Goal: Task Accomplishment & Management: Manage account settings

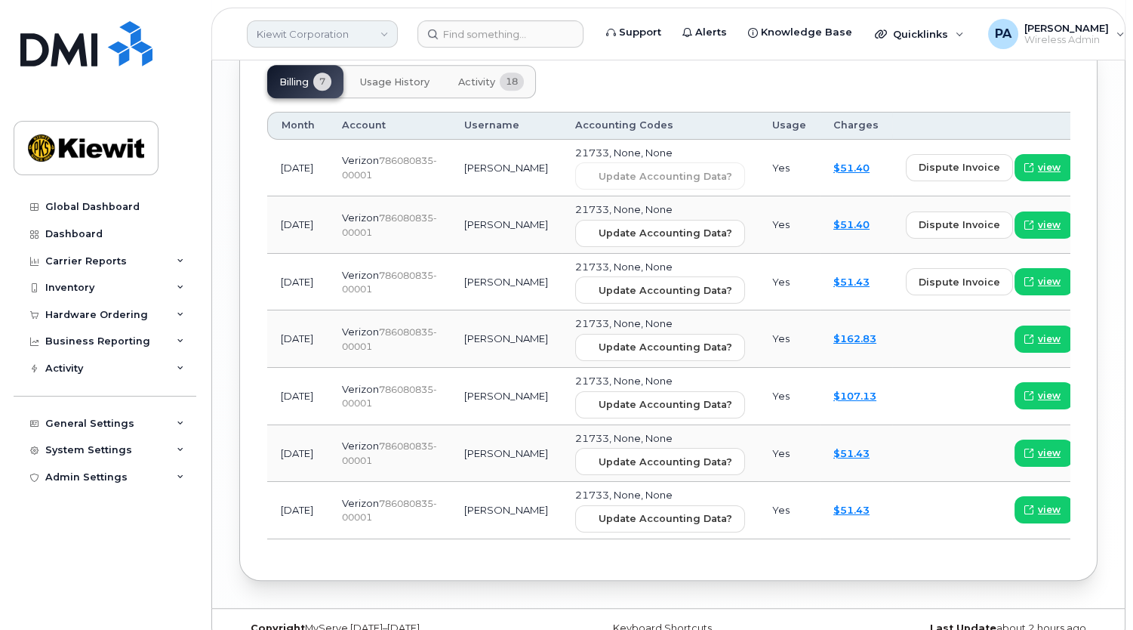
scroll to position [1769, 0]
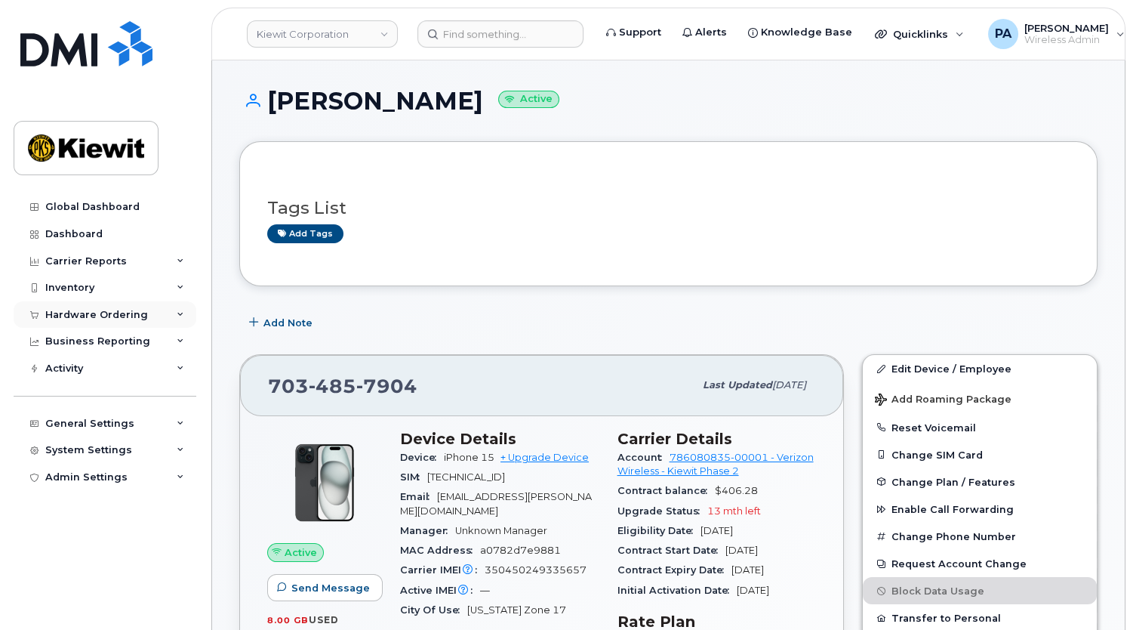
click at [82, 309] on div "Hardware Ordering" at bounding box center [96, 315] width 103 height 12
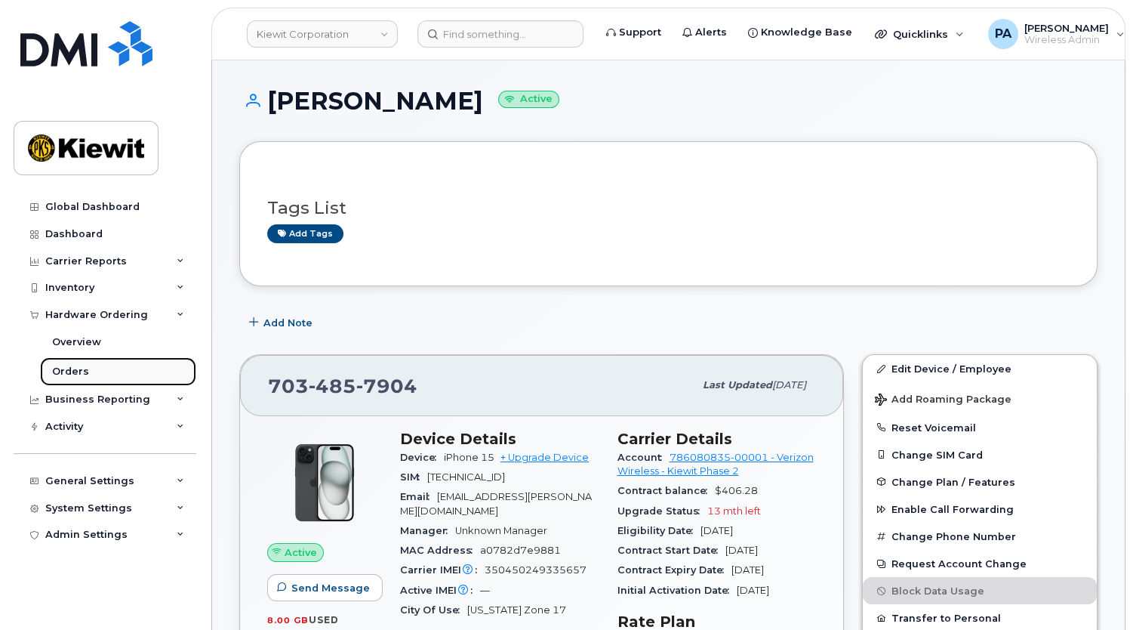
click at [69, 368] on div "Orders" at bounding box center [70, 372] width 37 height 14
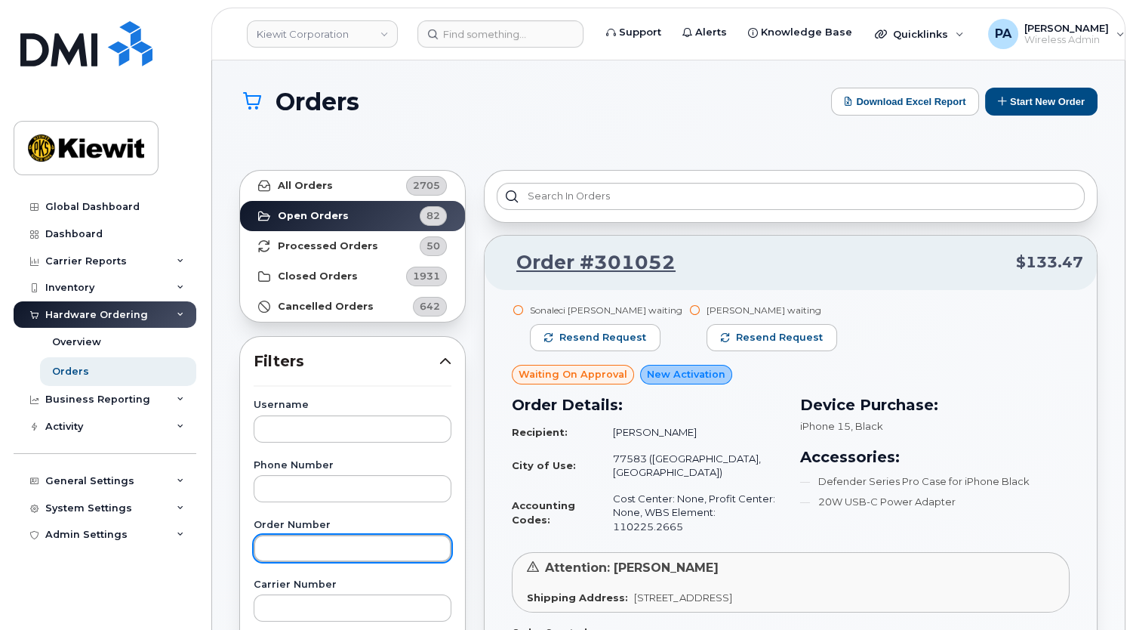
click at [329, 544] on input "text" at bounding box center [353, 547] width 198 height 27
type input "300901"
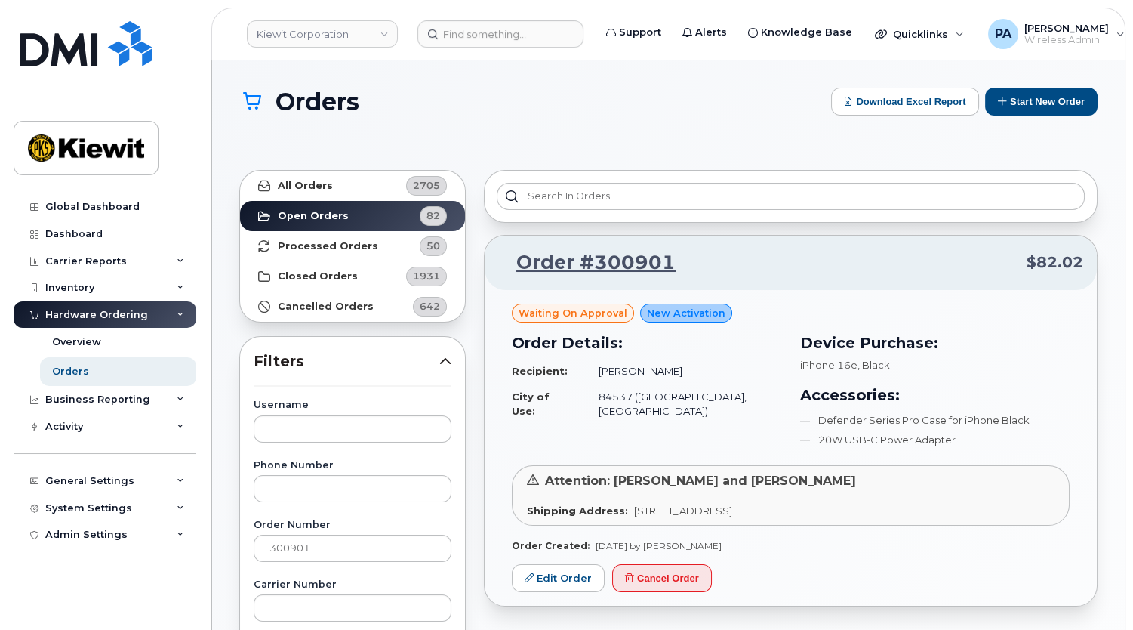
drag, startPoint x: 747, startPoint y: 546, endPoint x: 664, endPoint y: 547, distance: 83.0
click at [664, 547] on div "Order Created: Sep 16, 2025 by Michael Manahan" at bounding box center [791, 545] width 558 height 13
copy span "Michael Manahan"
click at [466, 25] on input at bounding box center [500, 33] width 166 height 27
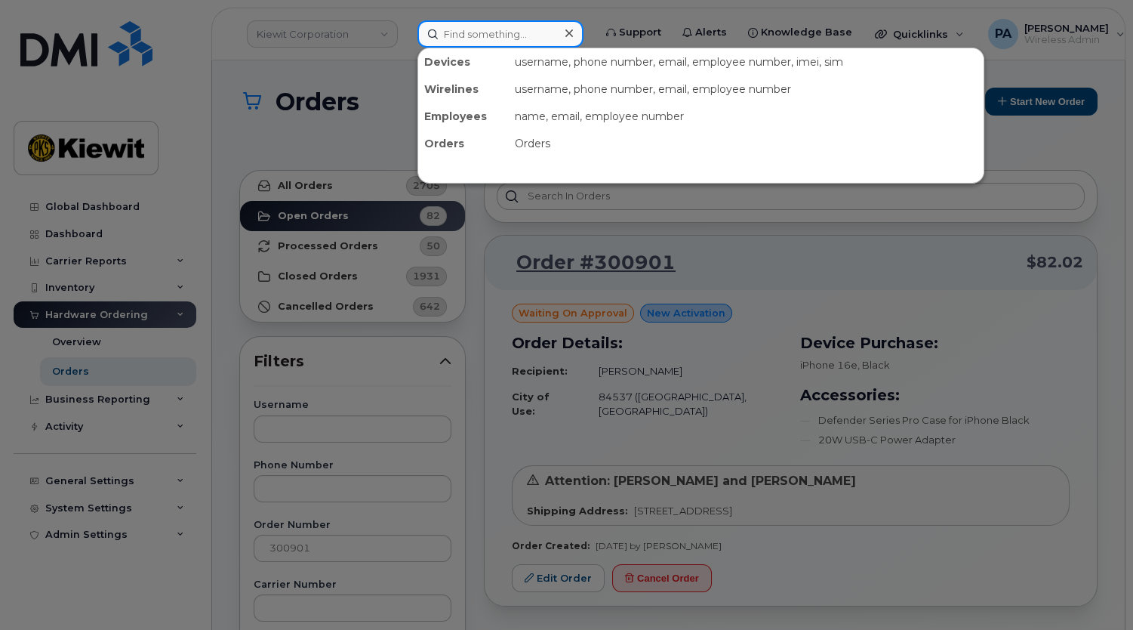
paste input "Michael Manahan"
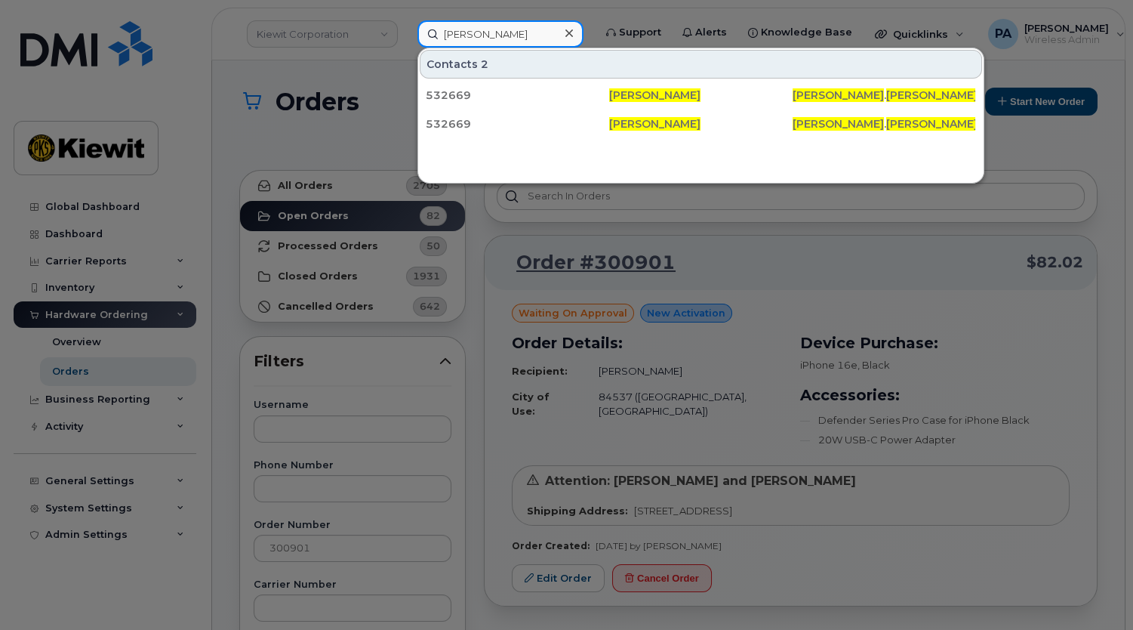
type input "Michael Manahan"
click at [760, 420] on div at bounding box center [566, 315] width 1133 height 630
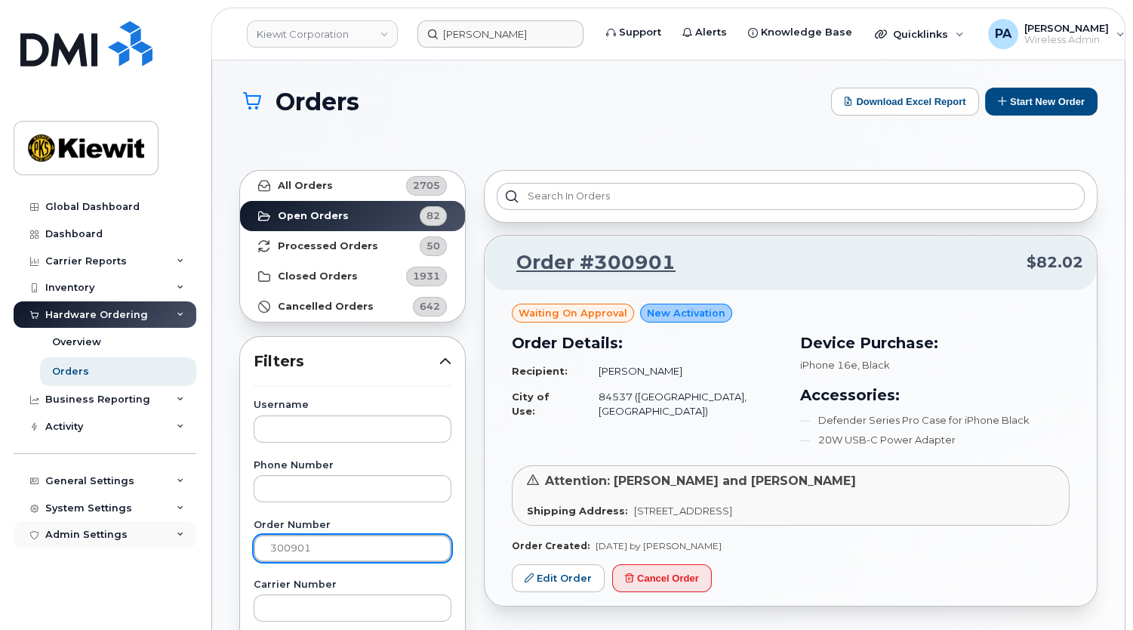
drag, startPoint x: 337, startPoint y: 536, endPoint x: 87, endPoint y: 536, distance: 250.6
type input "300978"
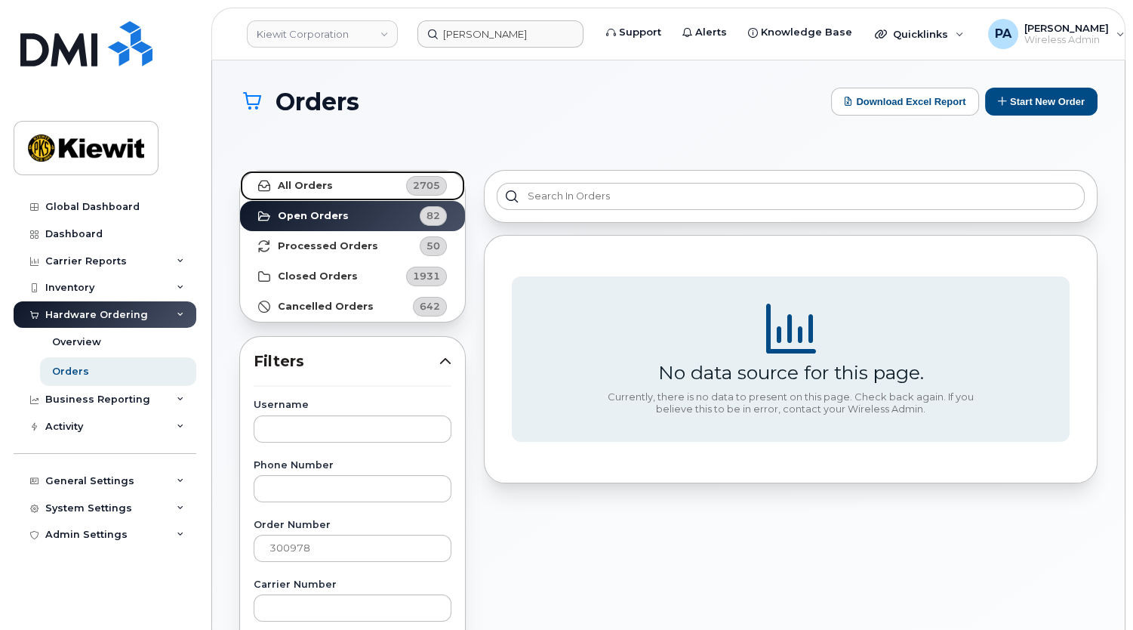
click at [383, 186] on link "All Orders 2705" at bounding box center [352, 186] width 225 height 30
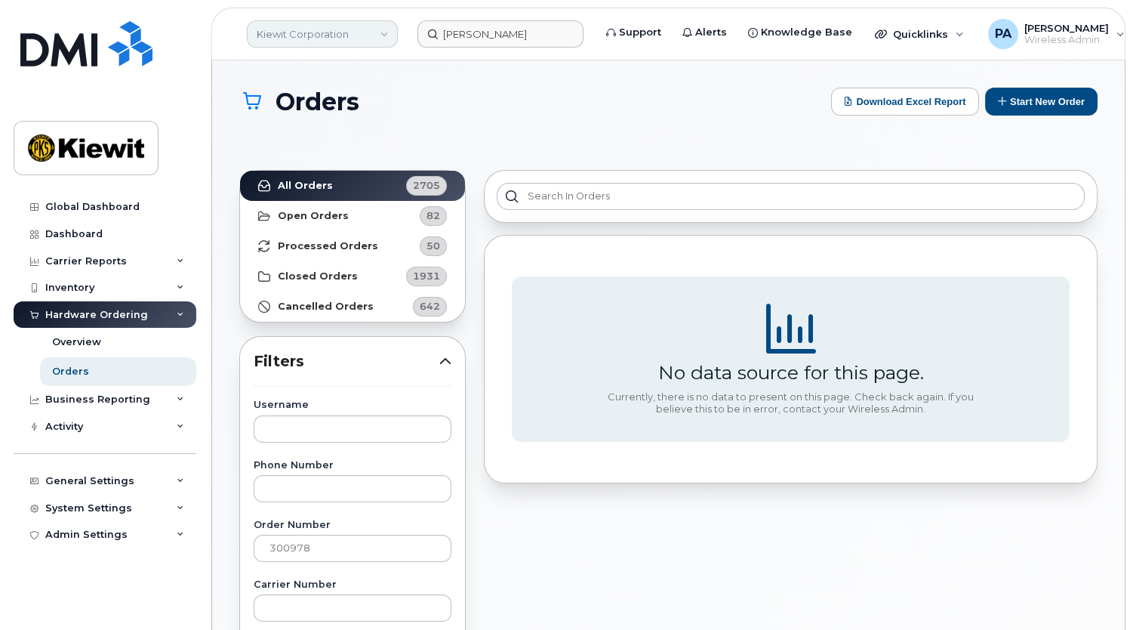
click at [362, 30] on link "Kiewit Corporation" at bounding box center [322, 33] width 151 height 27
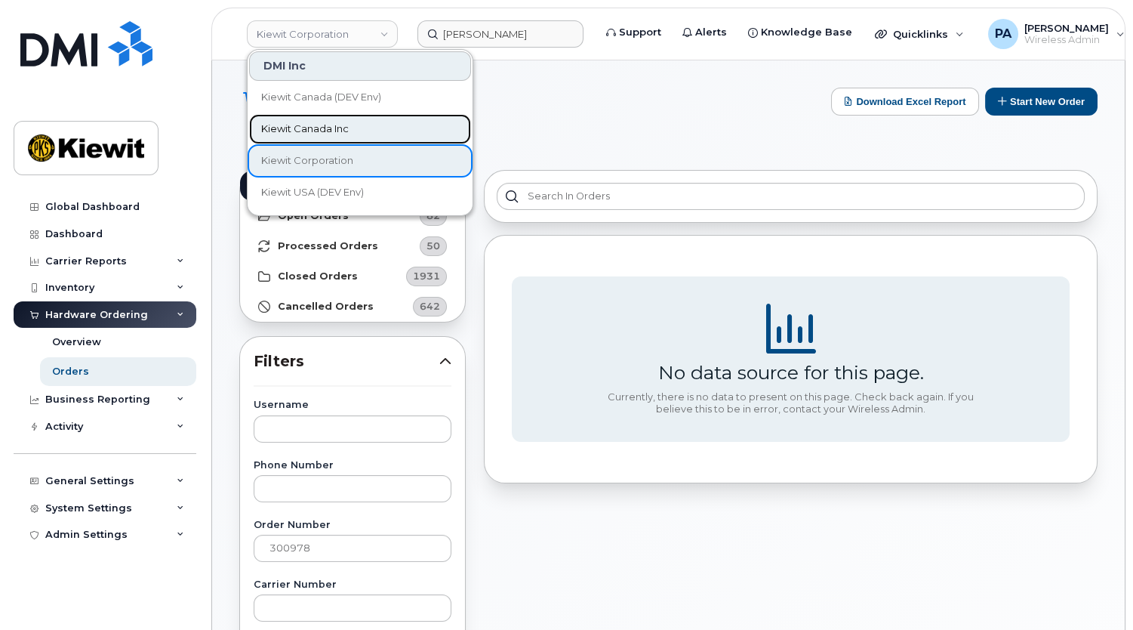
click at [332, 127] on span "Kiewit Canada Inc" at bounding box center [305, 129] width 88 height 15
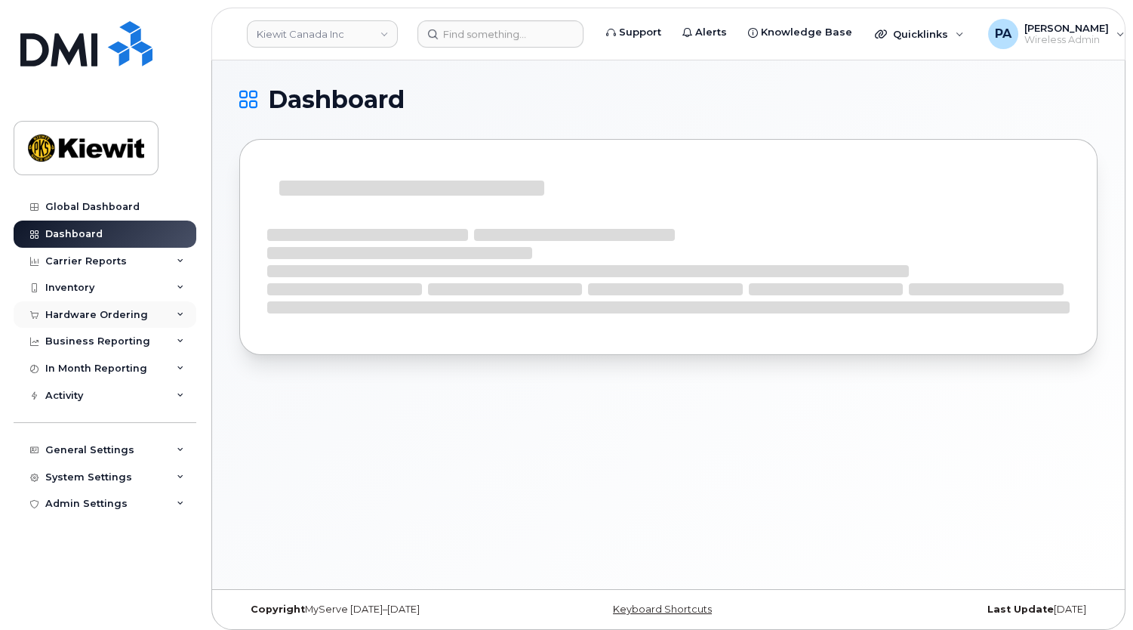
click at [108, 304] on div "Hardware Ordering" at bounding box center [105, 314] width 183 height 27
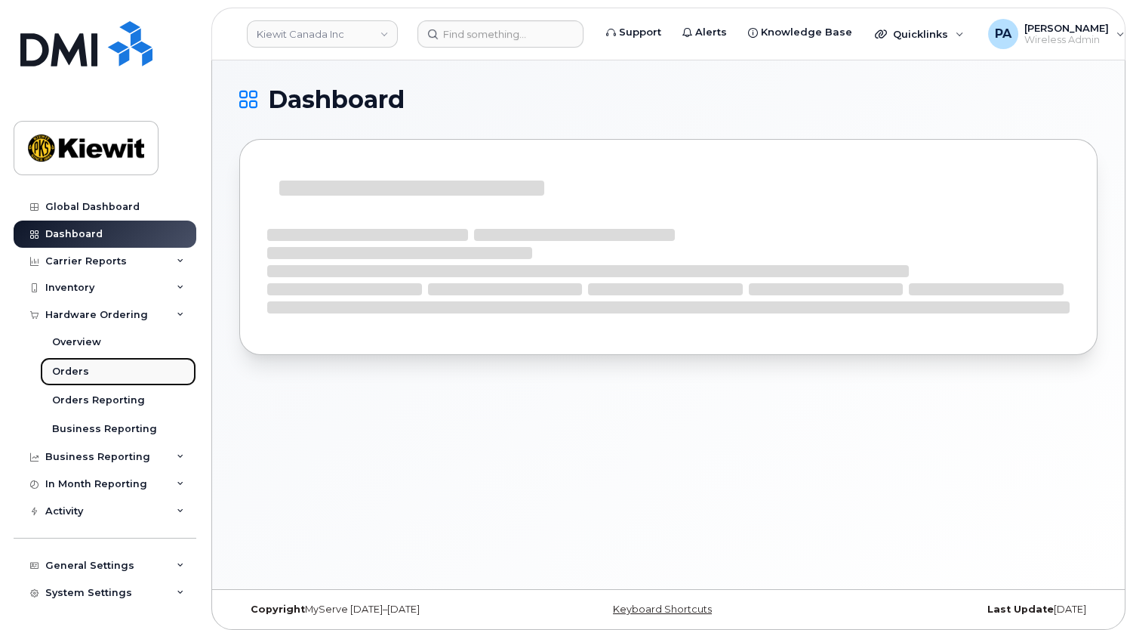
click at [75, 372] on div "Orders" at bounding box center [70, 372] width 37 height 14
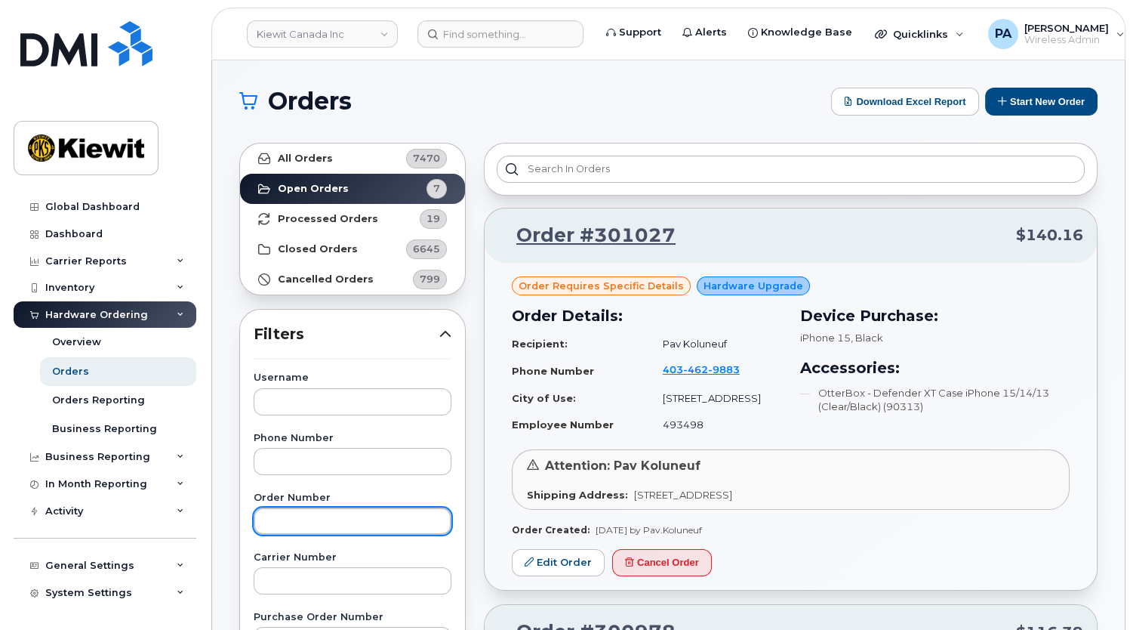
click at [306, 519] on input "text" at bounding box center [353, 520] width 198 height 27
type input "300978"
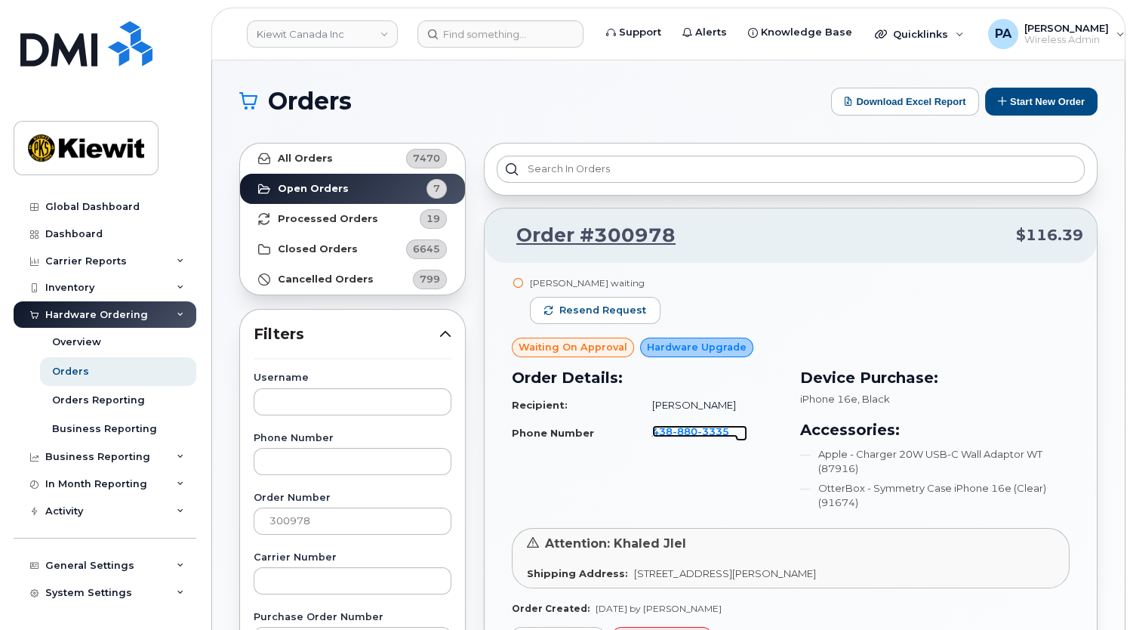
click at [679, 427] on span "880" at bounding box center [685, 431] width 25 height 12
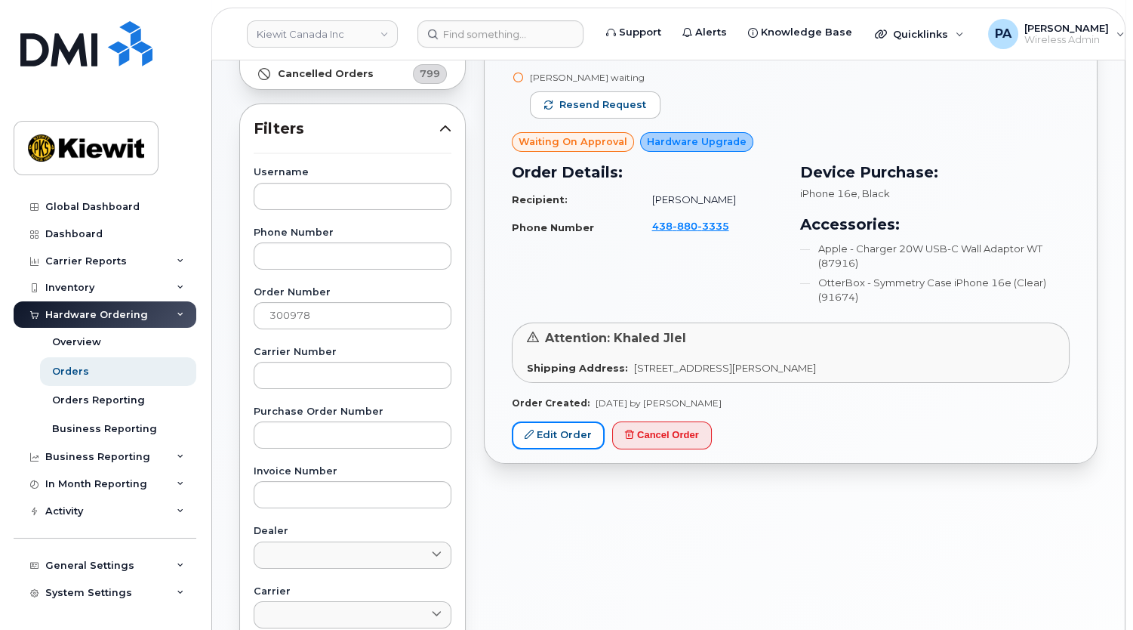
drag, startPoint x: 561, startPoint y: 436, endPoint x: 545, endPoint y: 408, distance: 32.8
click at [561, 436] on link "Edit Order" at bounding box center [558, 435] width 93 height 28
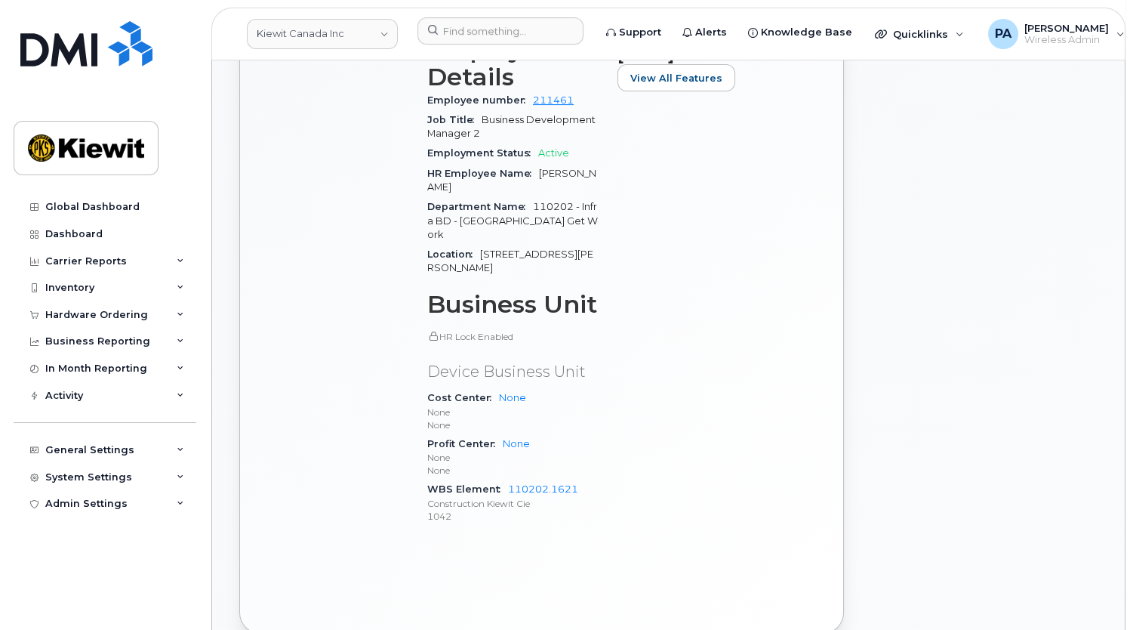
scroll to position [776, 0]
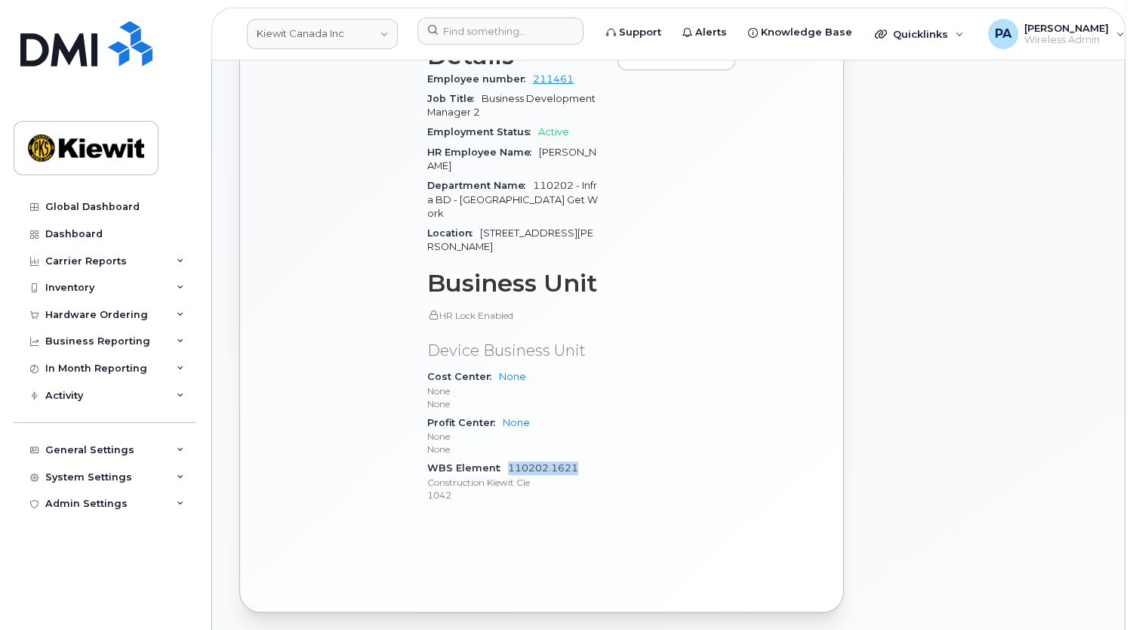
drag, startPoint x: 573, startPoint y: 427, endPoint x: 509, endPoint y: 430, distance: 64.3
click at [509, 458] on div "WBS Element 110202.1621 Construction Kiewit Cie 1042" at bounding box center [513, 481] width 172 height 46
click at [81, 450] on div "General Settings" at bounding box center [89, 450] width 89 height 12
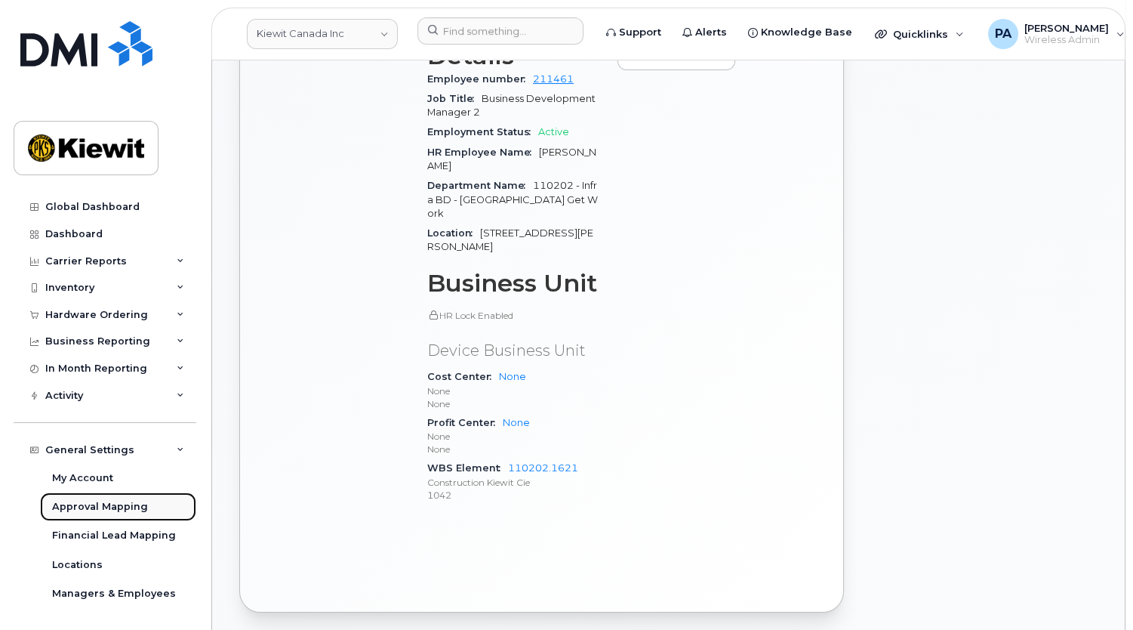
click at [106, 507] on div "Approval Mapping" at bounding box center [100, 507] width 96 height 14
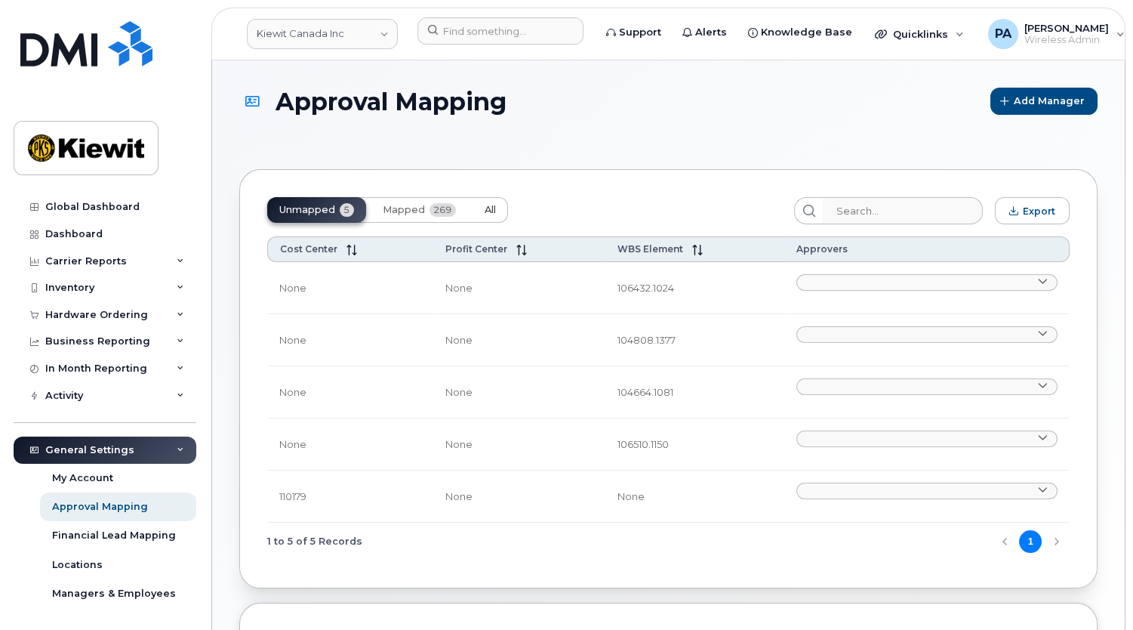
click at [489, 211] on span "All" at bounding box center [490, 210] width 11 height 12
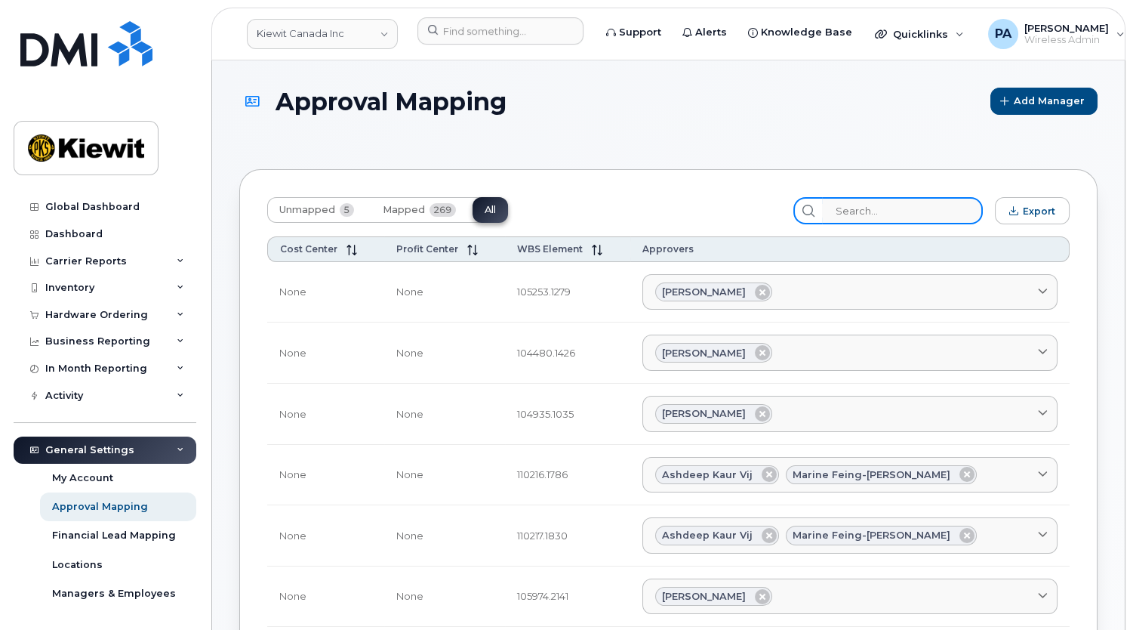
click at [938, 220] on input "search" at bounding box center [902, 210] width 161 height 27
paste input "110202.1621"
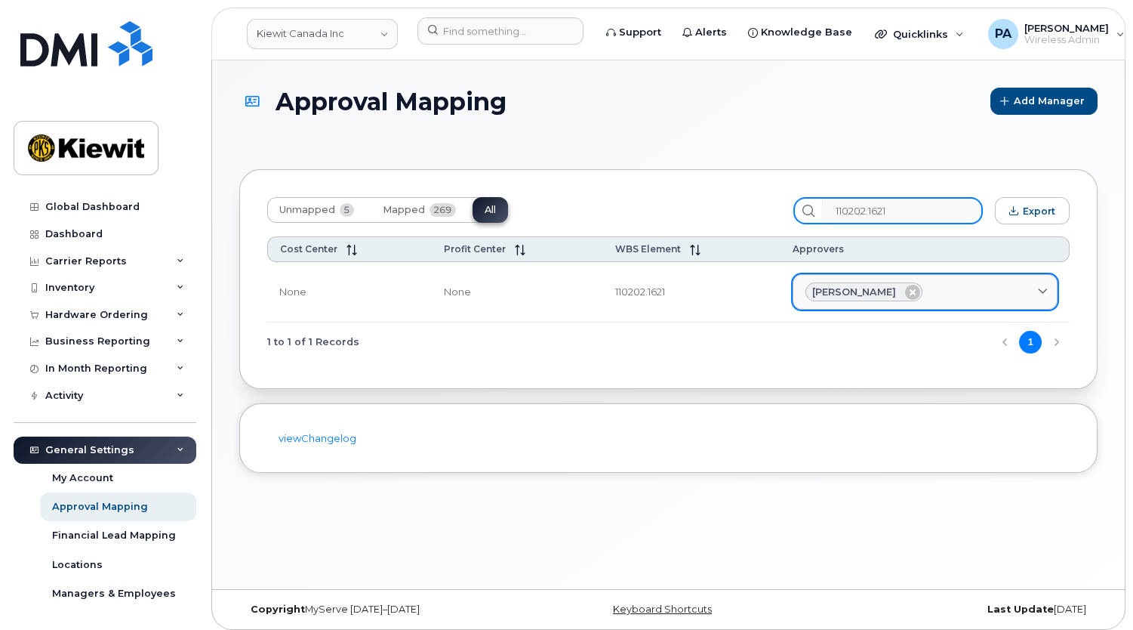
type input "110202.1621"
click at [949, 292] on div "Sharon Henry" at bounding box center [924, 292] width 239 height 20
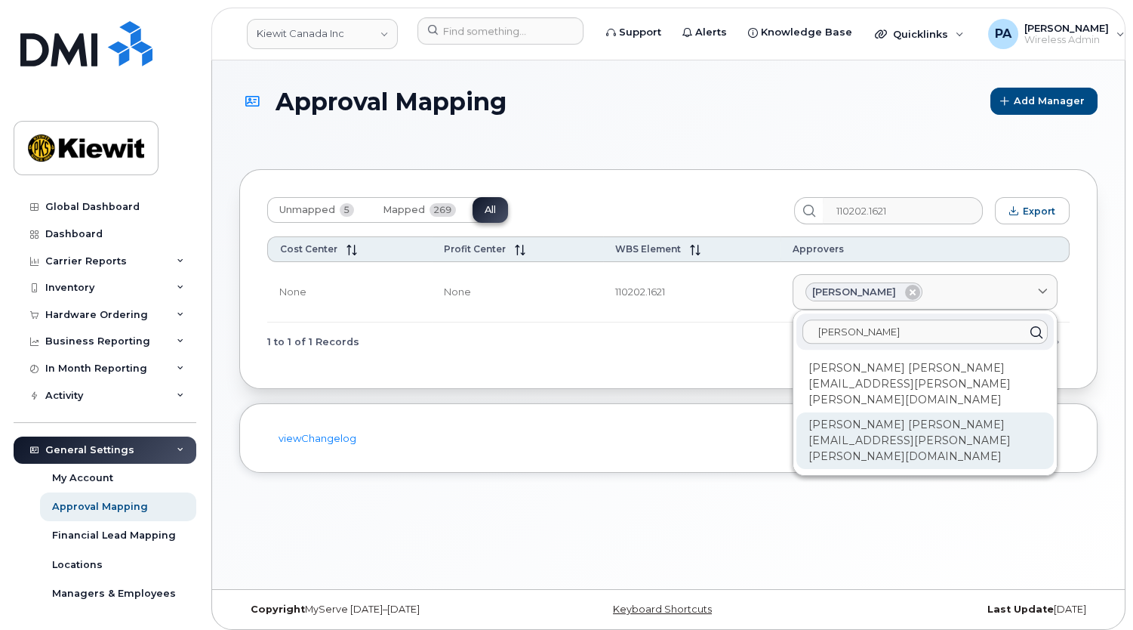
type input "jamie"
click at [850, 425] on div "Jennifer Krussel JAMIE.KRUSSEL@KIEWIT.COM" at bounding box center [924, 440] width 257 height 57
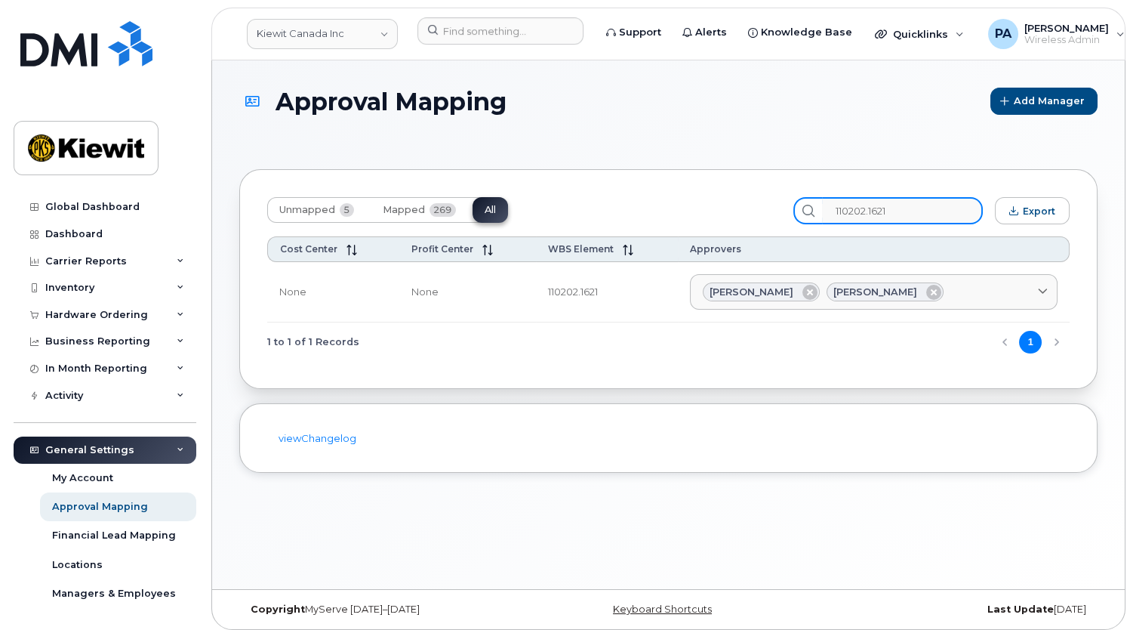
drag, startPoint x: 949, startPoint y: 217, endPoint x: 690, endPoint y: 216, distance: 258.9
click at [693, 217] on div "Unmapped 5 Mapped 269 All 110202.1621 Export" at bounding box center [668, 210] width 802 height 27
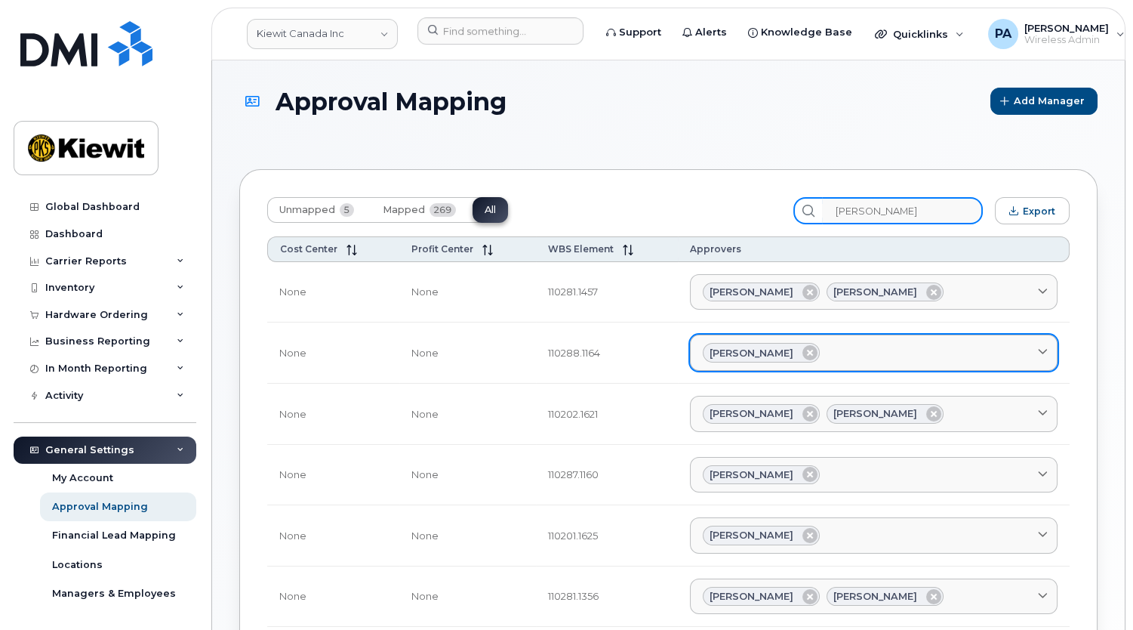
type input "sharon"
click at [930, 336] on link "Sharon Henry" at bounding box center [874, 352] width 368 height 36
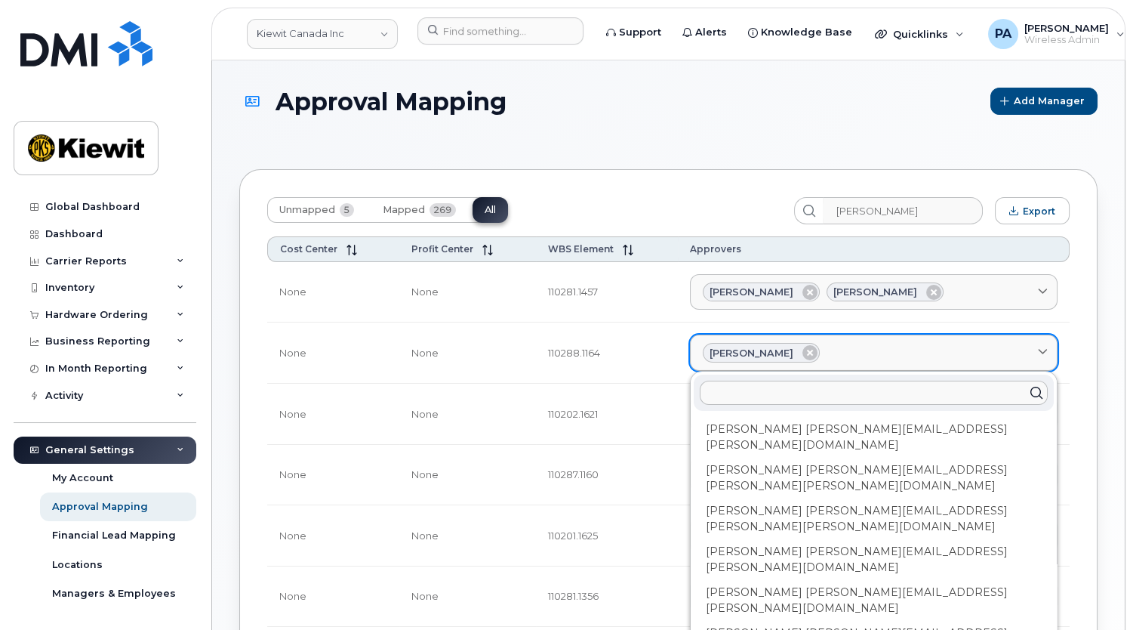
type input "j"
type input "ja"
type input "jam"
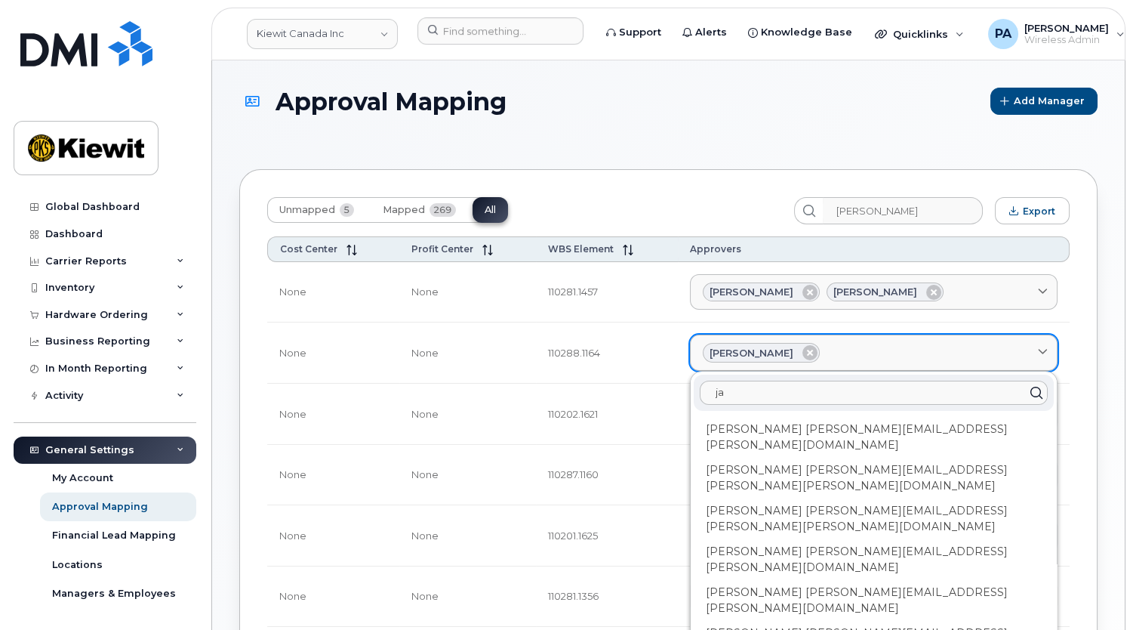
type input "jam"
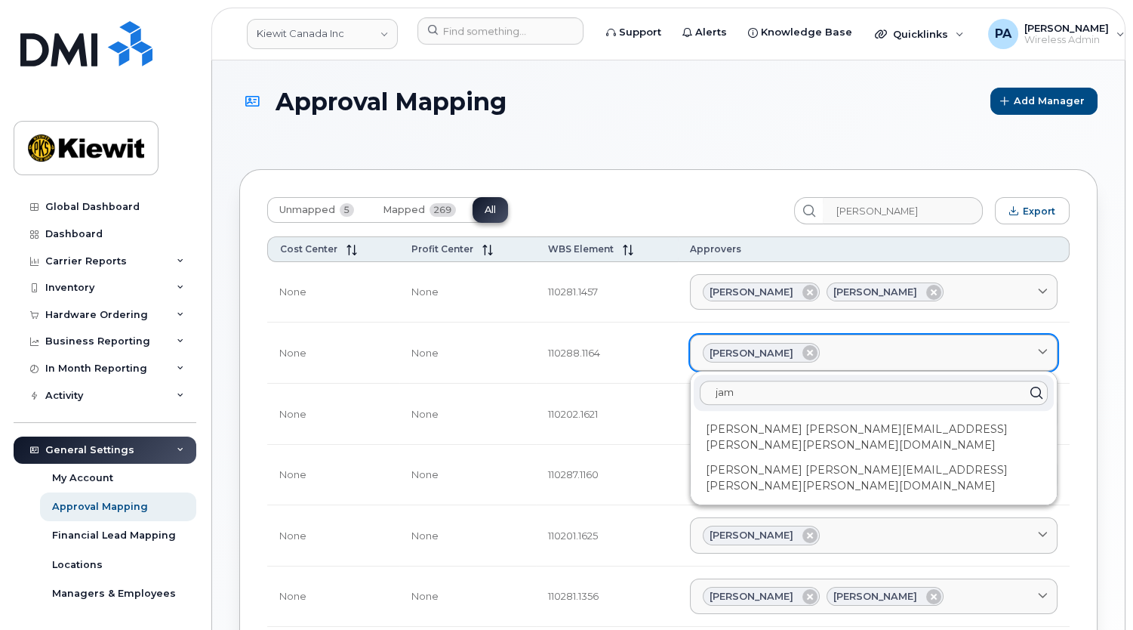
type input "jami"
type input "jamie"
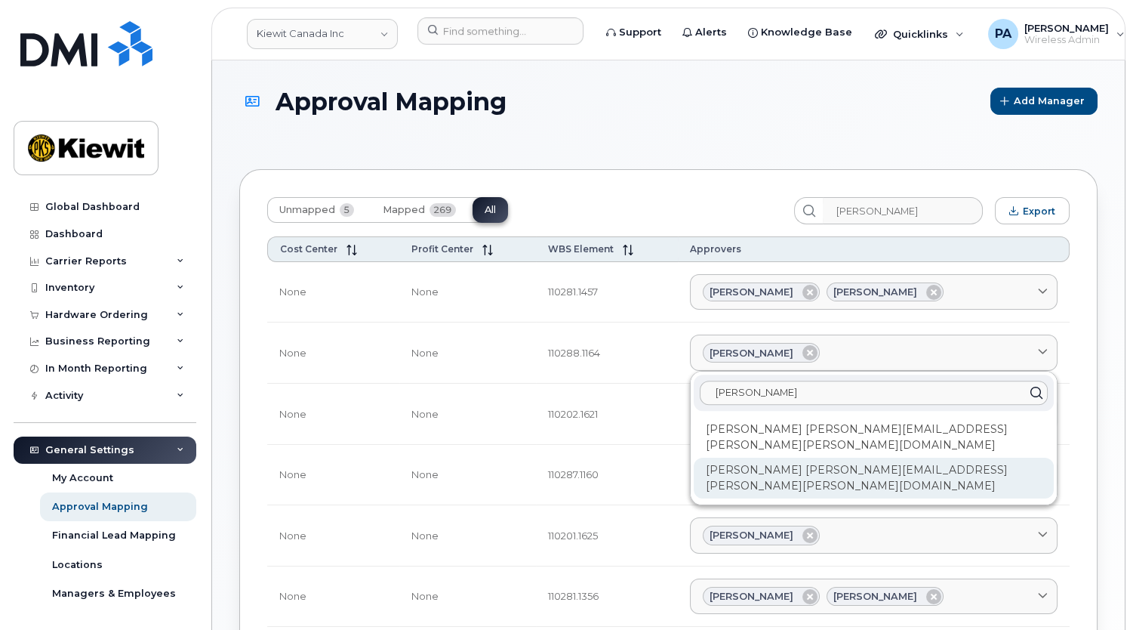
type input "jamie"
click at [818, 457] on div "Jennifer Krussel JAMIE.KRUSSEL@KIEWIT.COM" at bounding box center [874, 477] width 360 height 41
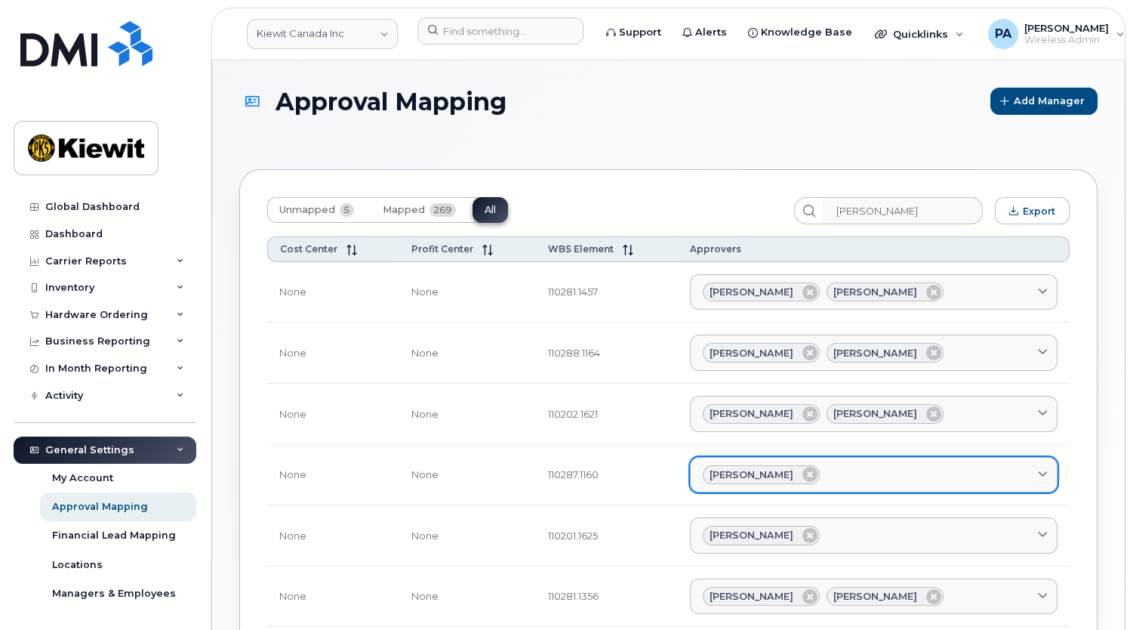
click at [876, 466] on div "Sharon Henry" at bounding box center [874, 475] width 342 height 20
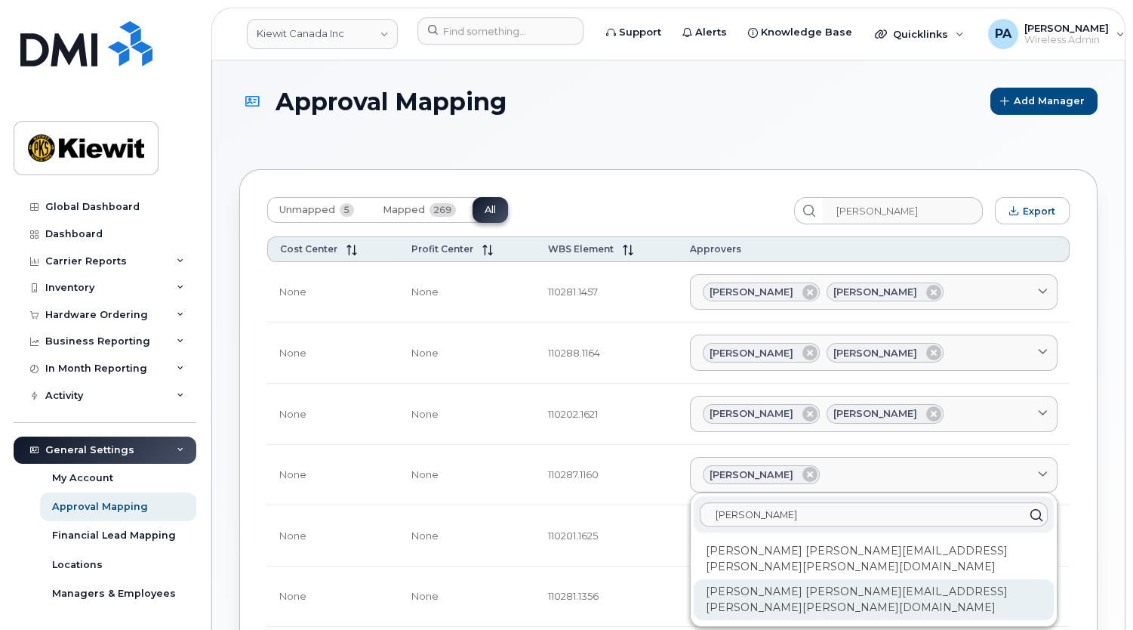
type input "jamie"
click at [854, 579] on div "Jennifer Krussel JAMIE.KRUSSEL@KIEWIT.COM" at bounding box center [874, 599] width 360 height 41
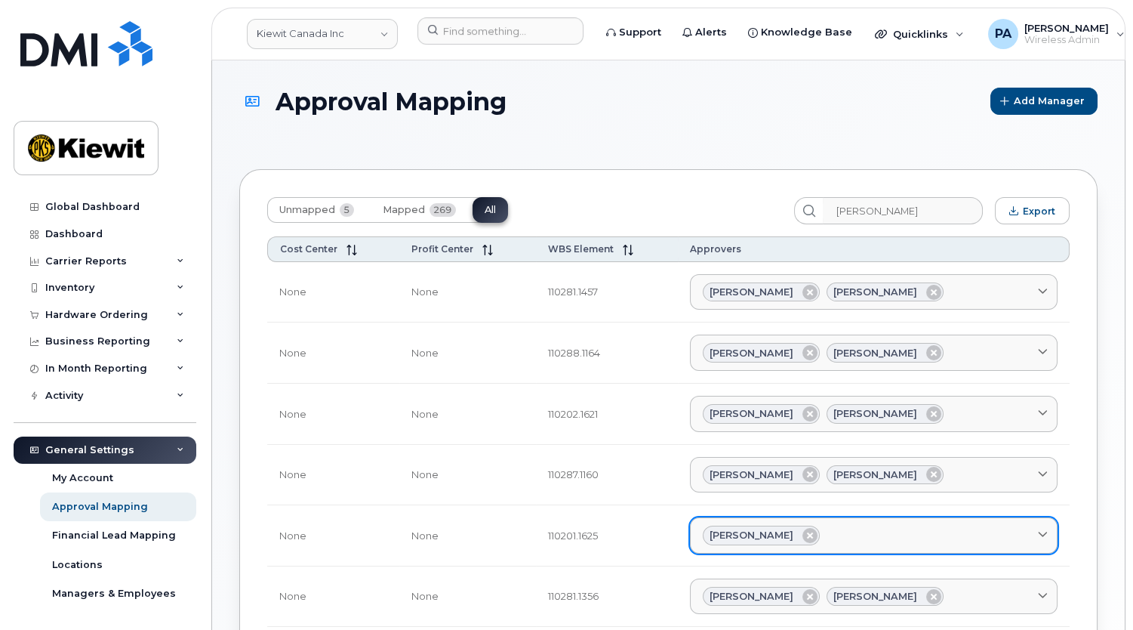
click at [876, 532] on div "Sharon Henry" at bounding box center [874, 535] width 342 height 20
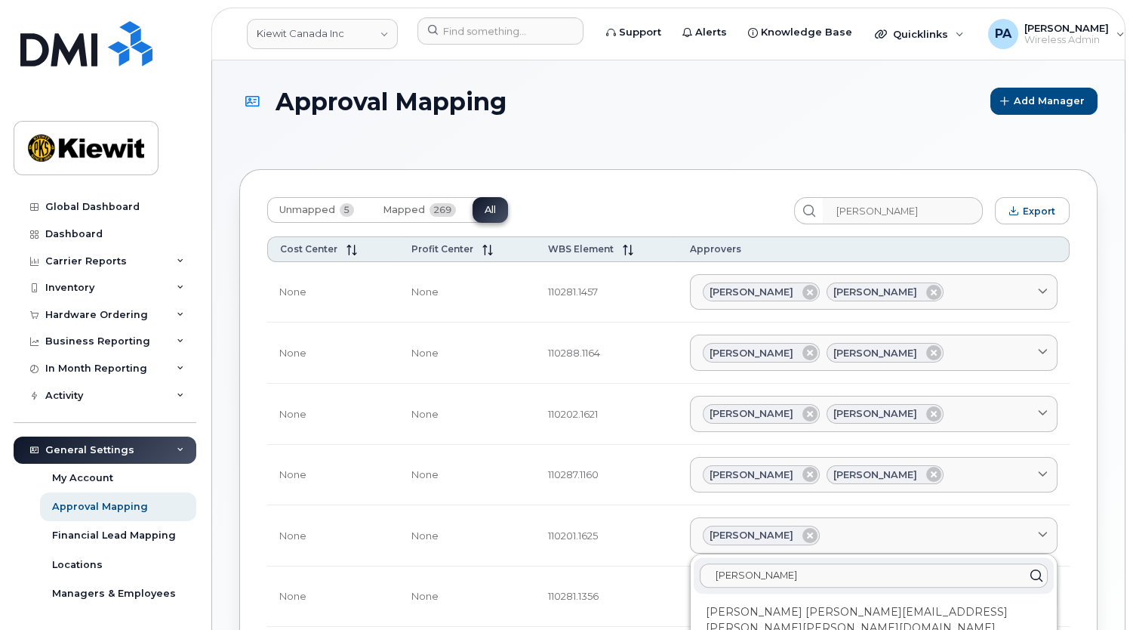
scroll to position [137, 0]
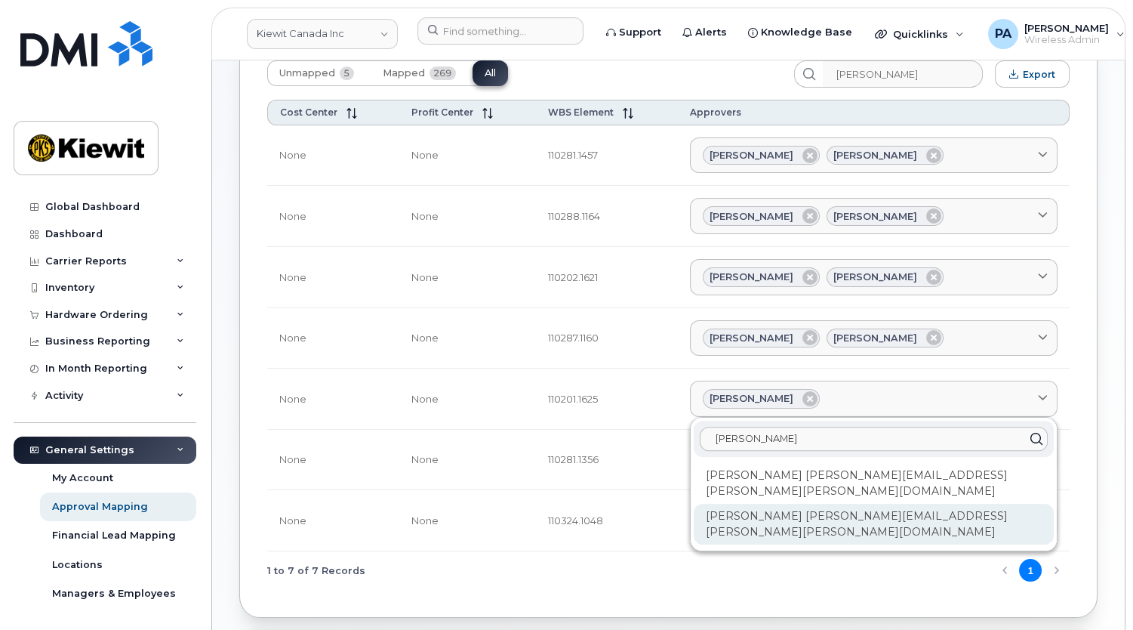
type input "jamie"
click at [833, 503] on div "Jennifer Krussel JAMIE.KRUSSEL@KIEWIT.COM" at bounding box center [874, 523] width 360 height 41
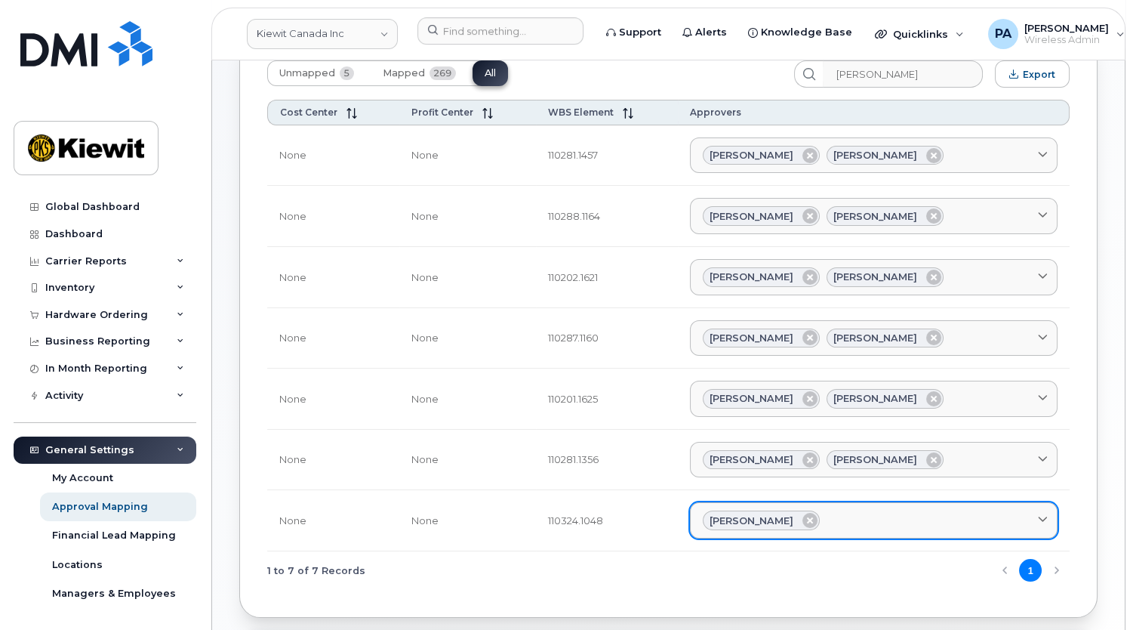
click at [864, 510] on div "Sharon Henry" at bounding box center [874, 520] width 342 height 20
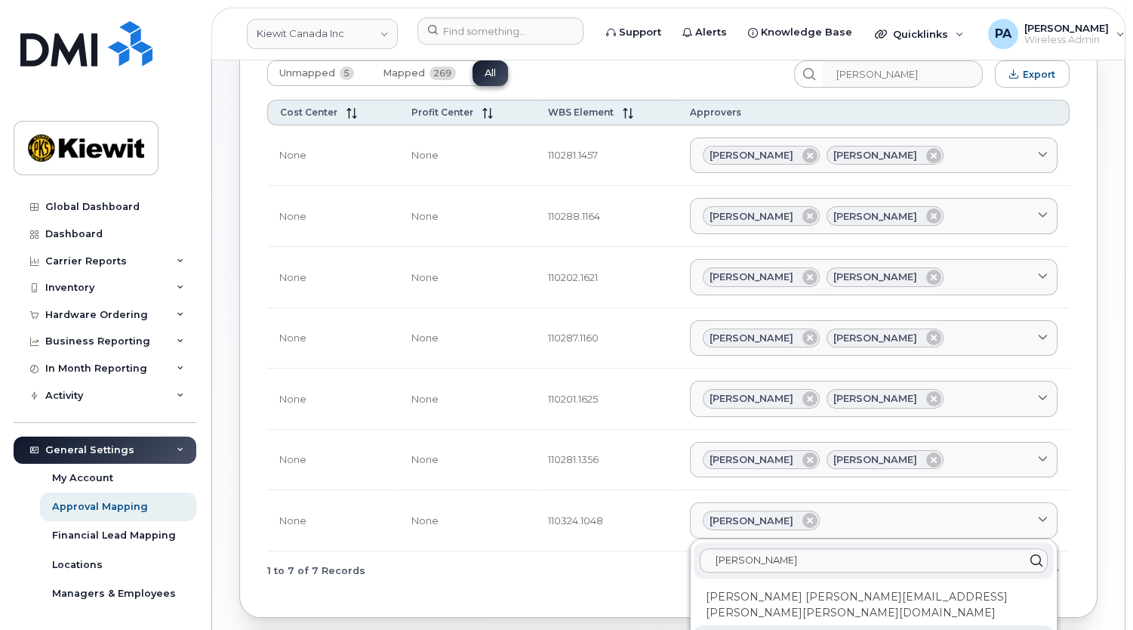
type input "jamie"
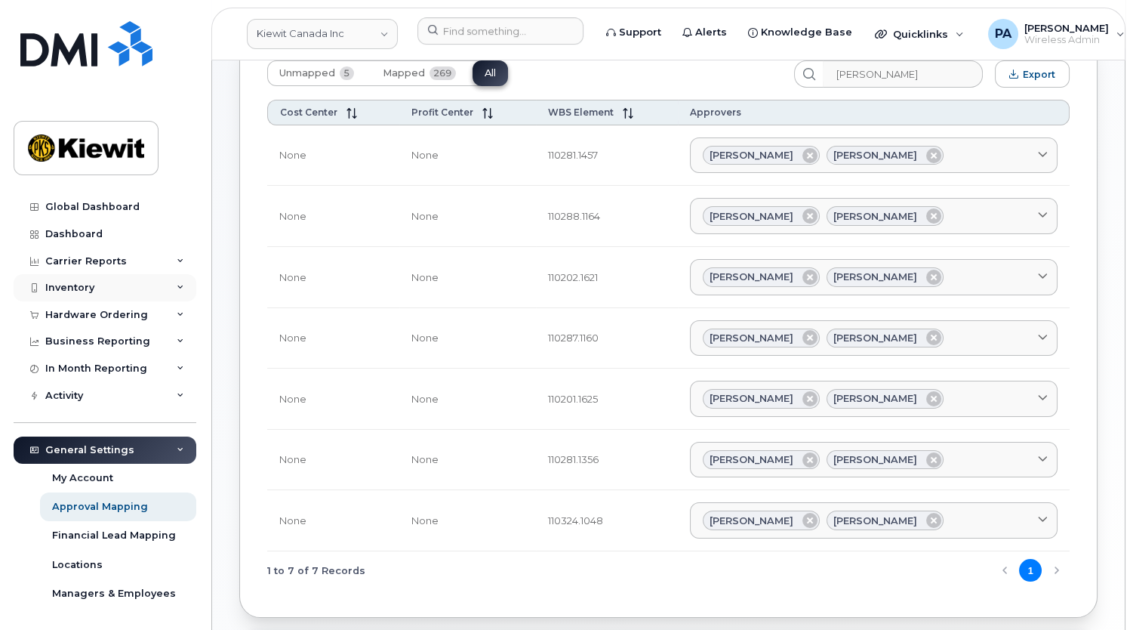
click at [75, 283] on div "Inventory" at bounding box center [69, 288] width 49 height 12
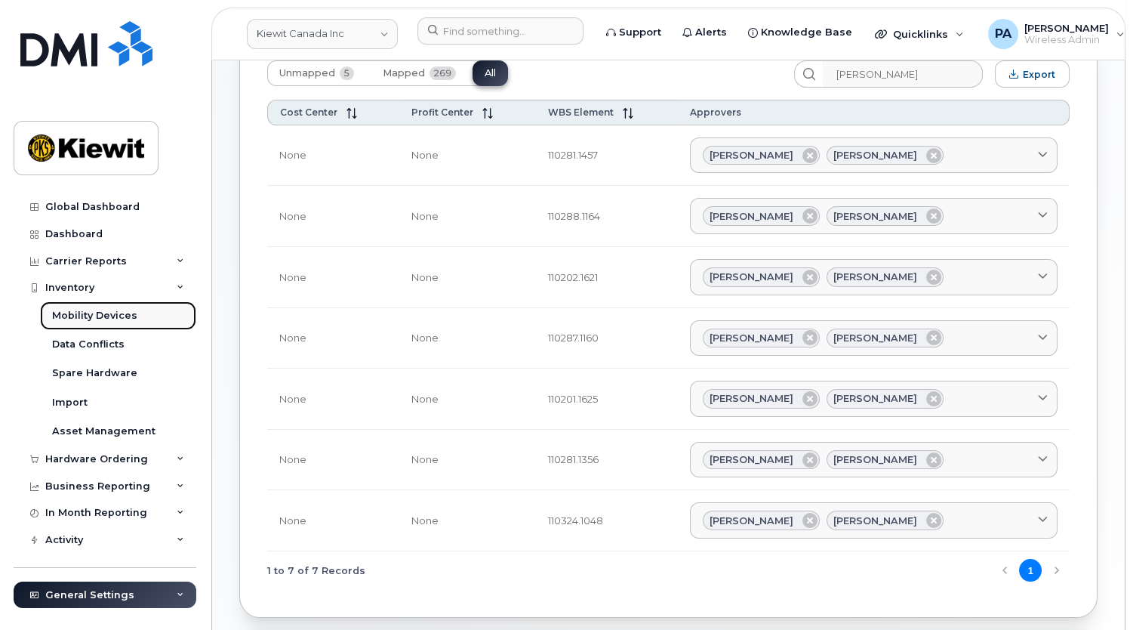
click at [78, 306] on link "Mobility Devices" at bounding box center [118, 315] width 156 height 29
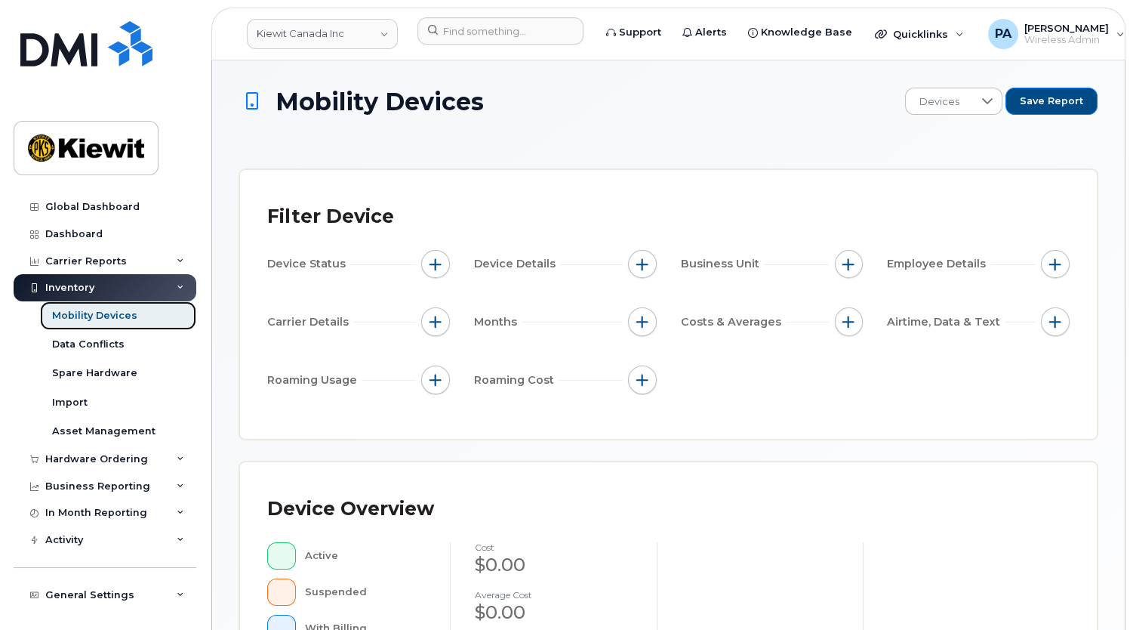
scroll to position [343, 0]
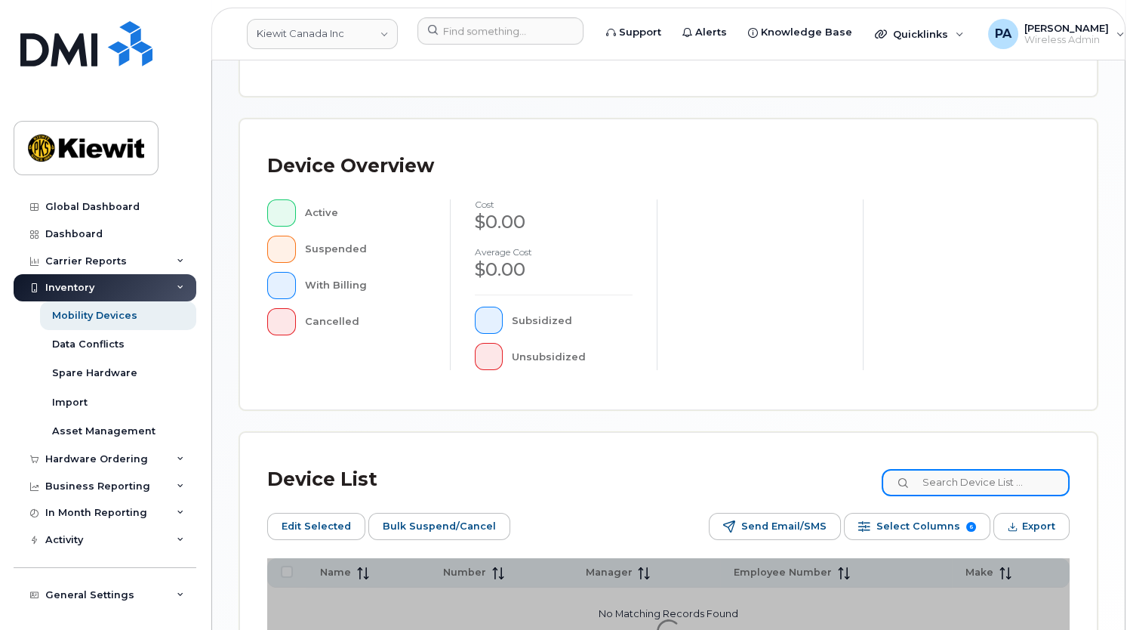
click at [936, 473] on input at bounding box center [976, 482] width 188 height 27
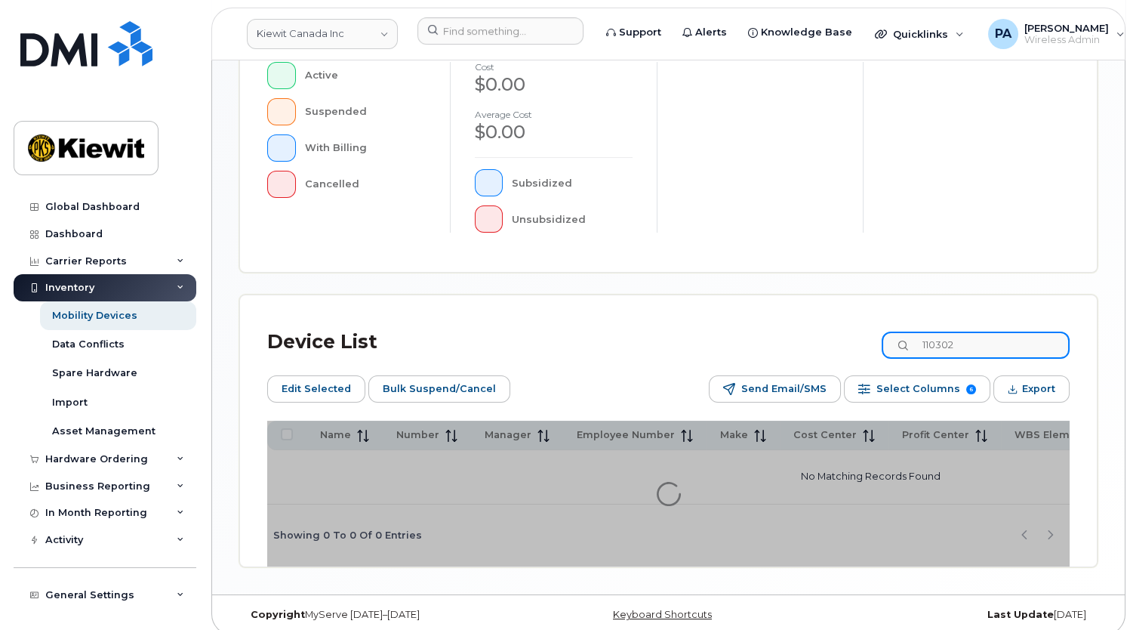
scroll to position [497, 0]
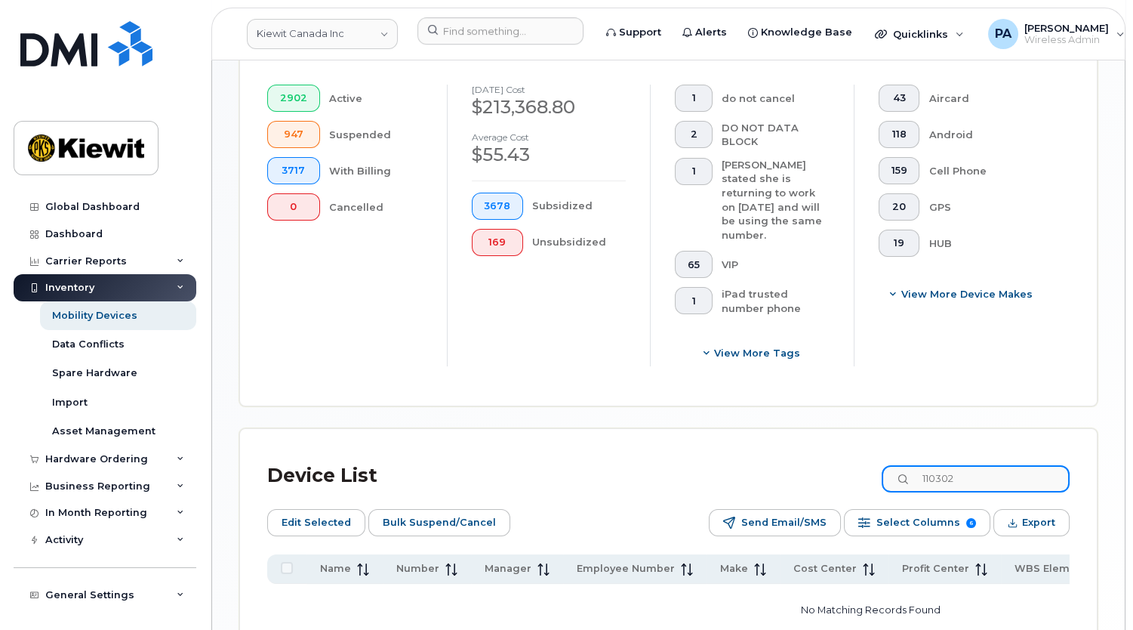
scroll to position [536, 0]
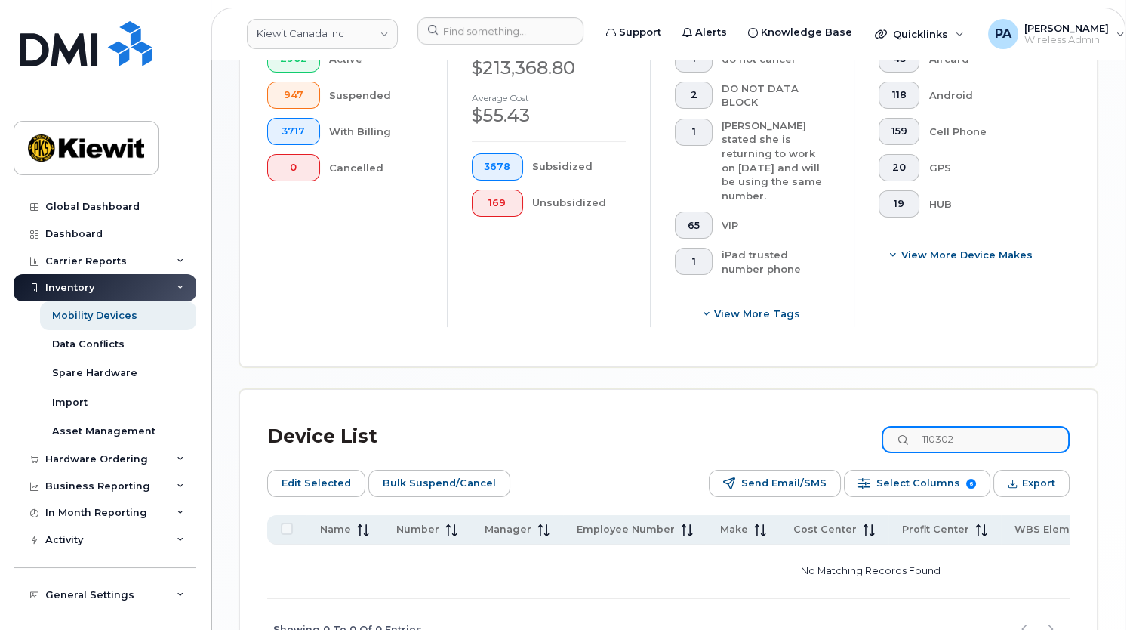
drag, startPoint x: 983, startPoint y: 423, endPoint x: 716, endPoint y: 425, distance: 266.5
click at [717, 425] on div "Device List 110302" at bounding box center [668, 436] width 802 height 39
type input "110302"
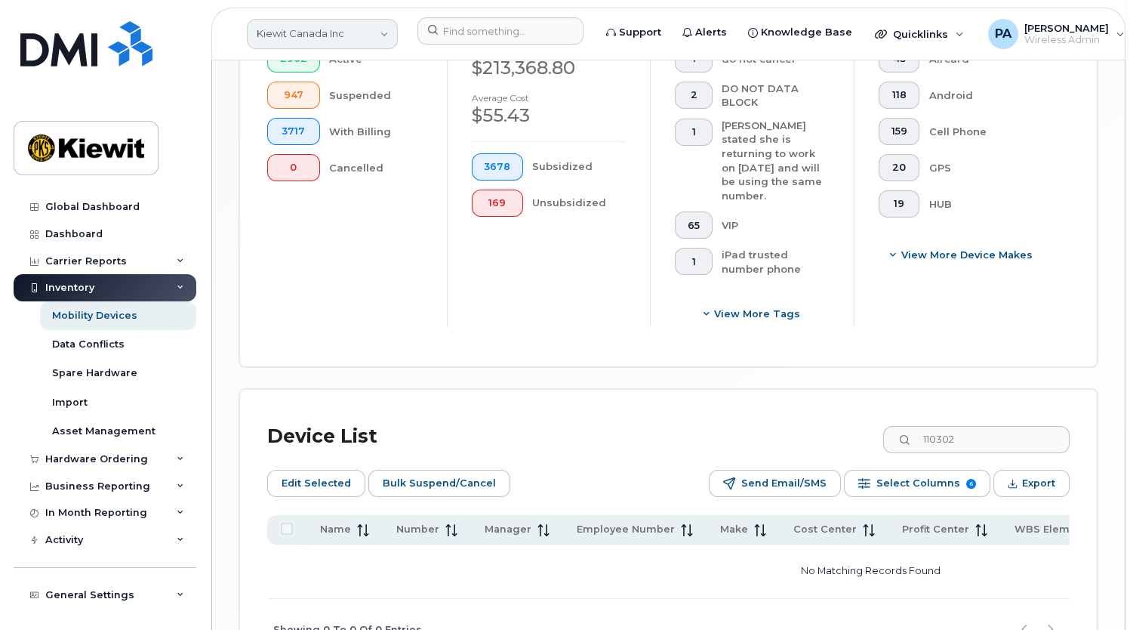
click at [331, 35] on link "Kiewit Canada Inc" at bounding box center [322, 34] width 151 height 30
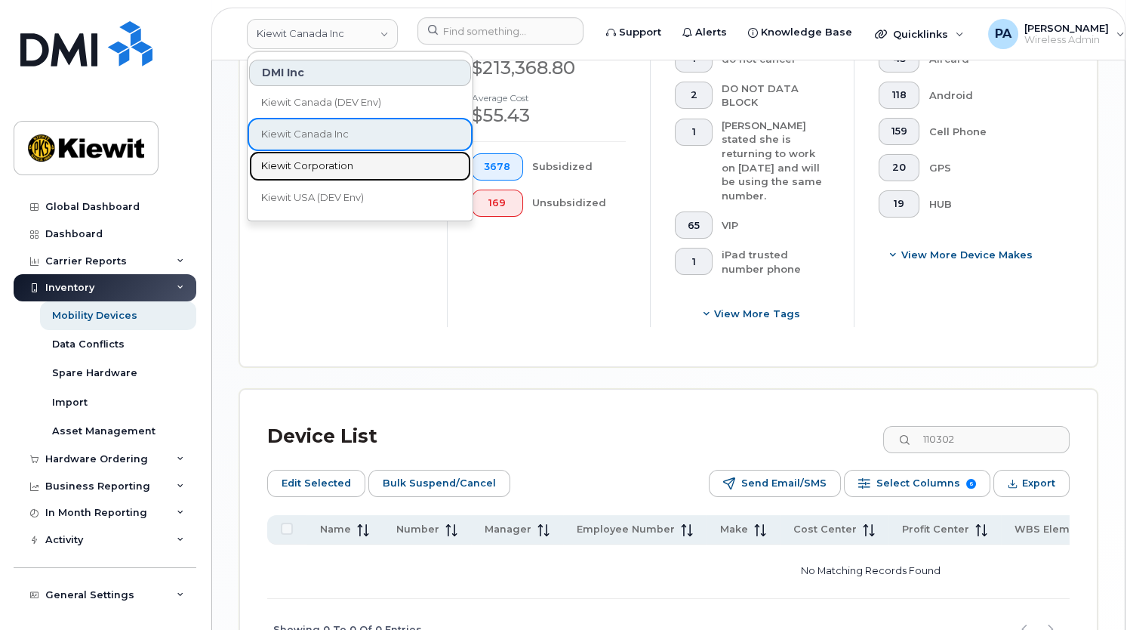
drag, startPoint x: 300, startPoint y: 162, endPoint x: 398, endPoint y: 162, distance: 97.4
click at [300, 162] on span "Kiewit Corporation" at bounding box center [307, 166] width 92 height 15
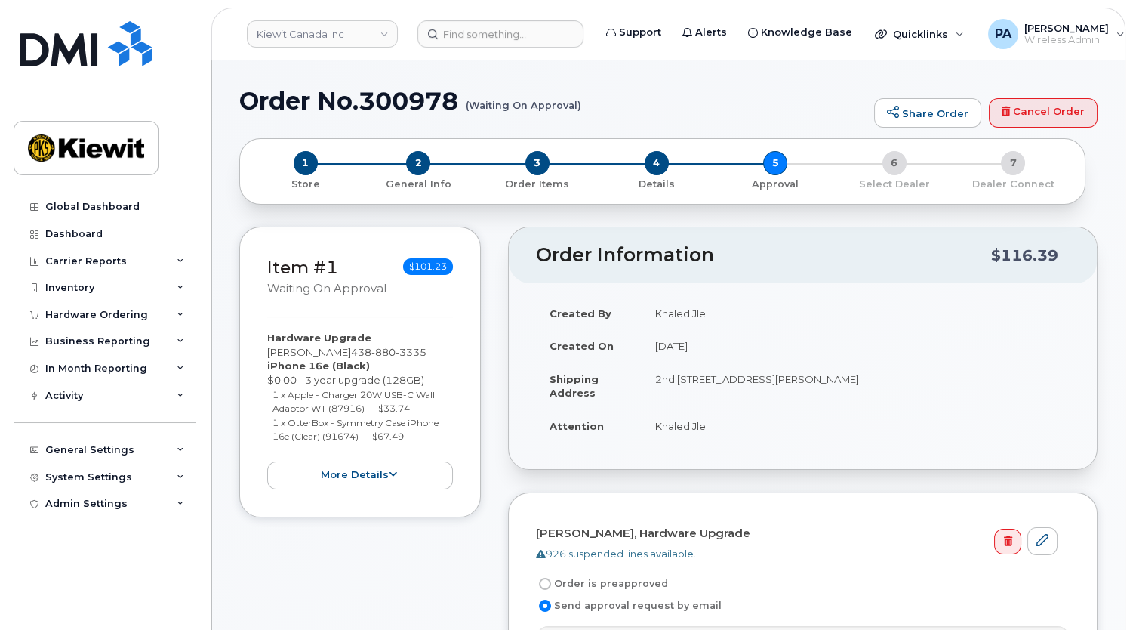
scroll to position [274, 0]
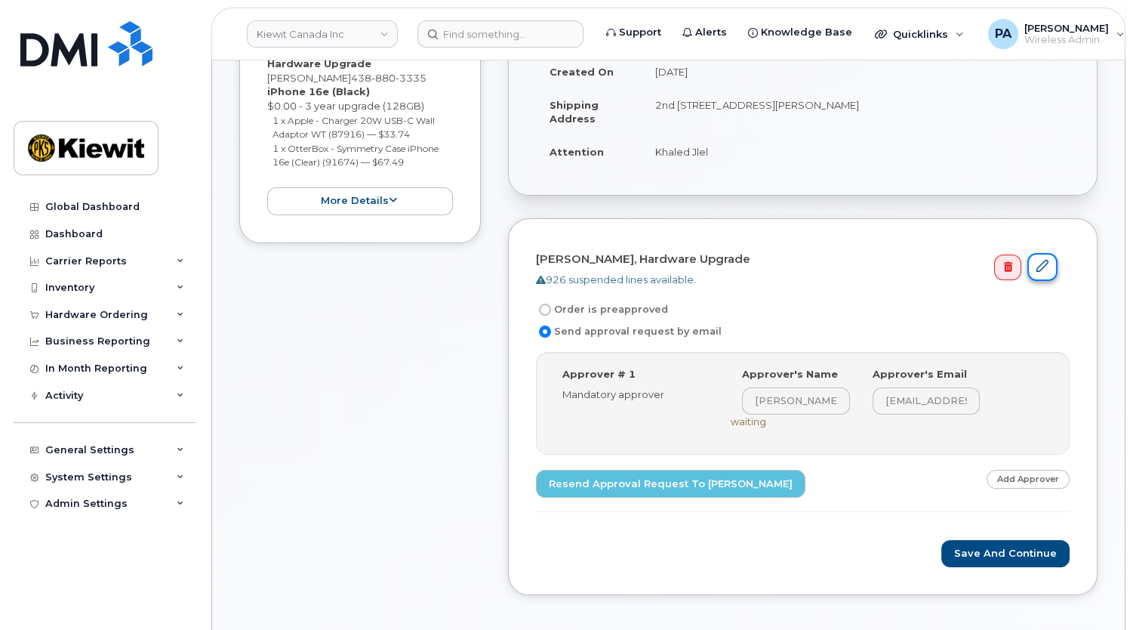
click at [1042, 260] on icon at bounding box center [1042, 266] width 12 height 12
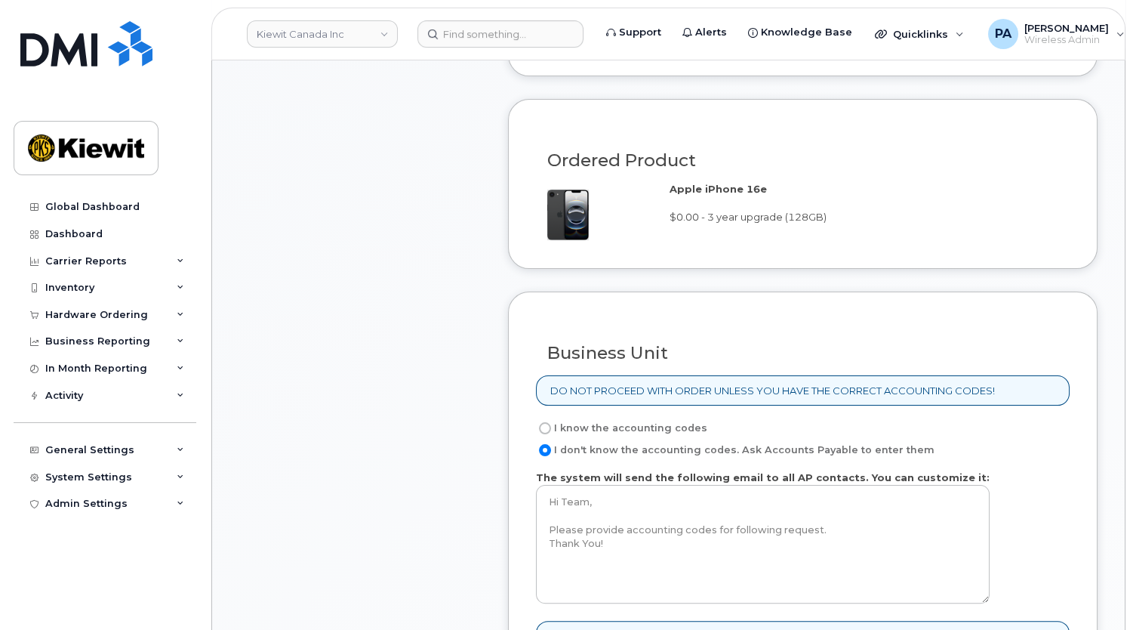
scroll to position [1098, 0]
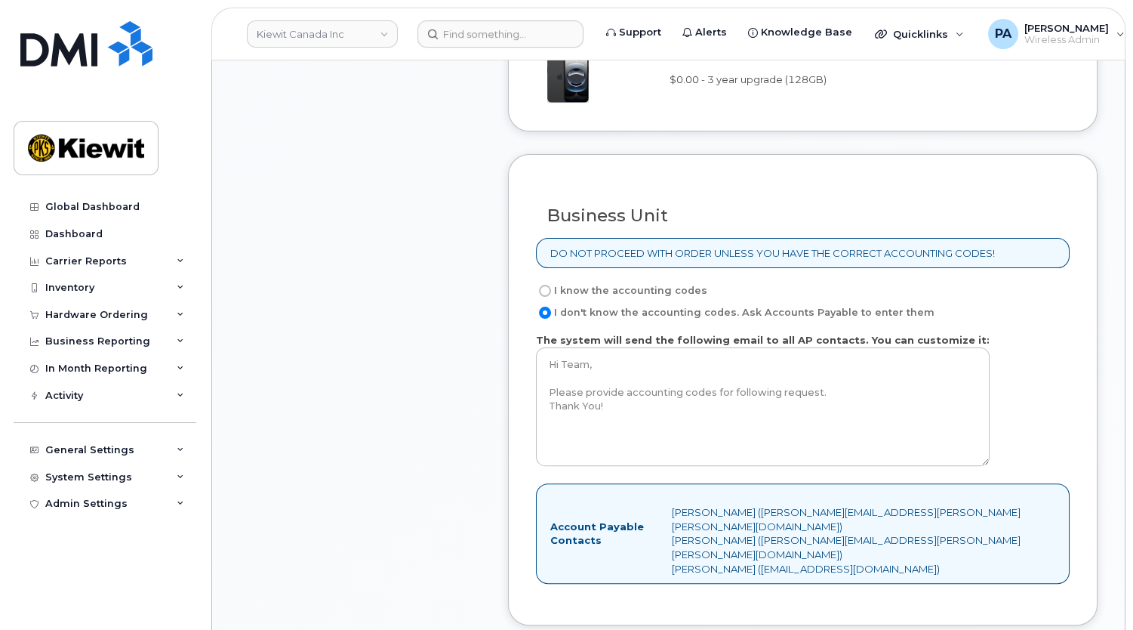
click at [571, 288] on label "I know the accounting codes" at bounding box center [621, 291] width 171 height 18
click at [551, 288] on input "I know the accounting codes" at bounding box center [545, 291] width 12 height 12
radio input "true"
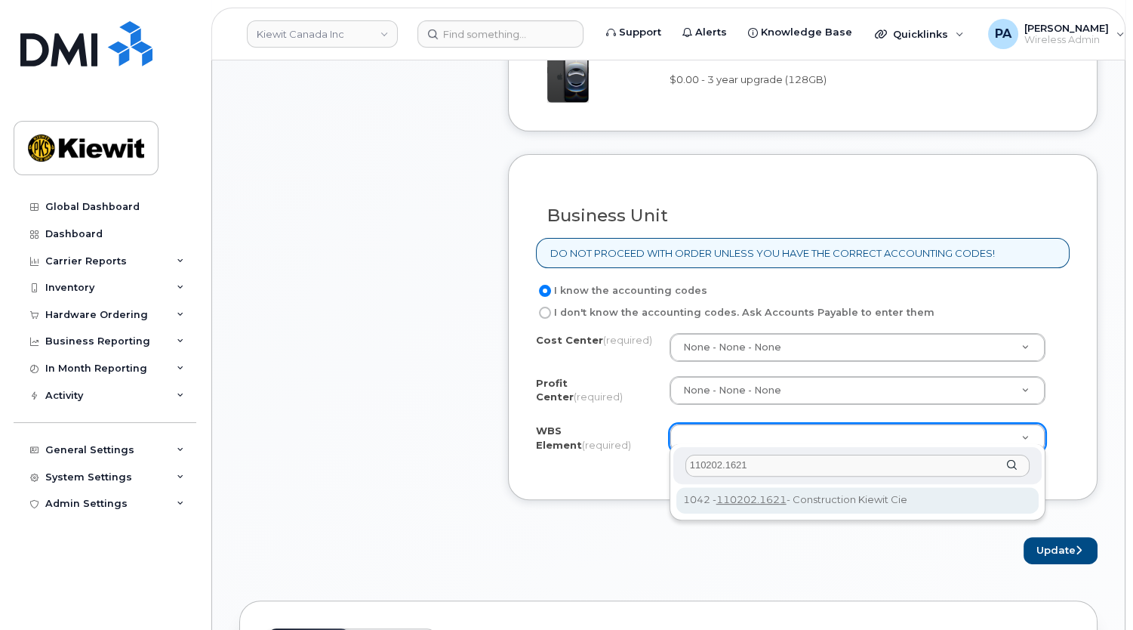
type input "110202.1621"
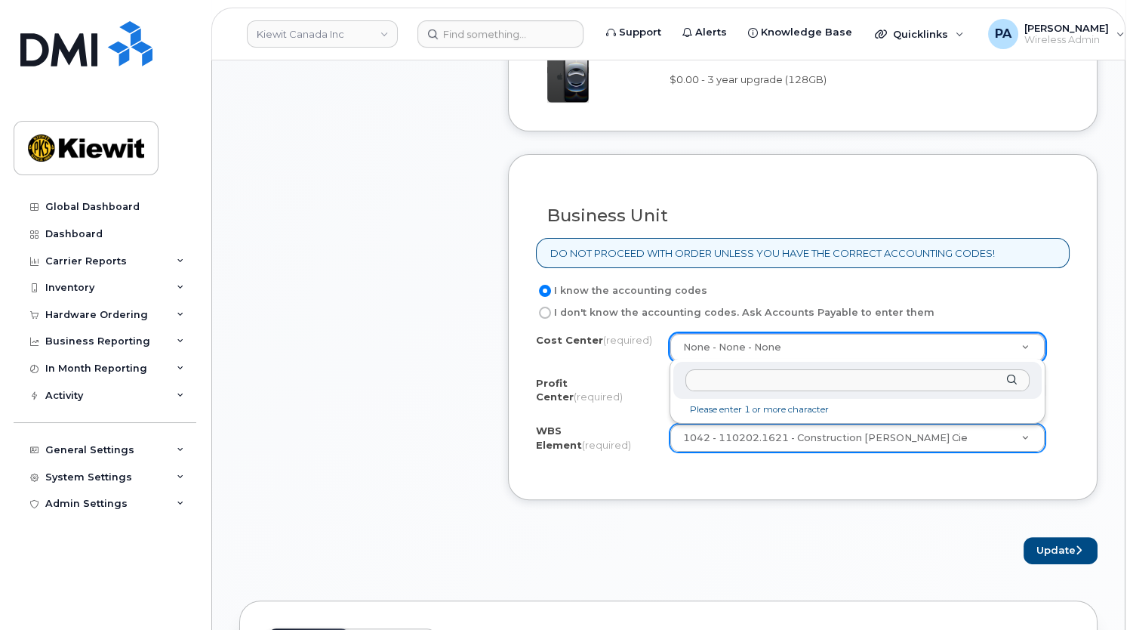
drag, startPoint x: 800, startPoint y: 343, endPoint x: 574, endPoint y: 341, distance: 226.5
type input "None"
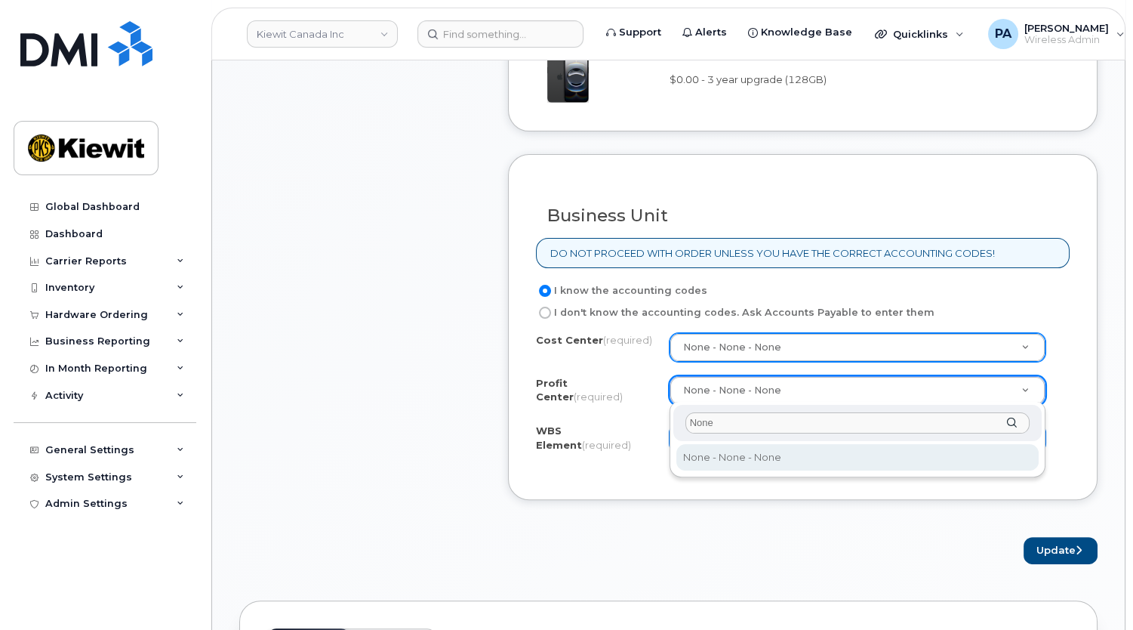
type input "None"
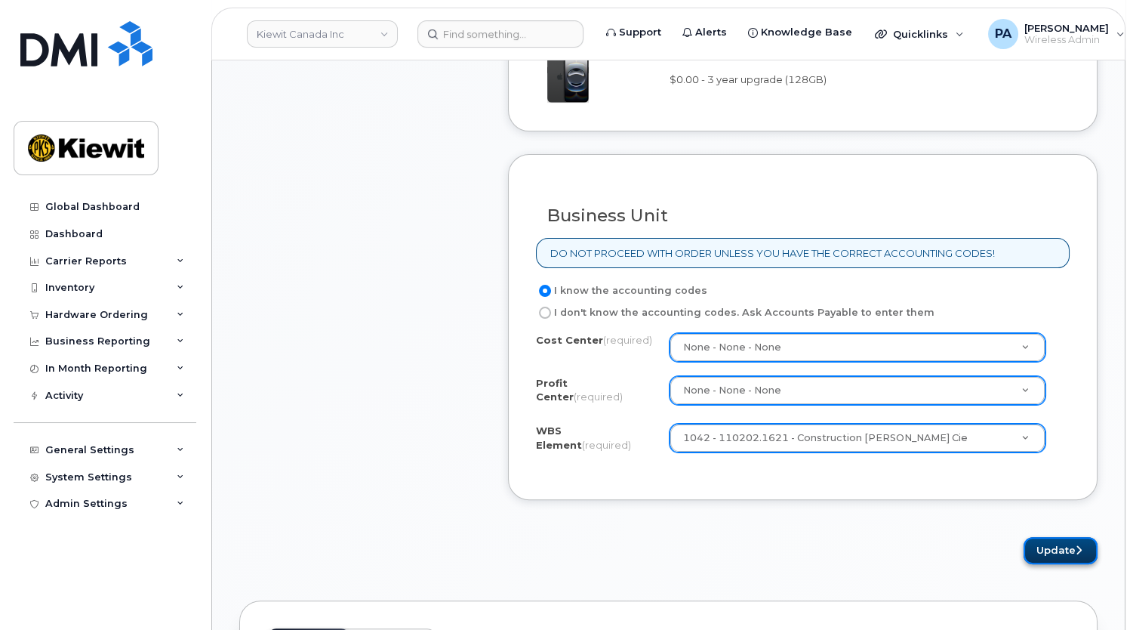
click at [1058, 542] on button "Update" at bounding box center [1061, 551] width 74 height 28
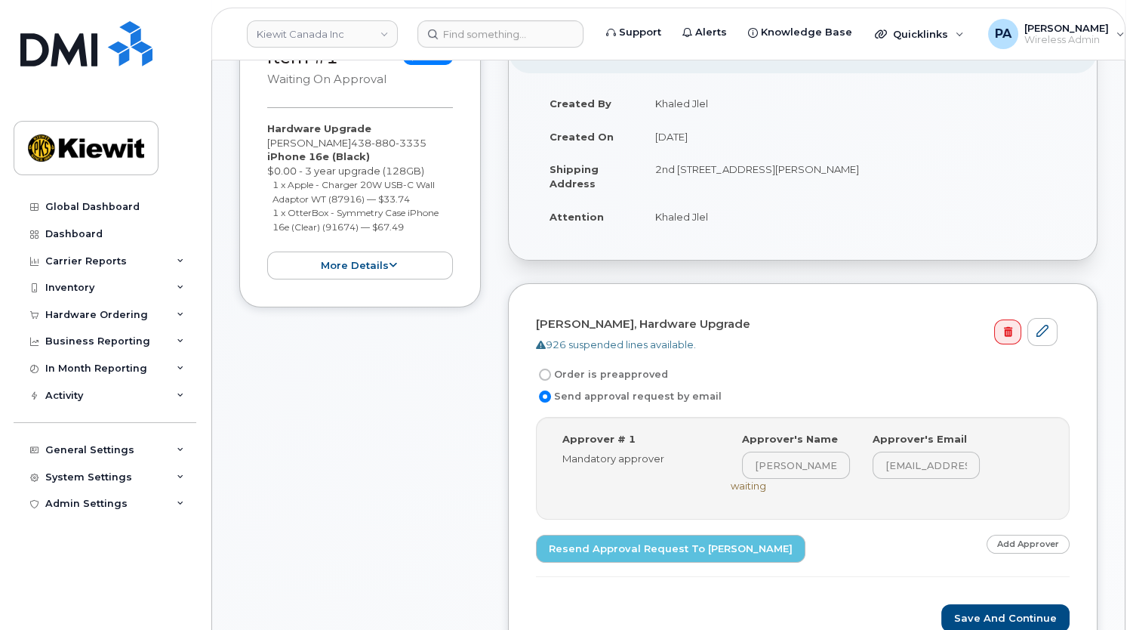
scroll to position [343, 0]
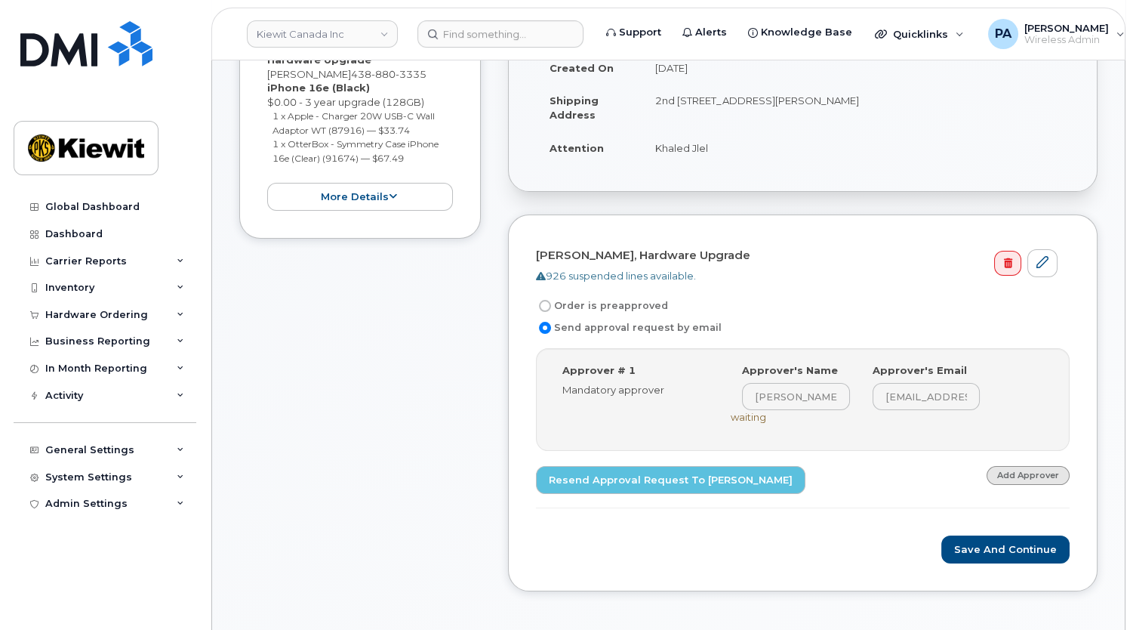
click at [1025, 476] on link "Add Approver" at bounding box center [1028, 475] width 83 height 19
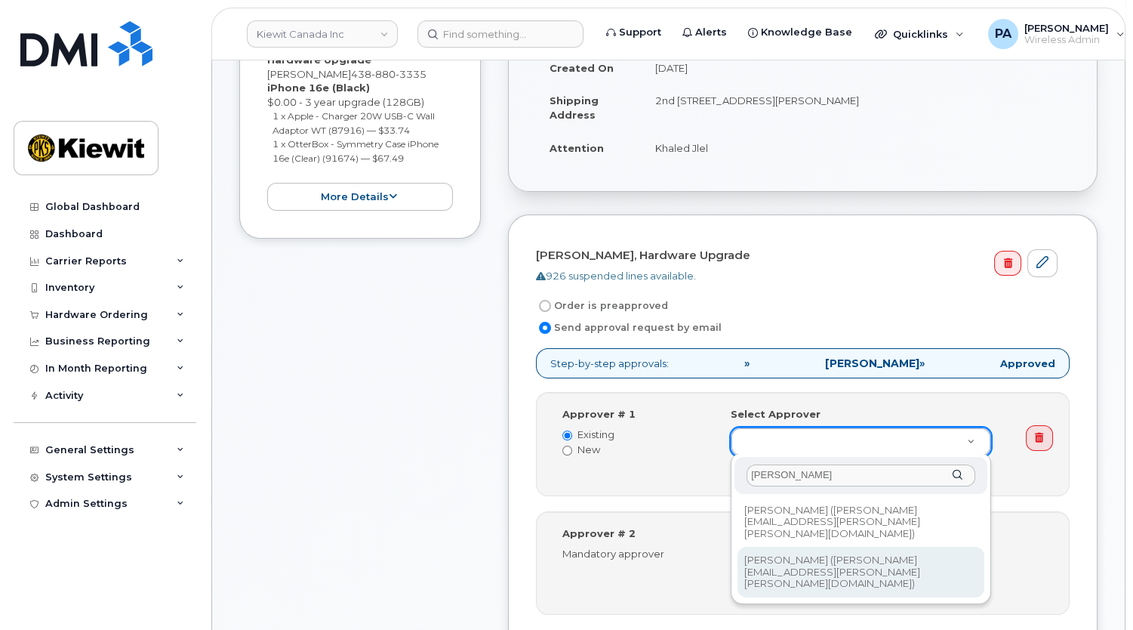
type input "[PERSON_NAME]"
type input "1034592"
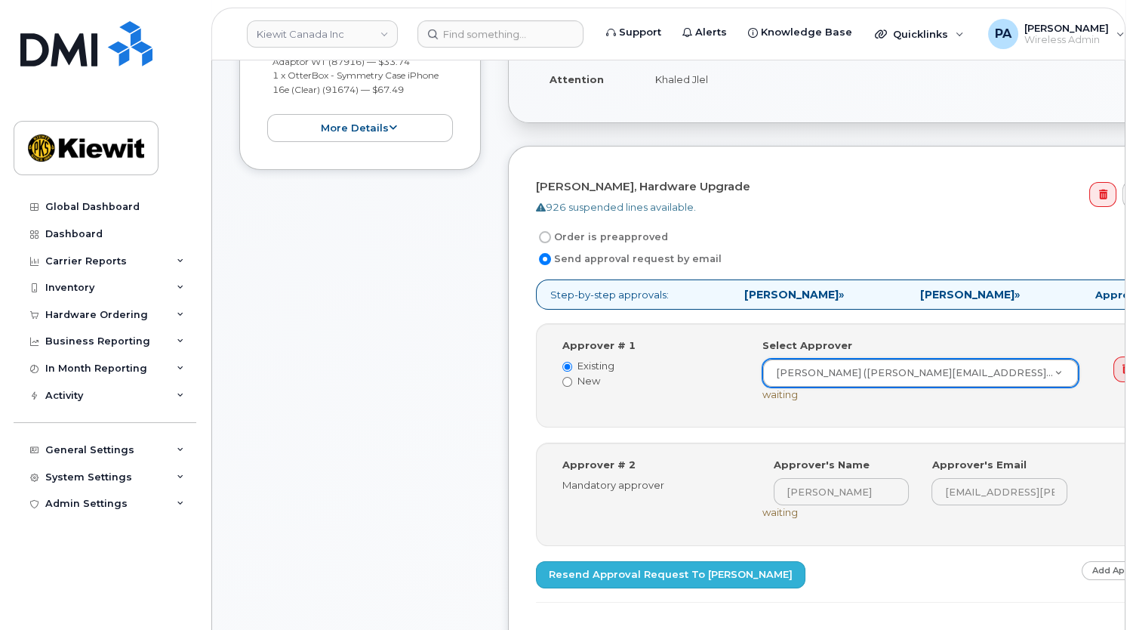
scroll to position [480, 0]
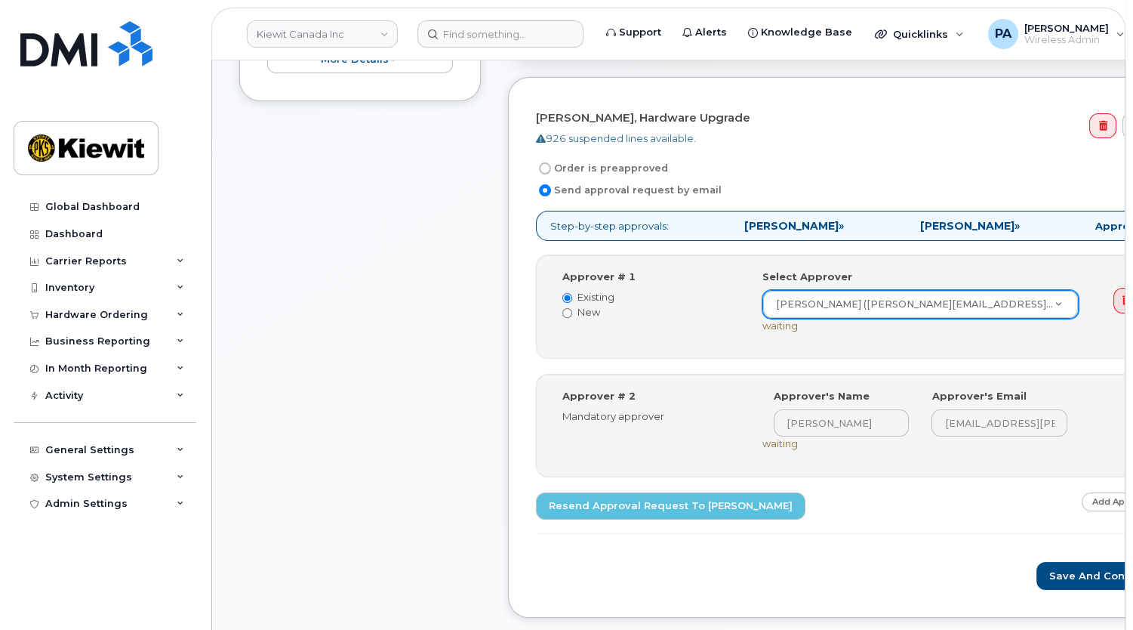
drag, startPoint x: 1033, startPoint y: 498, endPoint x: 972, endPoint y: 483, distance: 63.7
click at [1082, 498] on link "Add Approver" at bounding box center [1123, 501] width 83 height 19
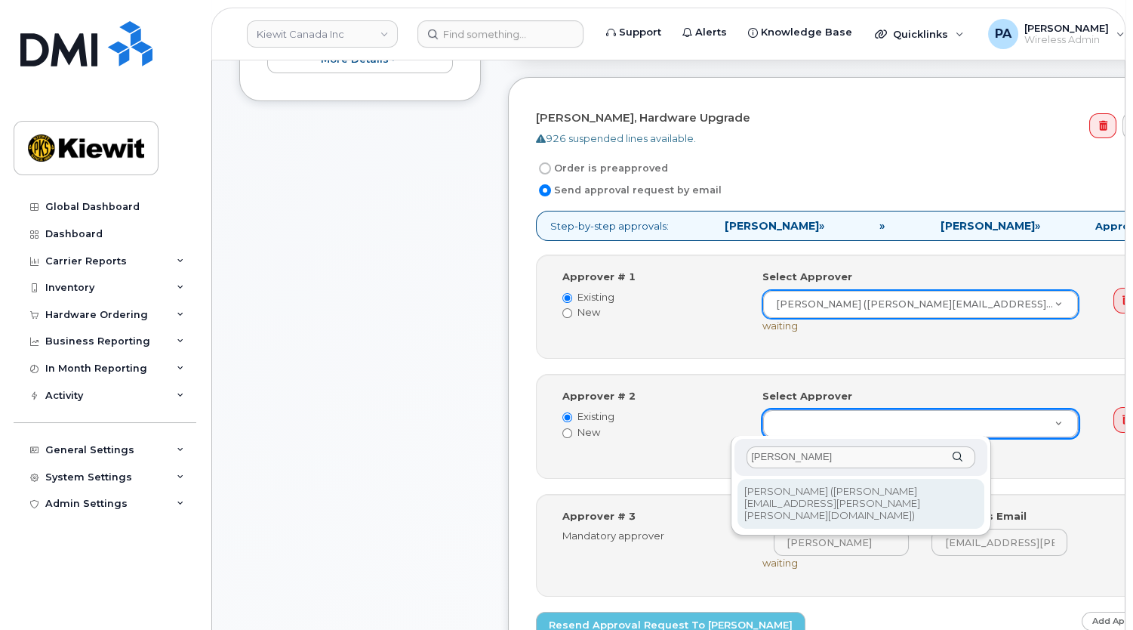
type input "[PERSON_NAME]"
type input "1063482"
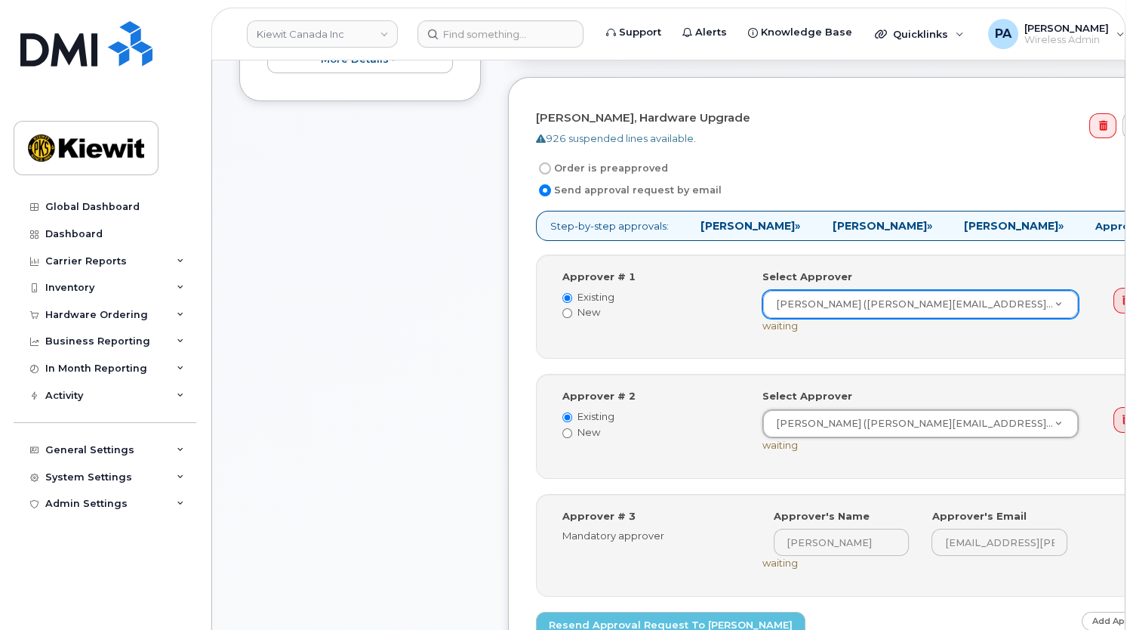
scroll to position [686, 0]
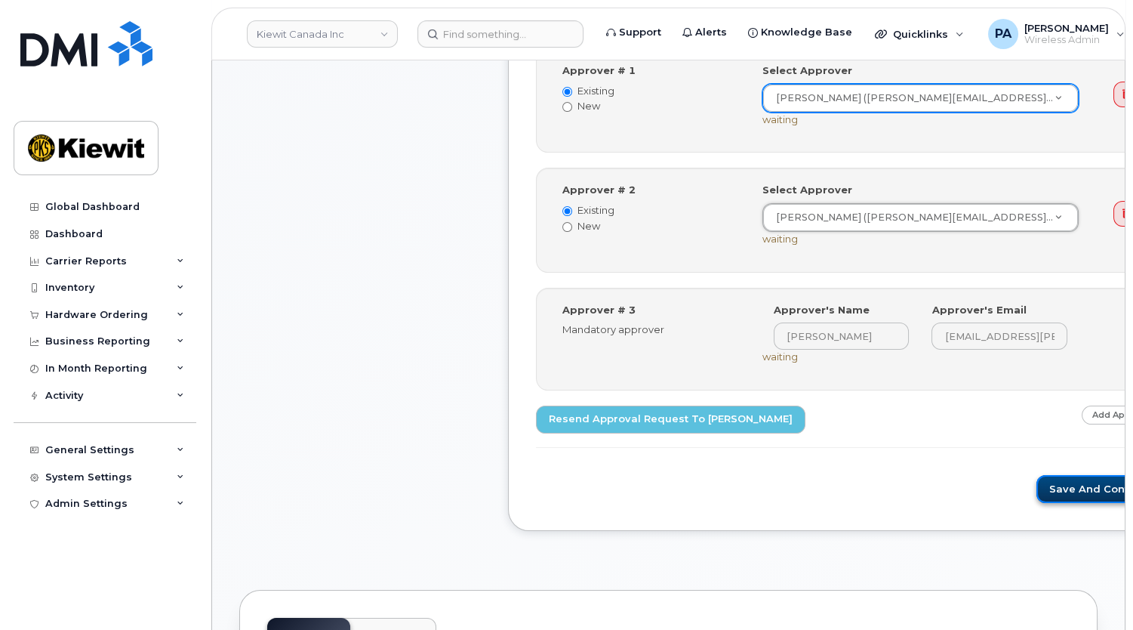
click at [1036, 491] on button "Save and Continue" at bounding box center [1100, 489] width 128 height 28
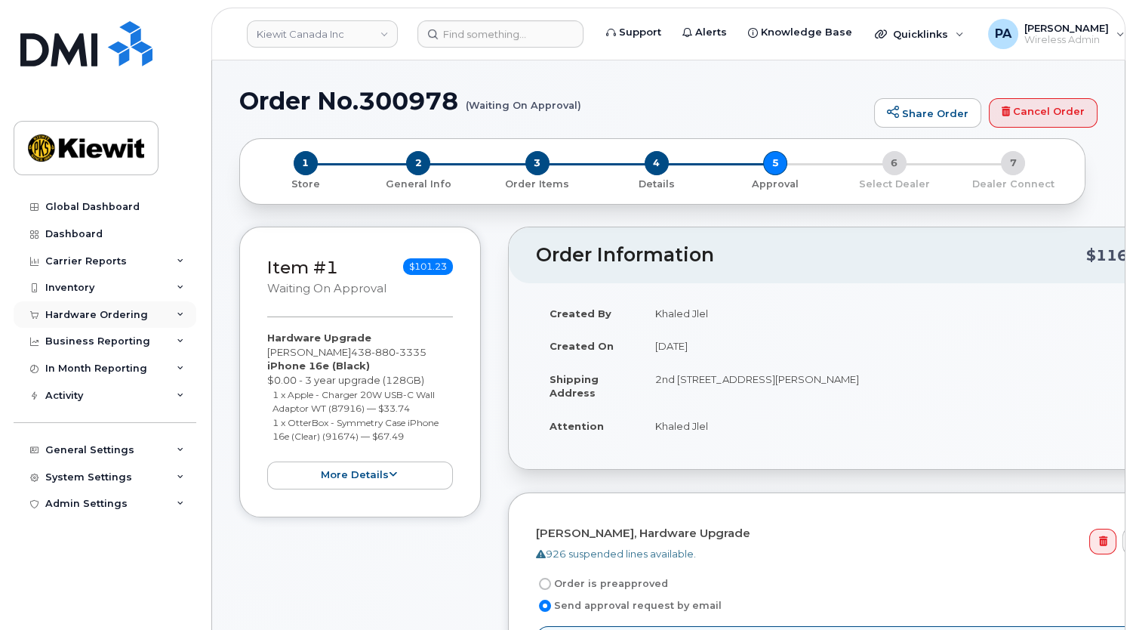
click at [119, 301] on div "Hardware Ordering" at bounding box center [105, 314] width 183 height 27
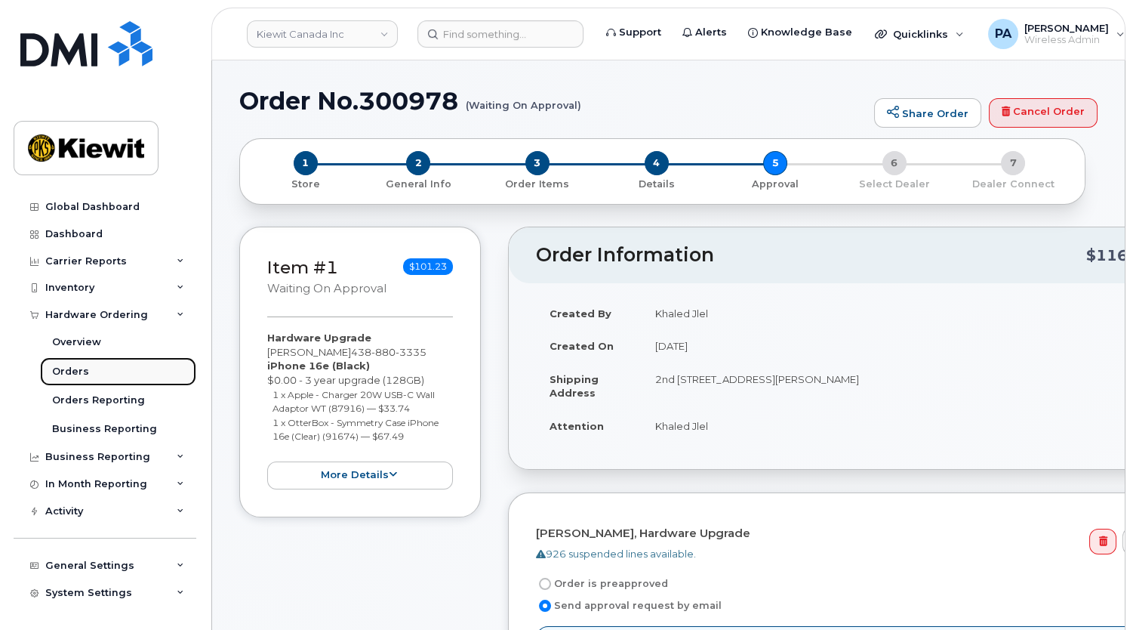
click at [87, 369] on link "Orders" at bounding box center [118, 371] width 156 height 29
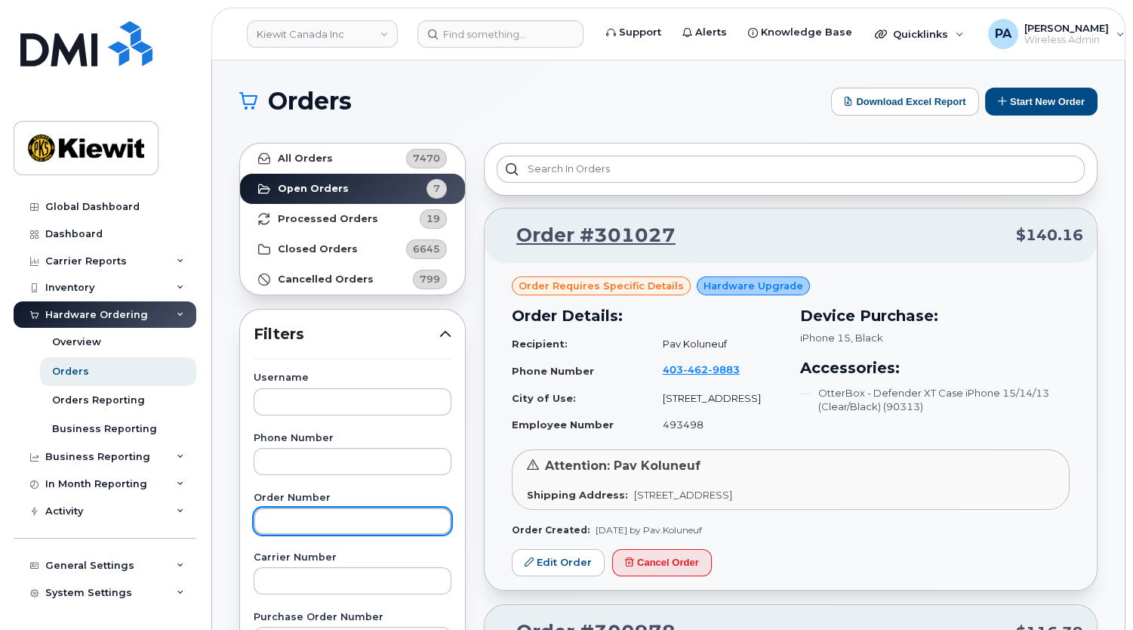
click at [300, 516] on input "text" at bounding box center [353, 520] width 198 height 27
type input "0"
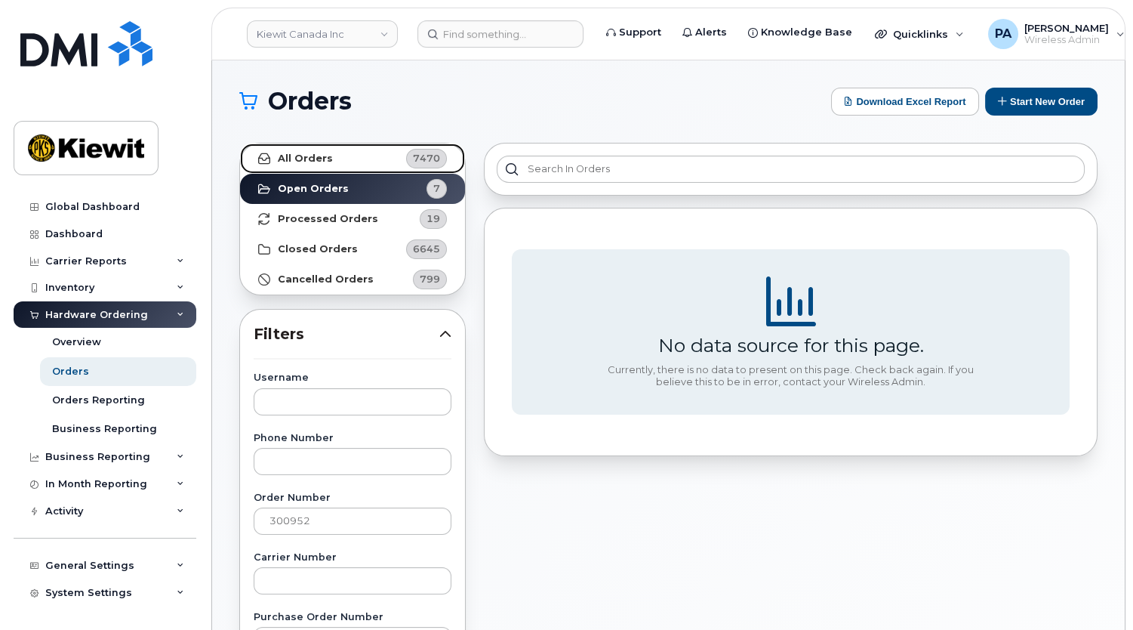
click at [373, 162] on link "All Orders 7470" at bounding box center [352, 158] width 225 height 30
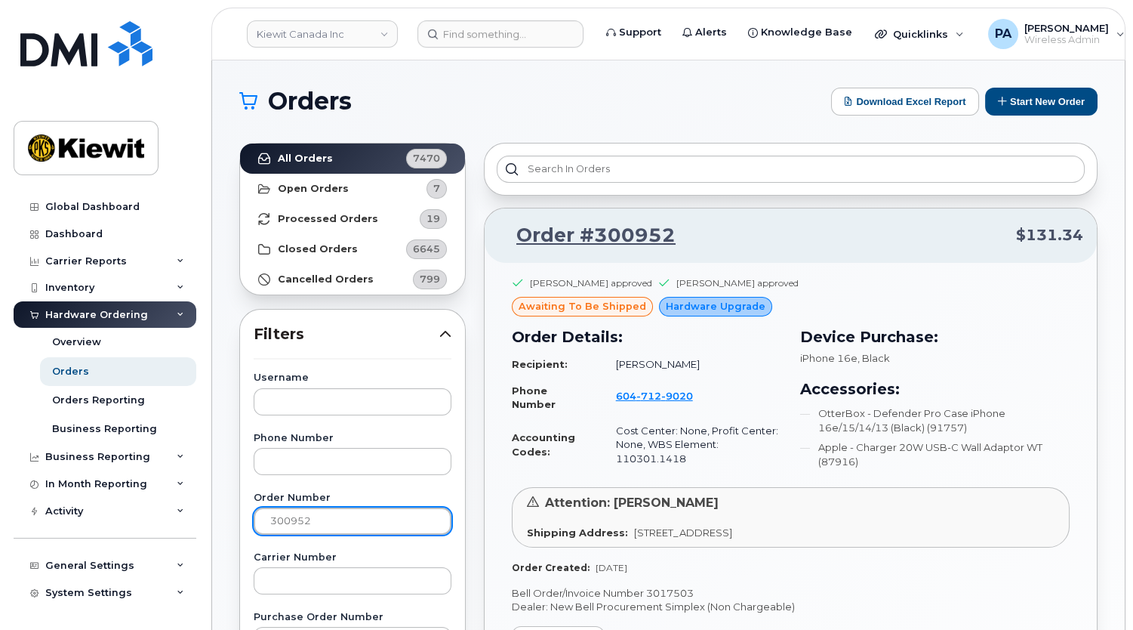
drag, startPoint x: 317, startPoint y: 525, endPoint x: 296, endPoint y: 519, distance: 21.8
click at [296, 519] on input "300952" at bounding box center [353, 520] width 198 height 27
type input "300999"
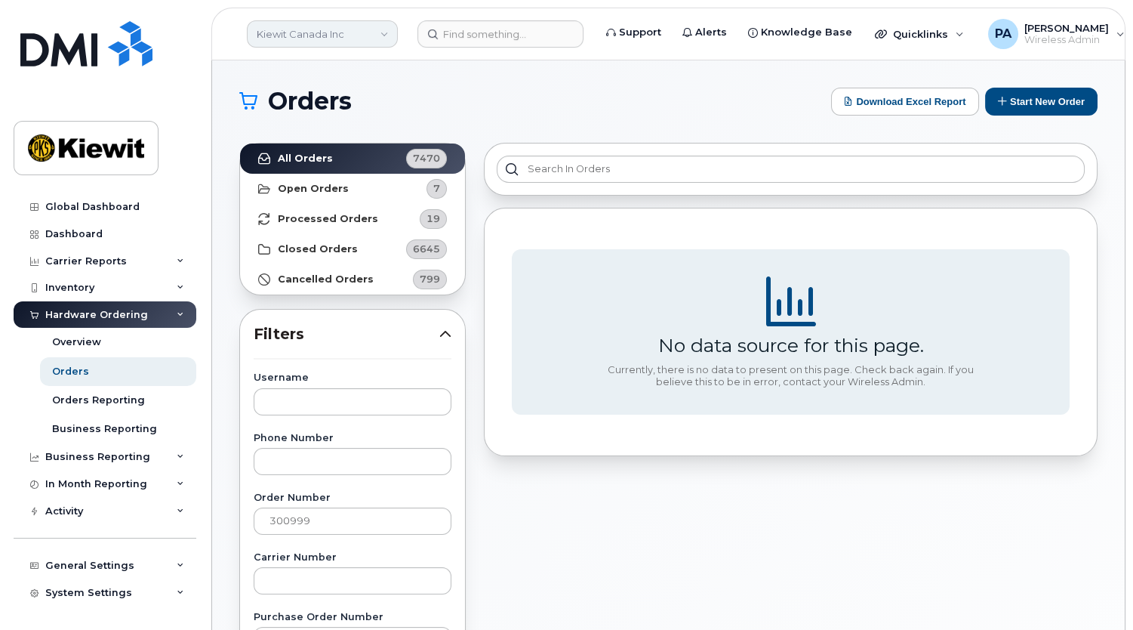
click at [357, 36] on link "Kiewit Canada Inc" at bounding box center [322, 33] width 151 height 27
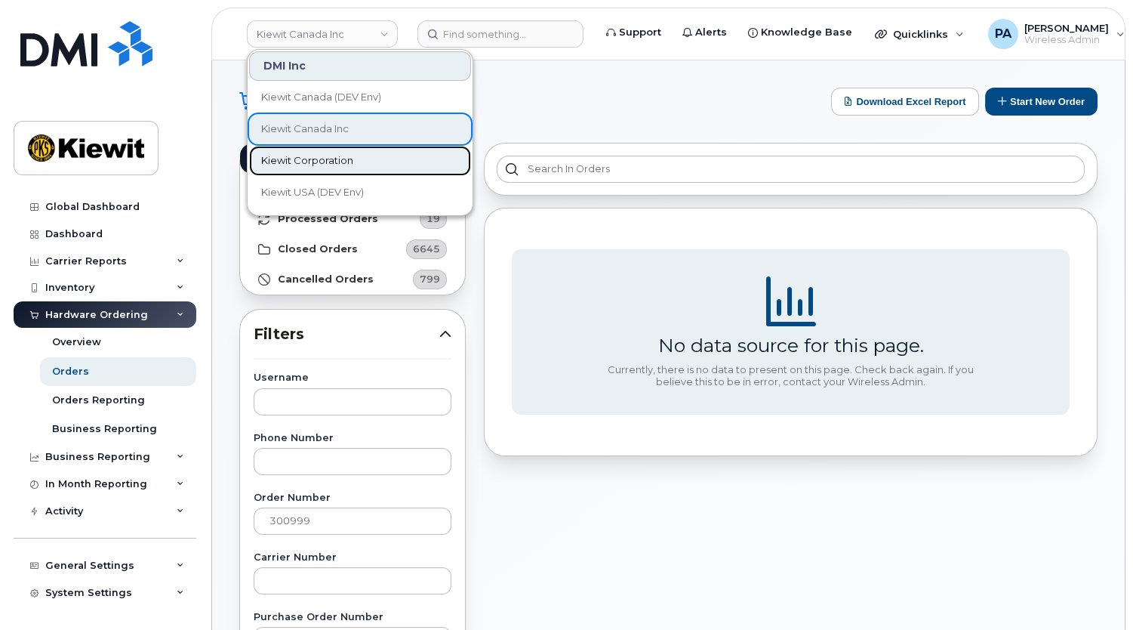
click at [323, 153] on span "Kiewit Corporation" at bounding box center [307, 160] width 92 height 15
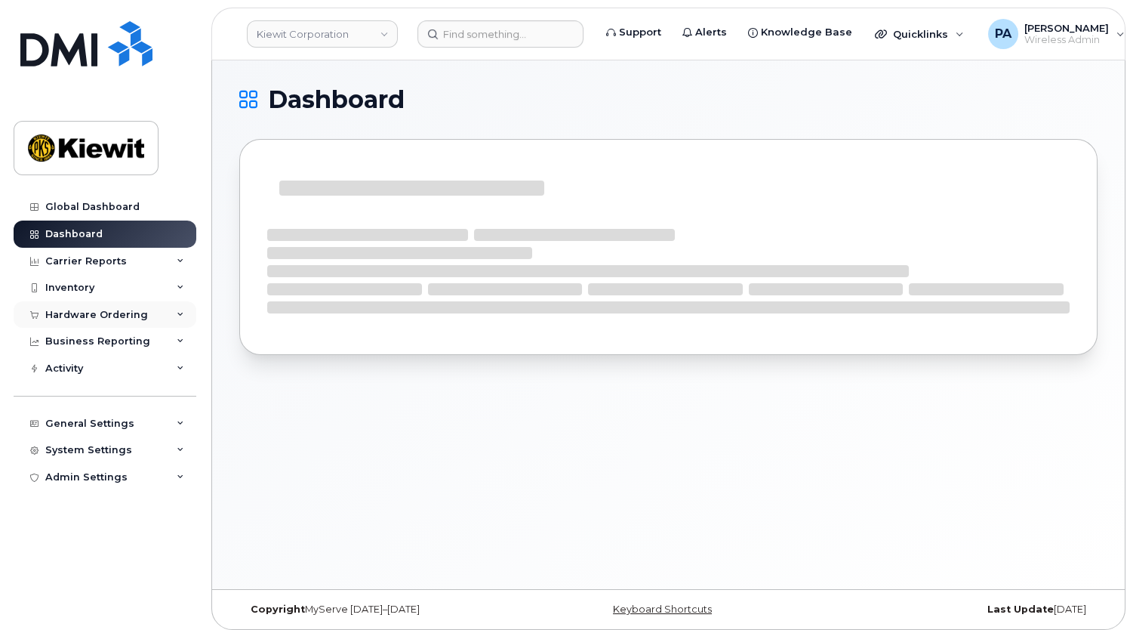
click at [113, 309] on div "Hardware Ordering" at bounding box center [96, 315] width 103 height 12
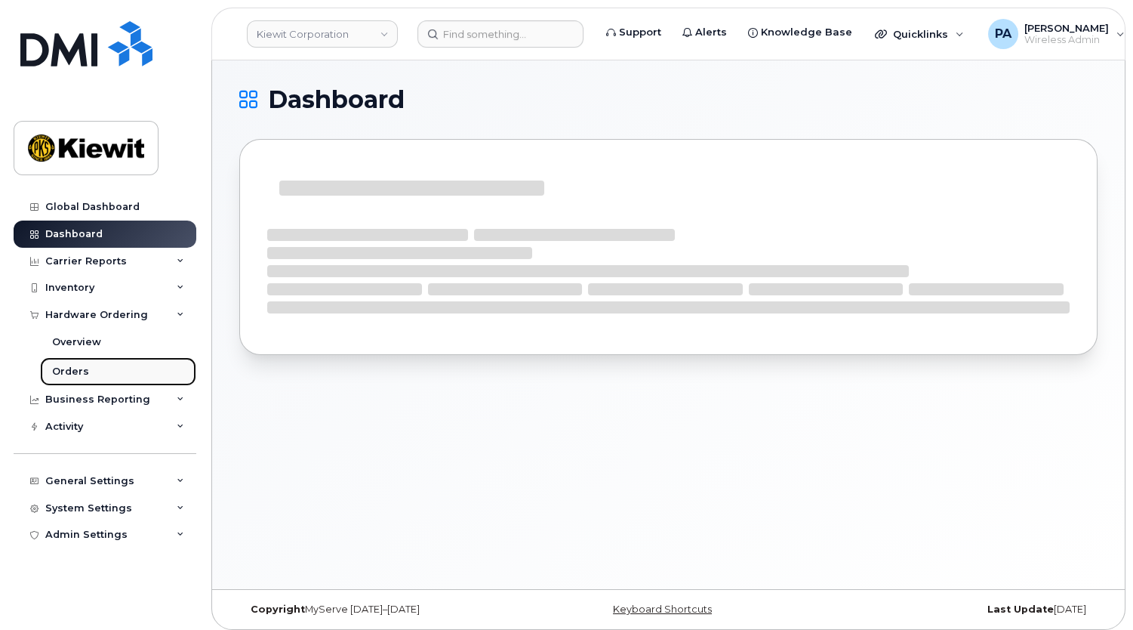
click at [67, 370] on div "Orders" at bounding box center [70, 372] width 37 height 14
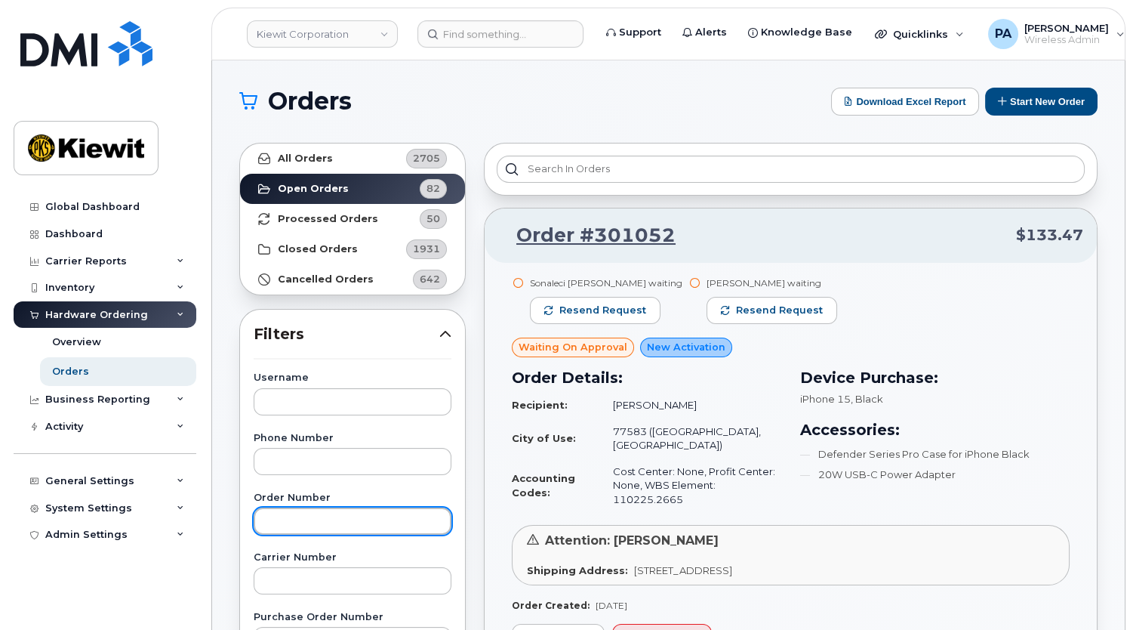
click at [323, 528] on input "text" at bounding box center [353, 520] width 198 height 27
type input "300999"
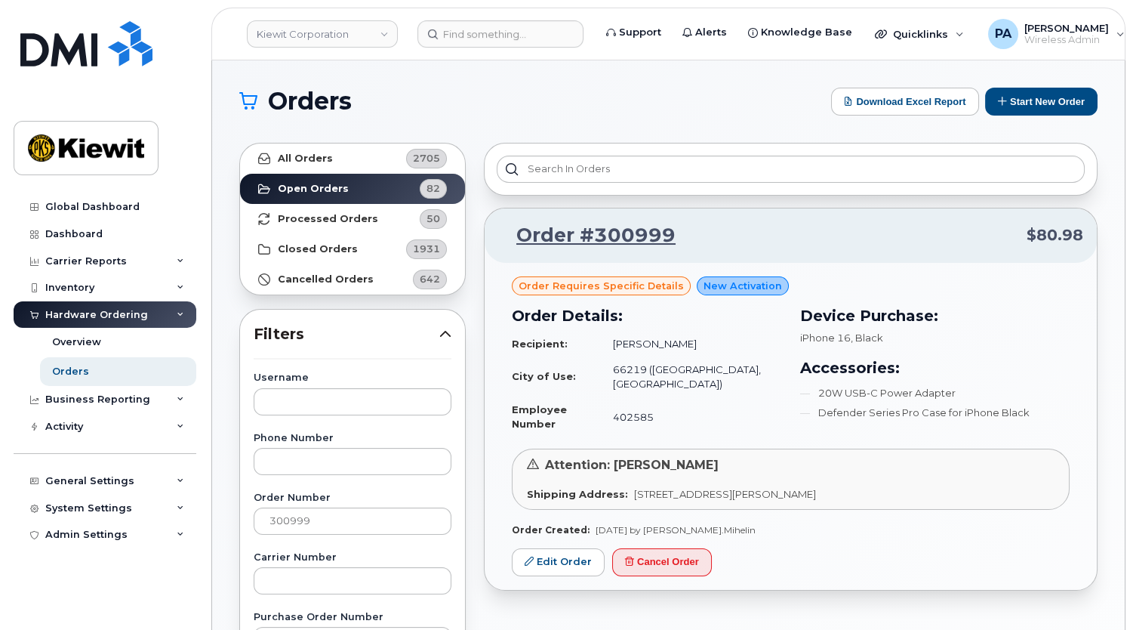
drag, startPoint x: 736, startPoint y: 343, endPoint x: 652, endPoint y: 343, distance: 83.8
click at [652, 343] on td "[PERSON_NAME]" at bounding box center [690, 344] width 183 height 26
copy td "[PERSON_NAME]"
click at [454, 32] on input at bounding box center [500, 33] width 166 height 27
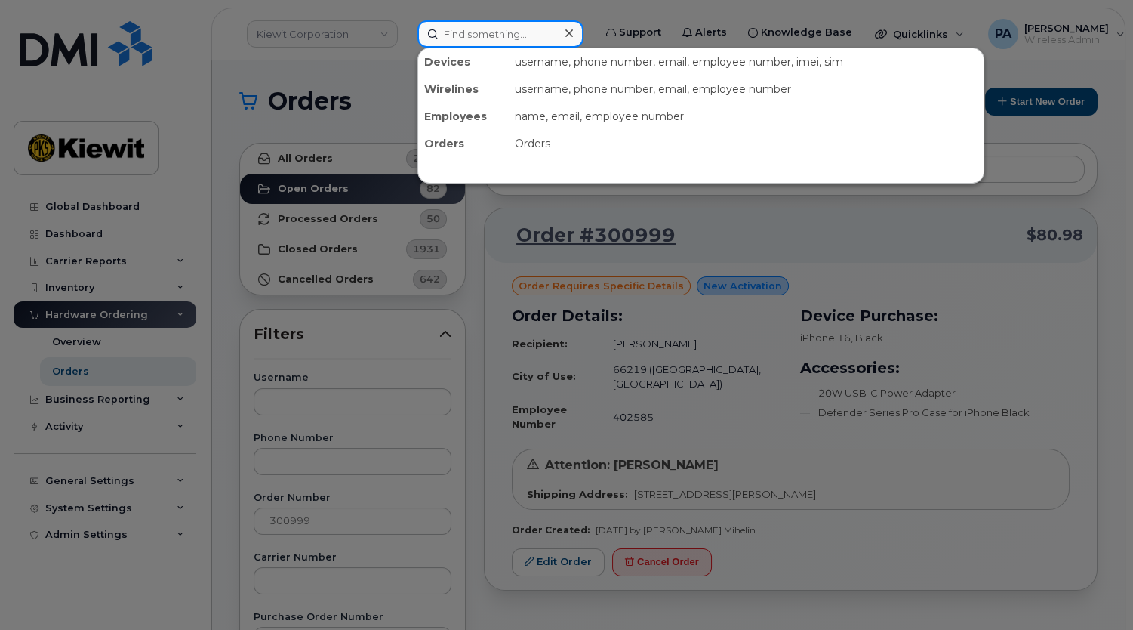
paste input "[PERSON_NAME]"
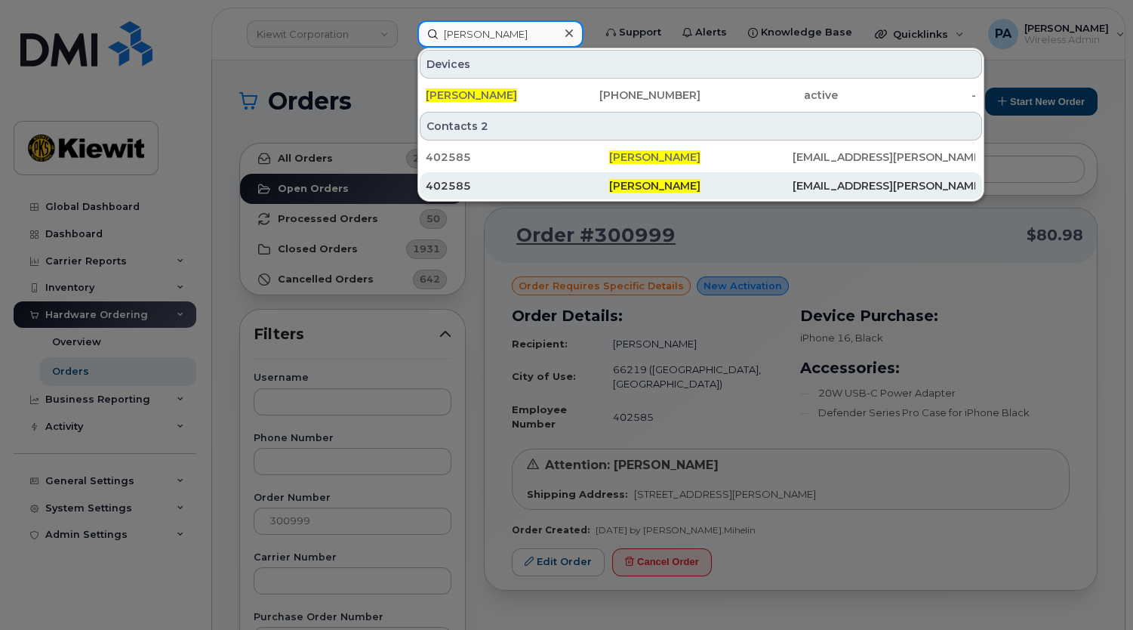
type input "[PERSON_NAME]"
click at [450, 185] on div "402585" at bounding box center [517, 185] width 183 height 15
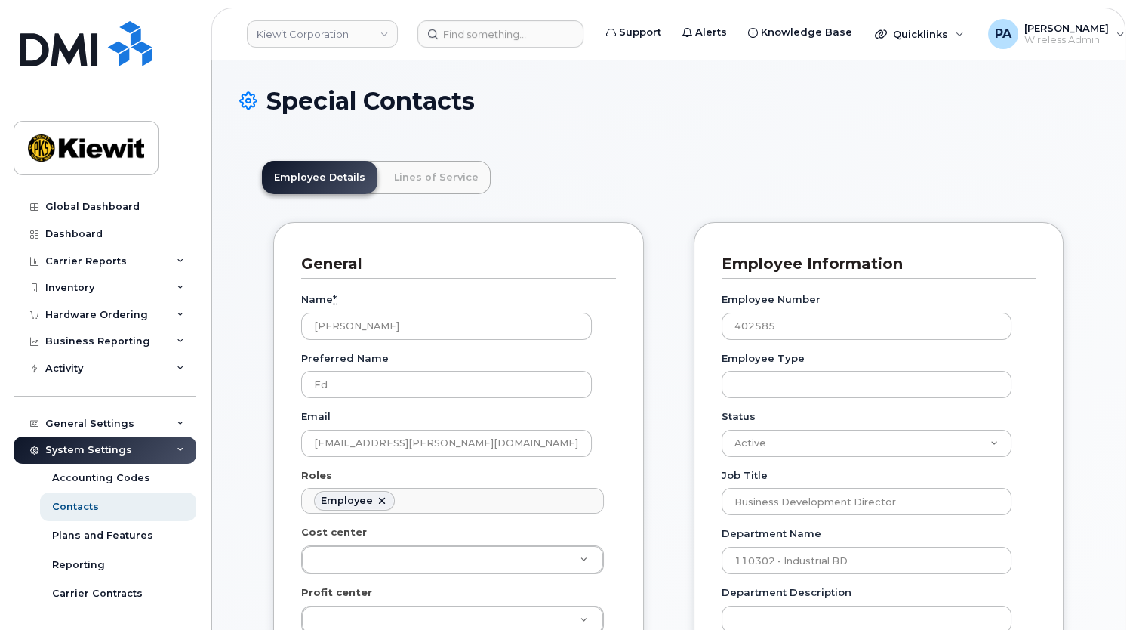
scroll to position [48, 0]
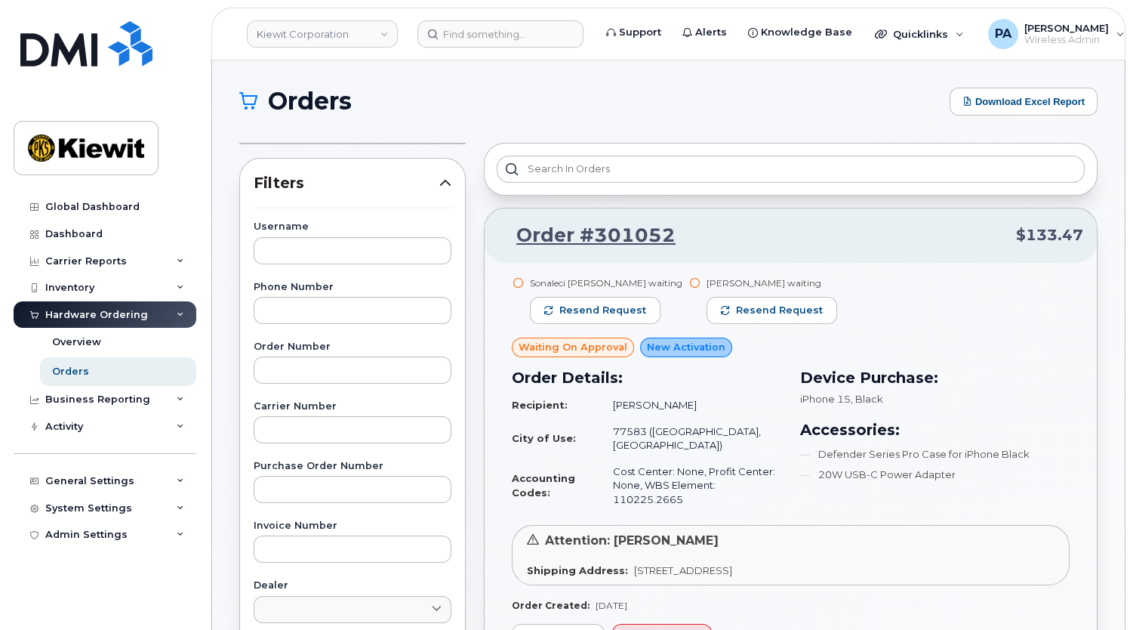
scroll to position [68, 0]
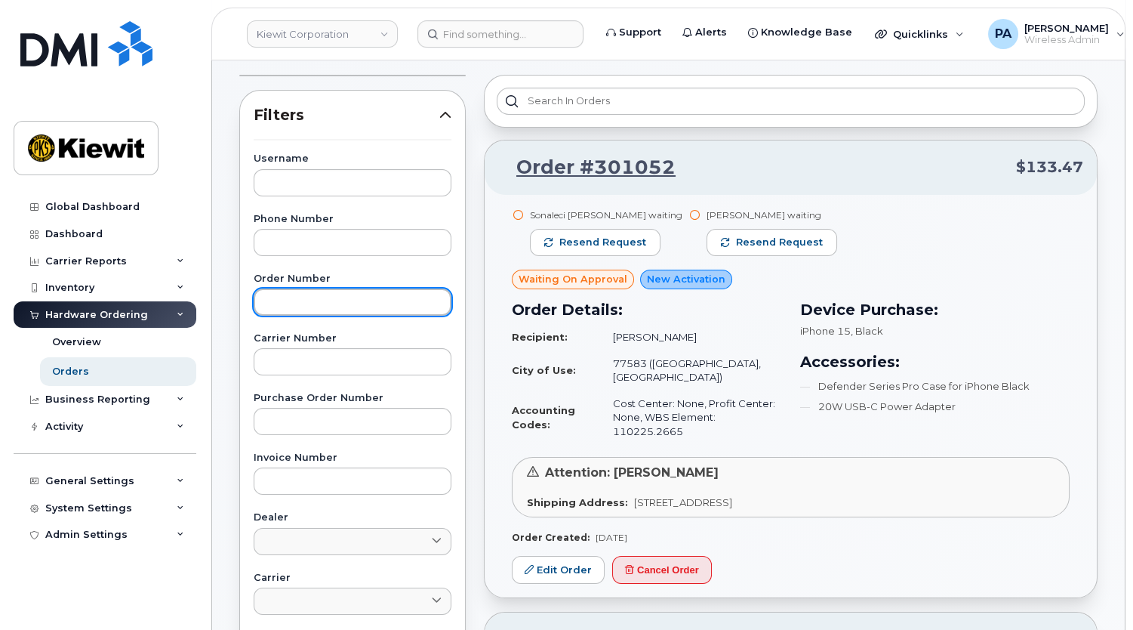
click at [282, 303] on input "text" at bounding box center [353, 301] width 198 height 27
type input "300999"
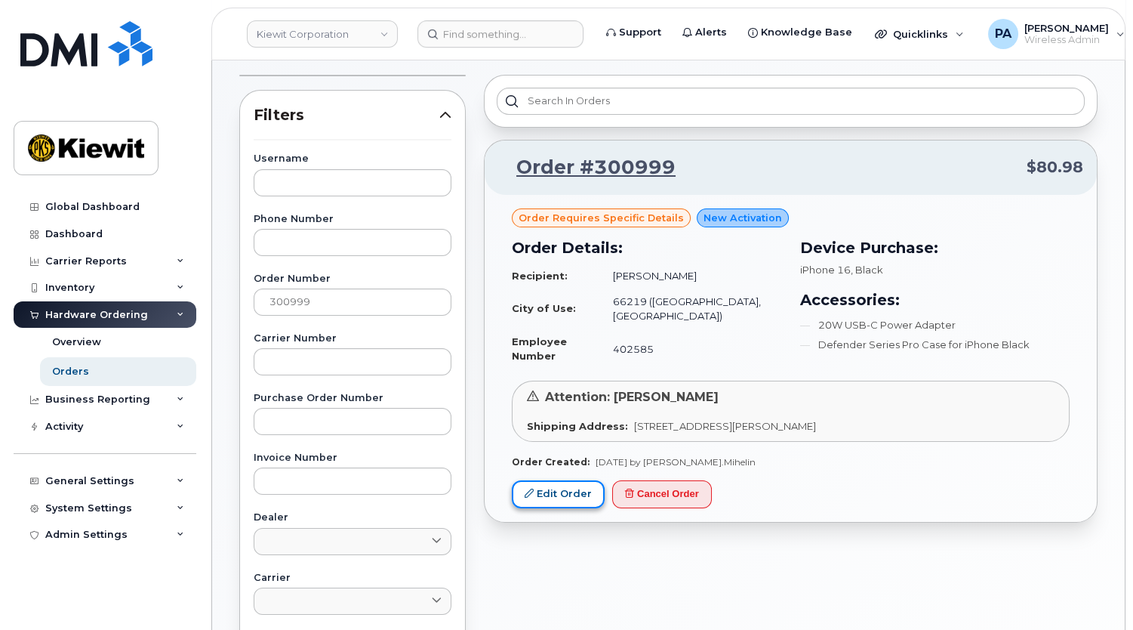
click at [580, 480] on link "Edit Order" at bounding box center [558, 494] width 93 height 28
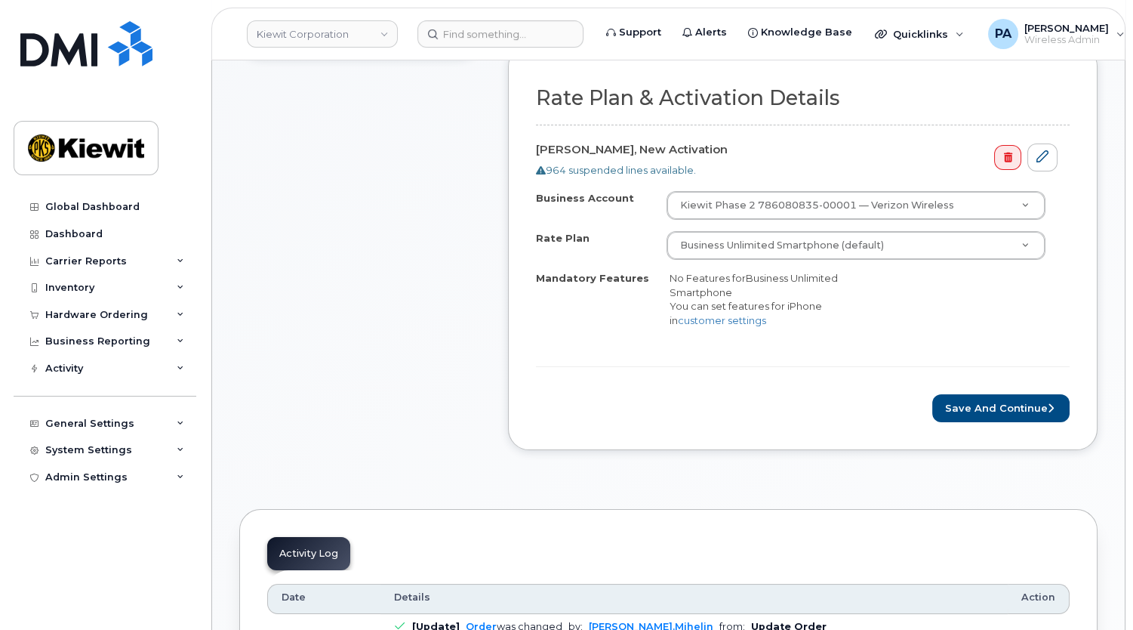
scroll to position [137, 0]
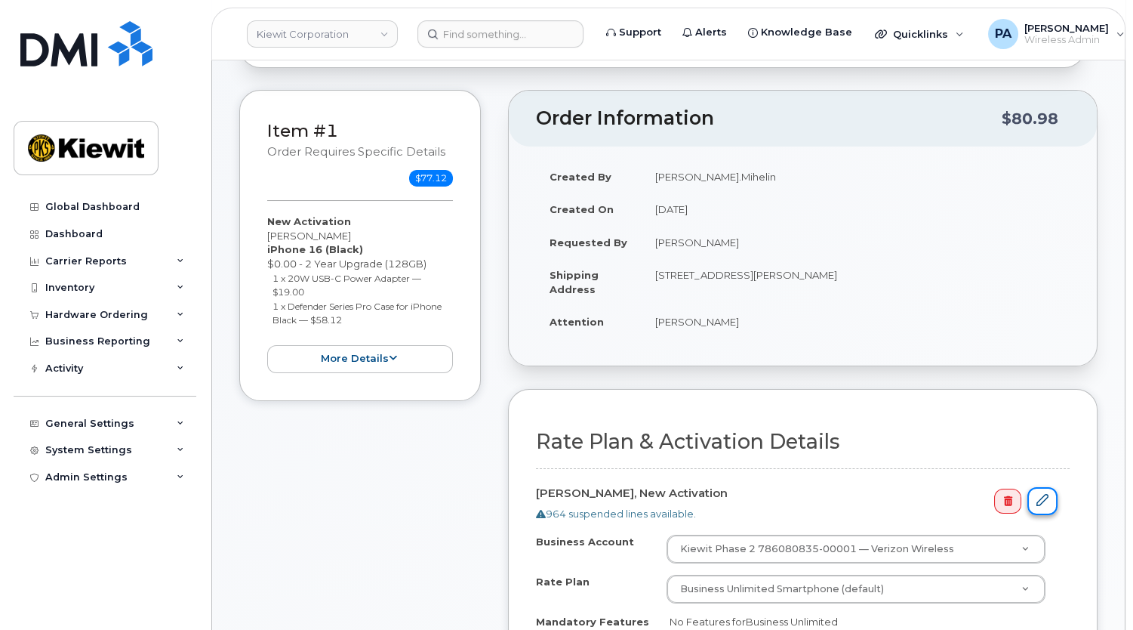
click at [1045, 503] on icon at bounding box center [1042, 500] width 12 height 12
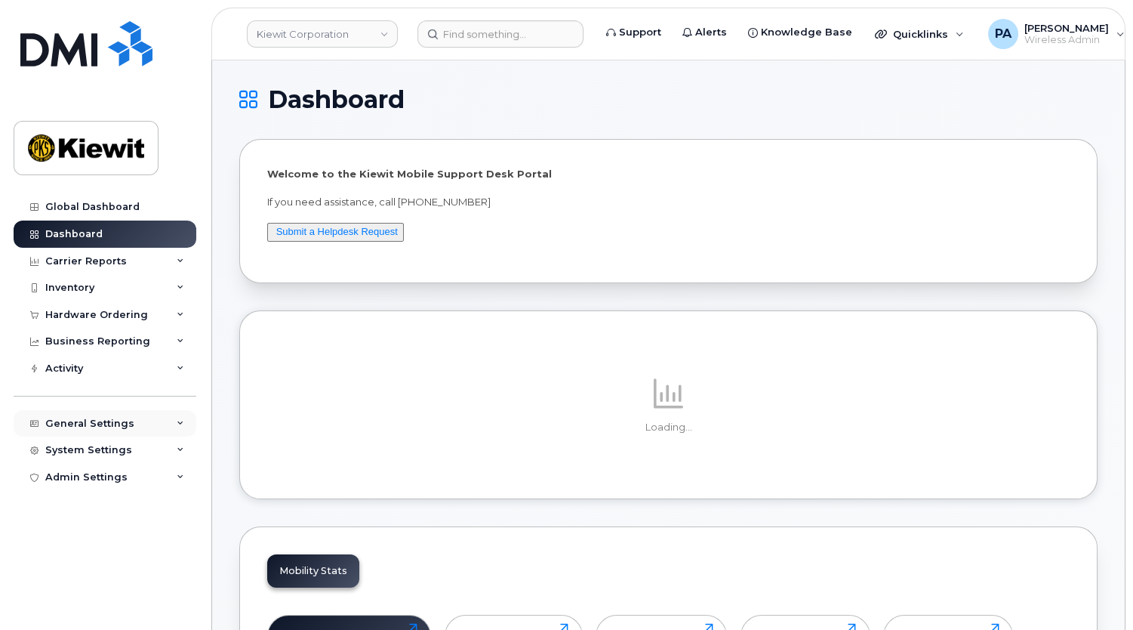
click at [97, 420] on div "General Settings" at bounding box center [89, 423] width 89 height 12
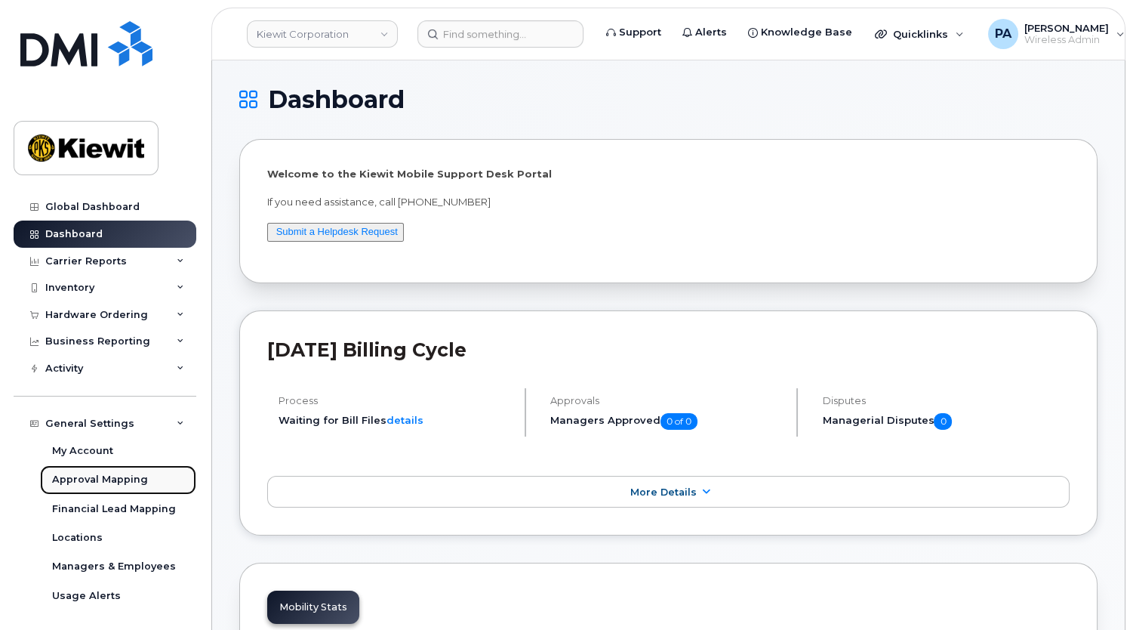
click at [76, 482] on div "Approval Mapping" at bounding box center [100, 480] width 96 height 14
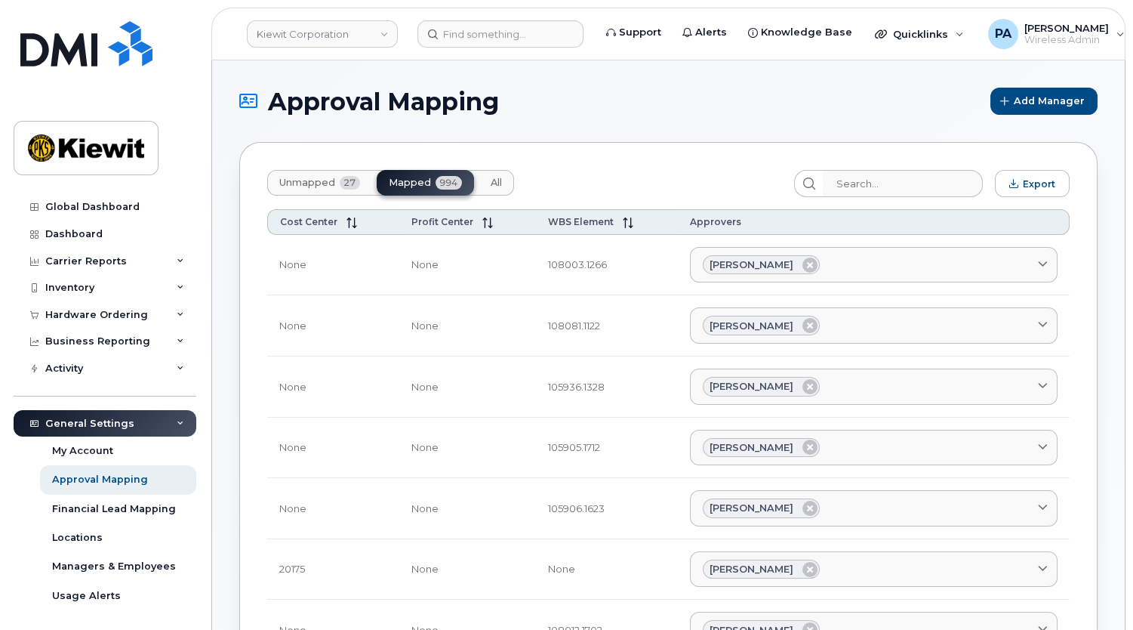
drag, startPoint x: 904, startPoint y: 118, endPoint x: 488, endPoint y: 188, distance: 421.8
click at [445, 183] on div "Unmapped 27 Mapped 994 All" at bounding box center [390, 183] width 247 height 26
click at [872, 180] on input "search" at bounding box center [902, 183] width 161 height 27
click at [869, 184] on input "110302" at bounding box center [902, 183] width 161 height 27
click at [879, 177] on input "110311002" at bounding box center [902, 183] width 161 height 27
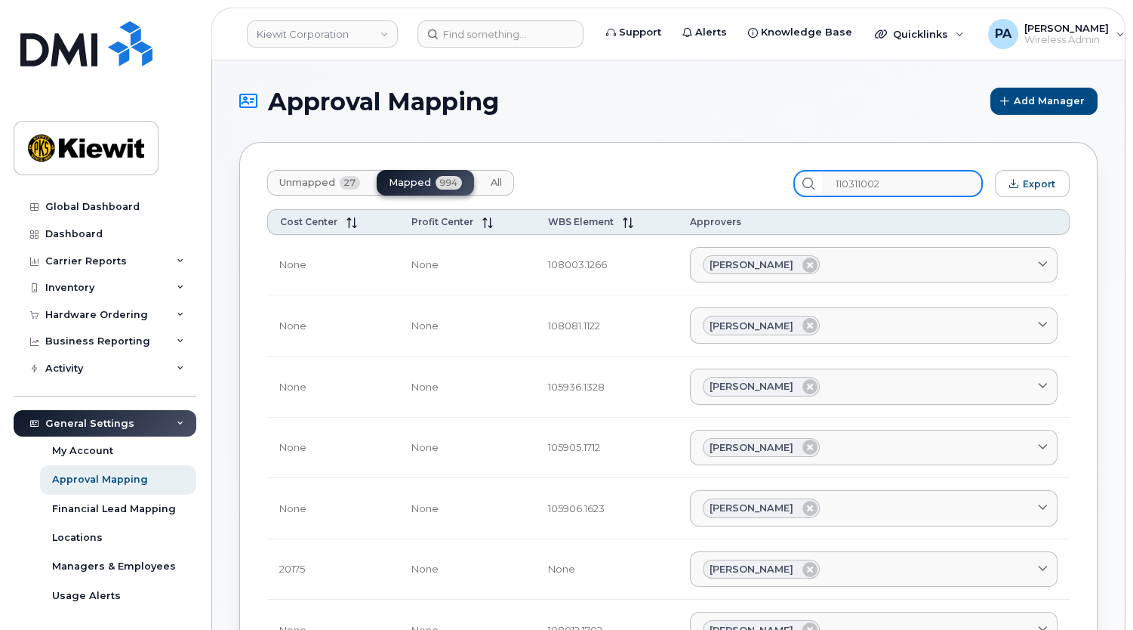
click at [879, 182] on input "110311002" at bounding box center [902, 183] width 161 height 27
click at [488, 188] on button "All" at bounding box center [496, 183] width 35 height 26
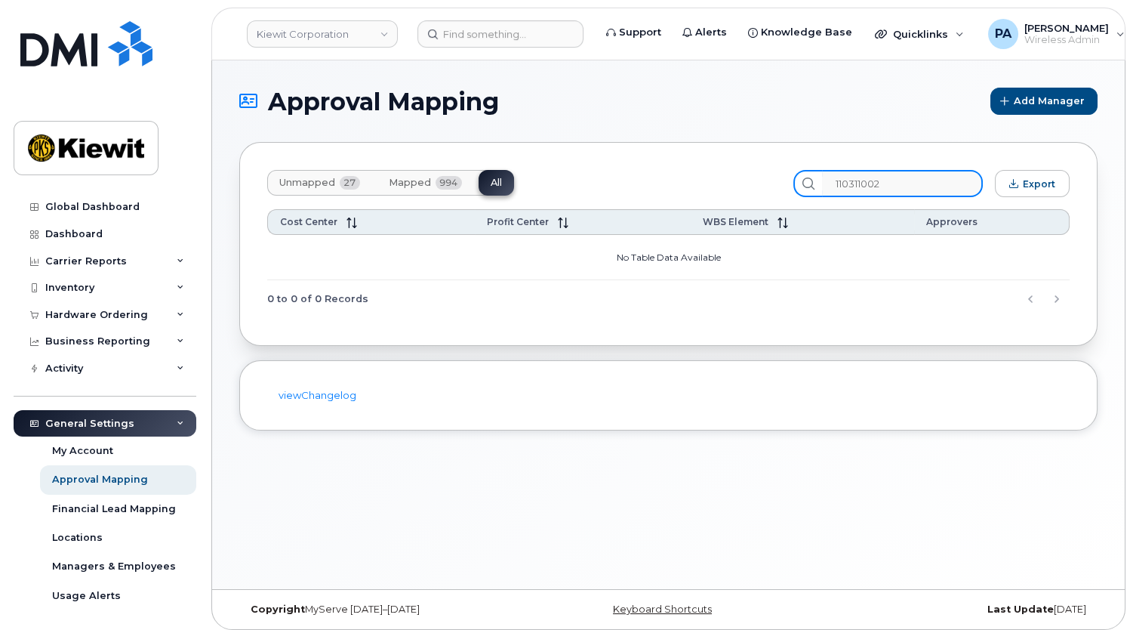
drag, startPoint x: 898, startPoint y: 182, endPoint x: 483, endPoint y: 134, distance: 418.0
click at [483, 134] on section "Approval Mapping Add Manager Unmapped 27 Mapped 994 All 110311002 Export Cost C…" at bounding box center [668, 259] width 858 height 343
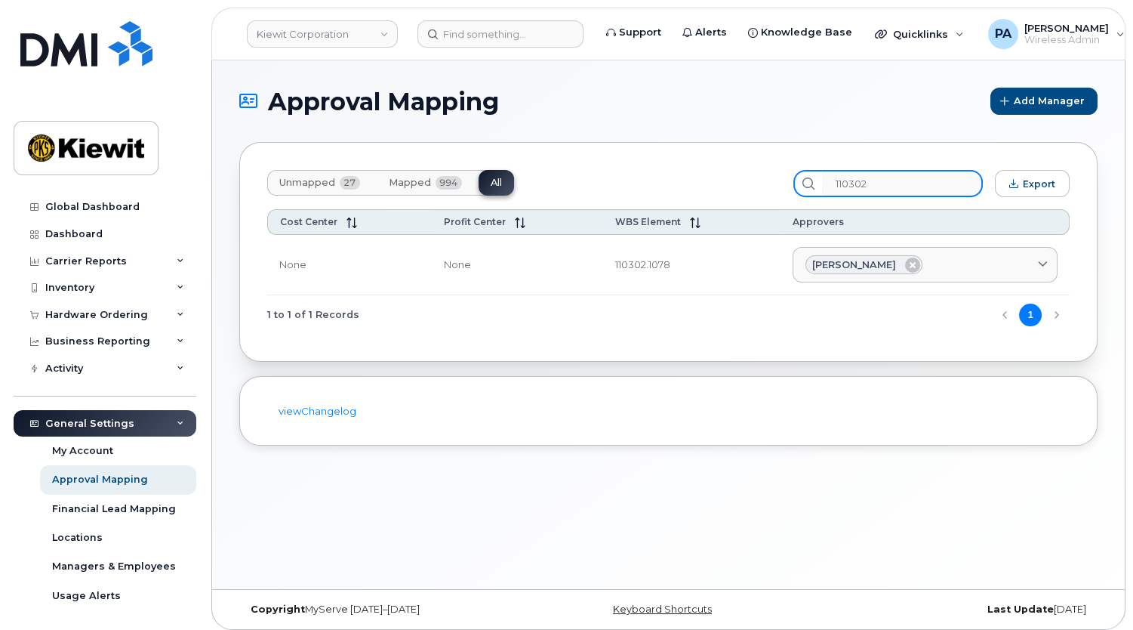
type input "110302"
drag, startPoint x: 677, startPoint y: 262, endPoint x: 586, endPoint y: 269, distance: 91.7
click at [586, 269] on tr "None None 110302.1078 Kristine Revier Aaron Seward AARON.SEWARD@KSTCJV.COM Abri…" at bounding box center [668, 265] width 802 height 61
copy tr "110302.1078"
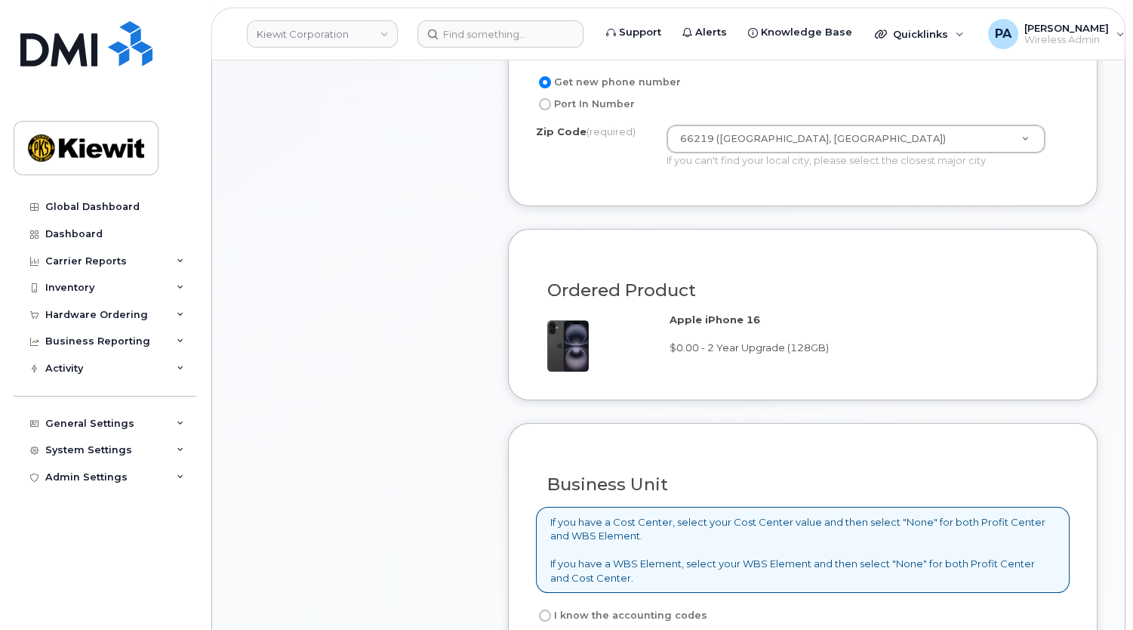
scroll to position [1098, 0]
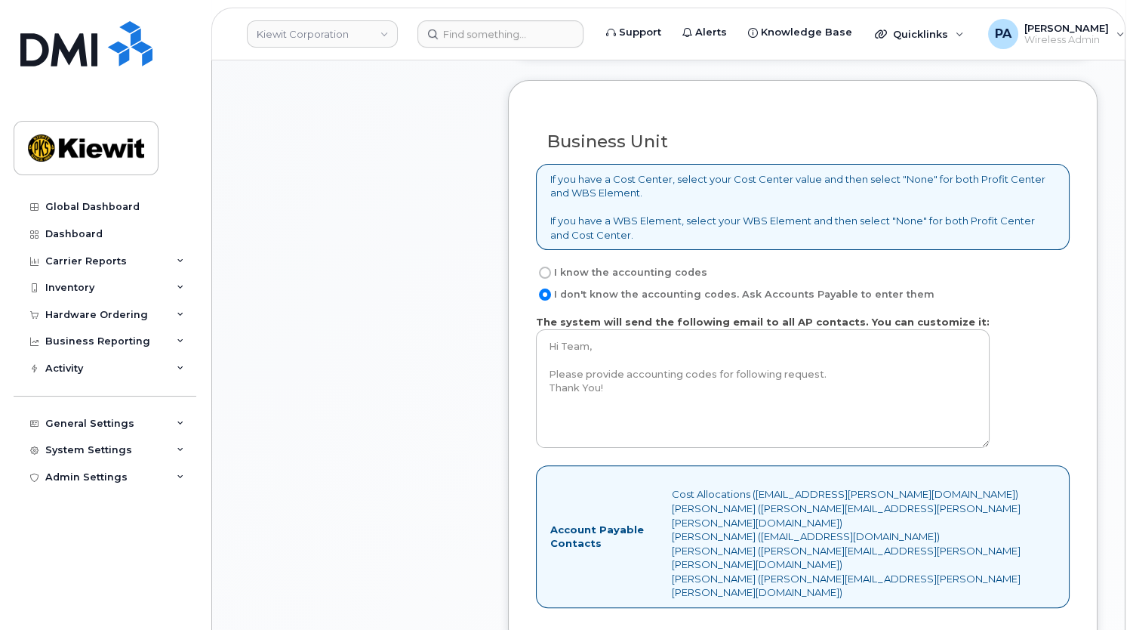
drag, startPoint x: 559, startPoint y: 272, endPoint x: 573, endPoint y: 279, distance: 15.2
click at [559, 272] on label "I know the accounting codes" at bounding box center [621, 272] width 171 height 18
click at [551, 272] on input "I know the accounting codes" at bounding box center [545, 272] width 12 height 12
radio input "true"
select select
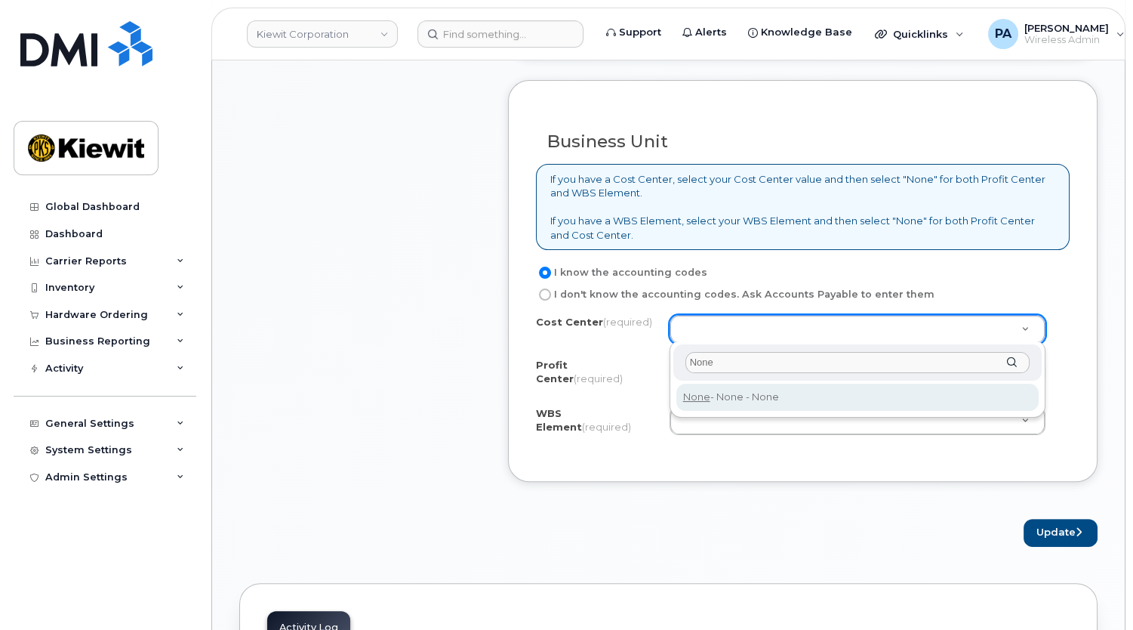
type input "None"
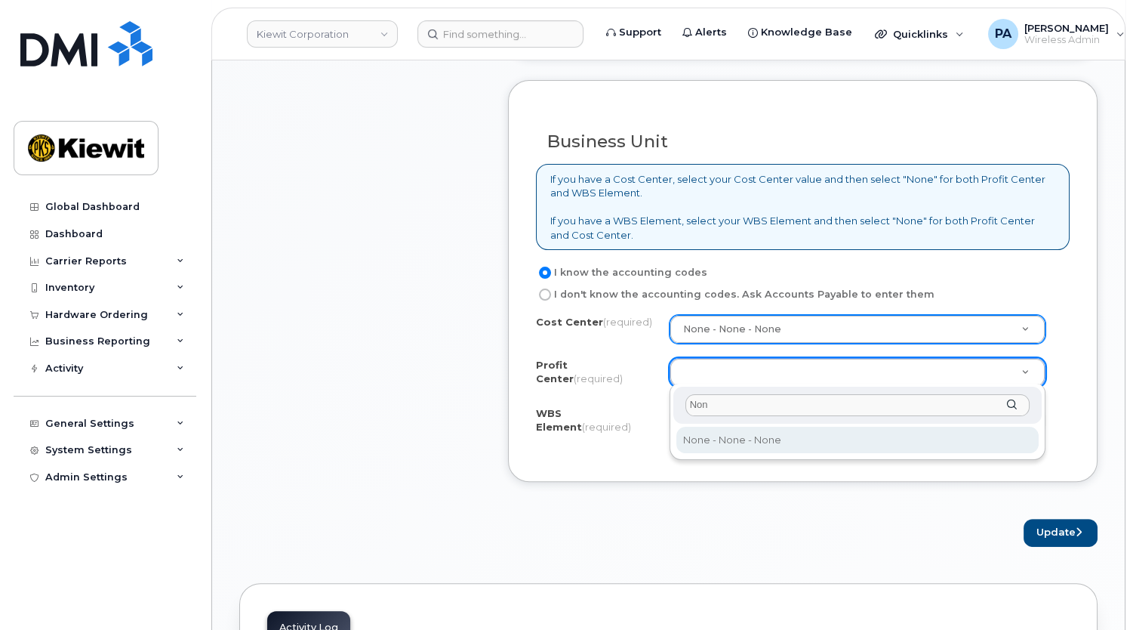
type input "None"
select select "None"
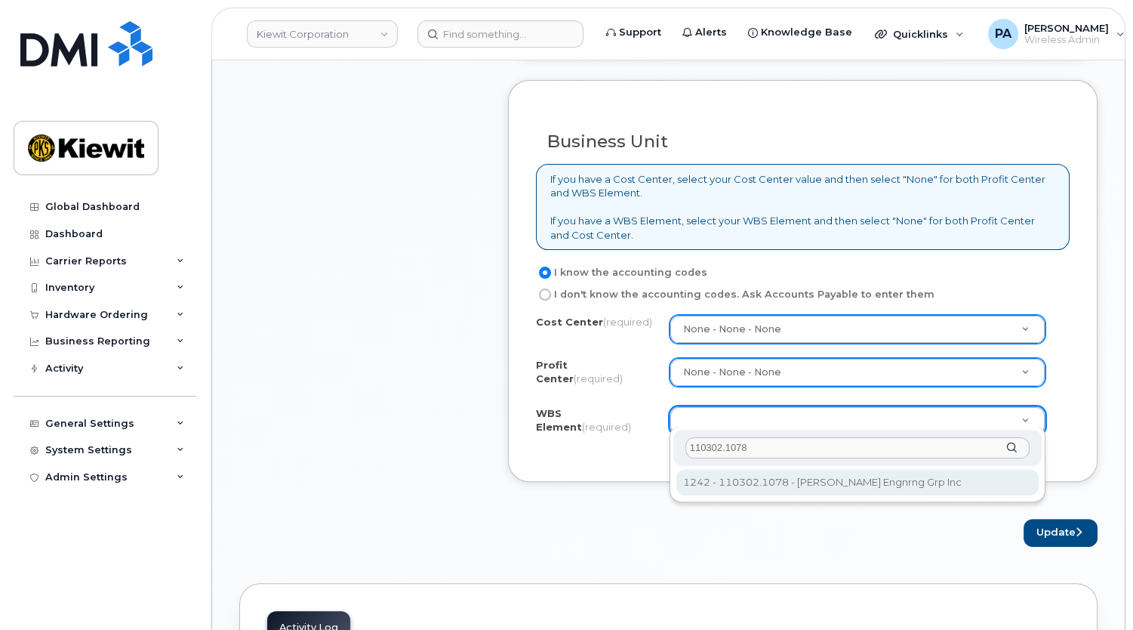
type input "110302.1078"
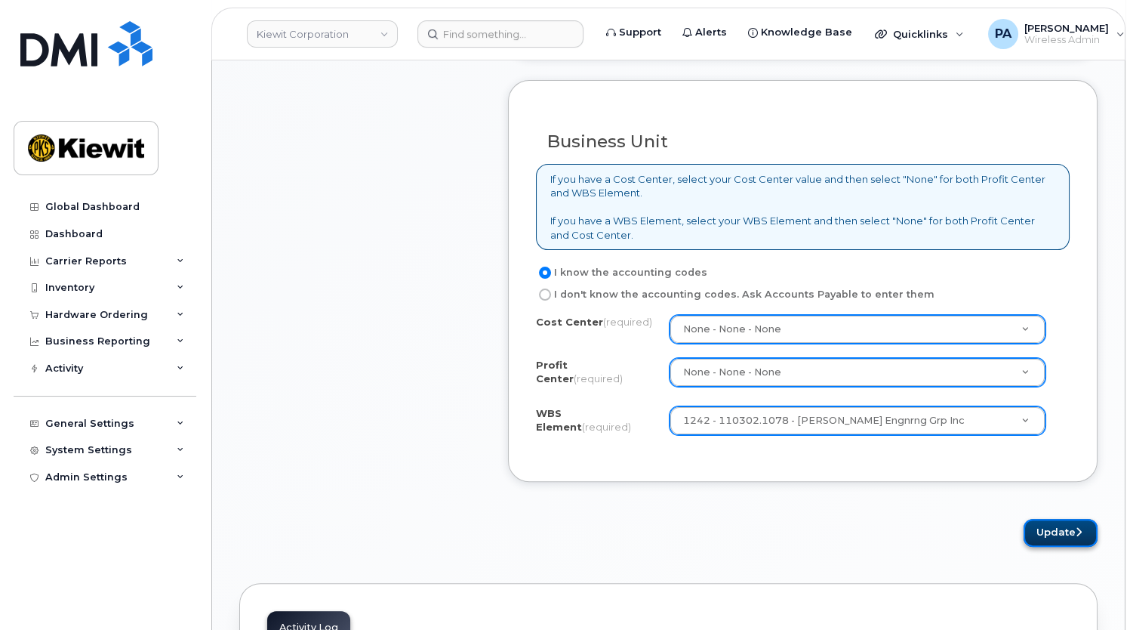
click at [1061, 531] on button "Update" at bounding box center [1061, 533] width 74 height 28
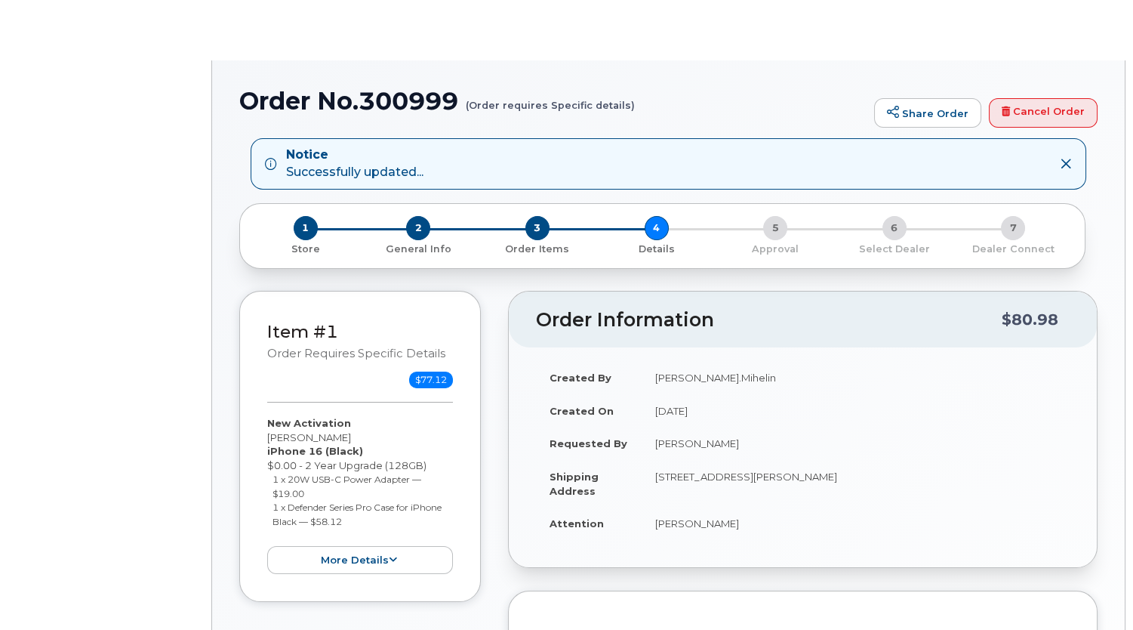
select select "Business Unlimited Smartphone"
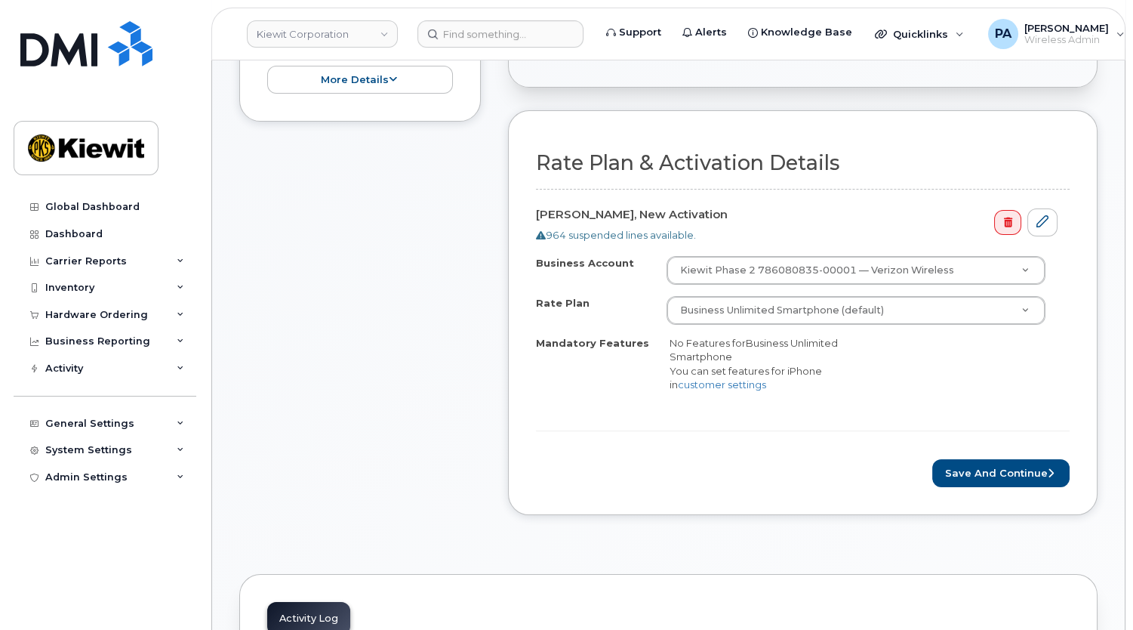
scroll to position [823, 0]
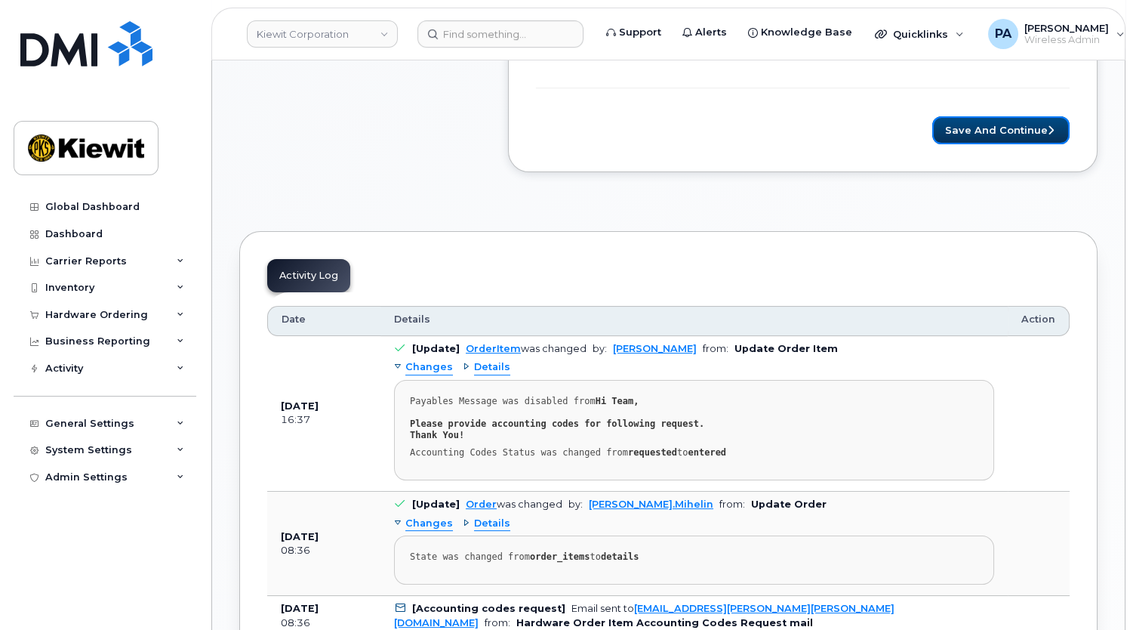
drag, startPoint x: 1033, startPoint y: 127, endPoint x: 1031, endPoint y: 177, distance: 49.8
click at [1033, 127] on button "Save and Continue" at bounding box center [1000, 130] width 137 height 28
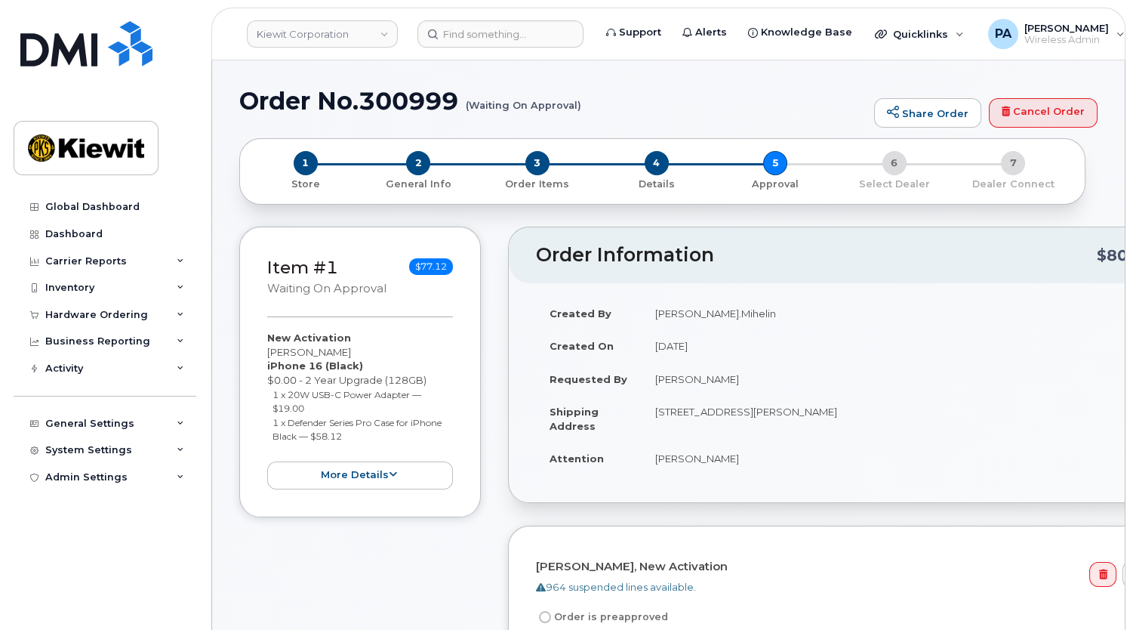
scroll to position [343, 0]
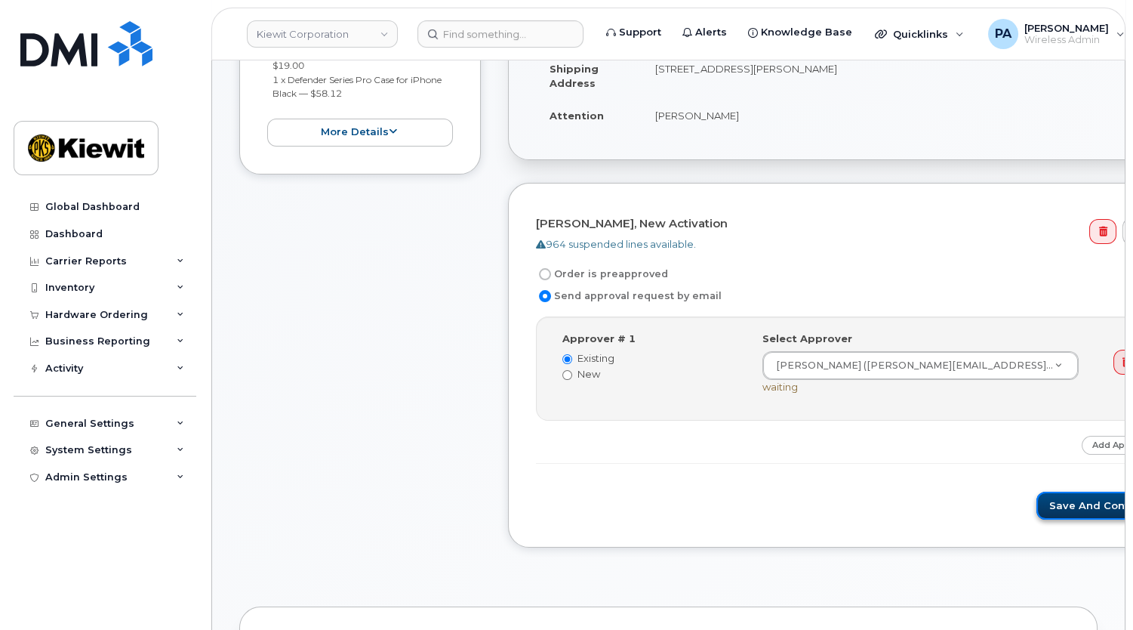
drag, startPoint x: 996, startPoint y: 507, endPoint x: 950, endPoint y: 497, distance: 46.3
click at [1036, 507] on button "Save and Continue" at bounding box center [1100, 505] width 128 height 28
